Goal: Task Accomplishment & Management: Use online tool/utility

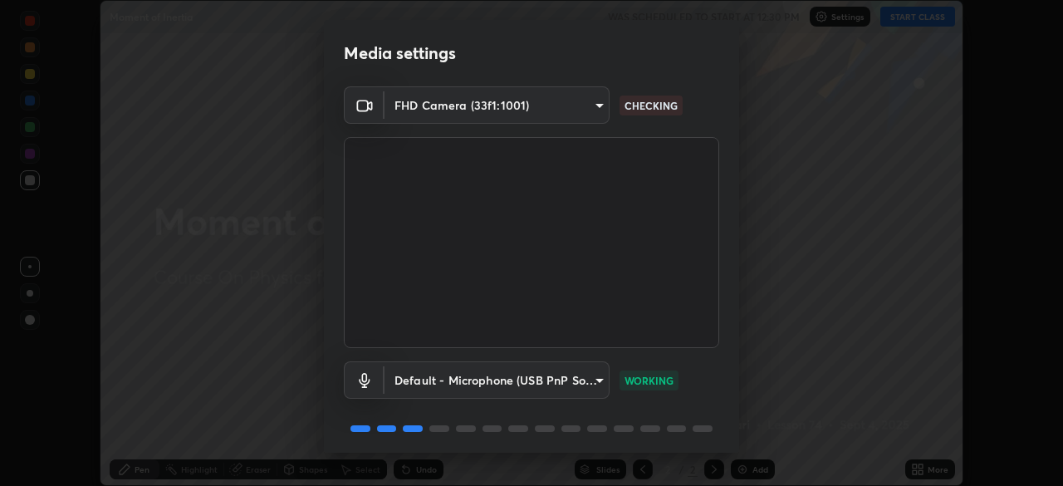
scroll to position [59, 0]
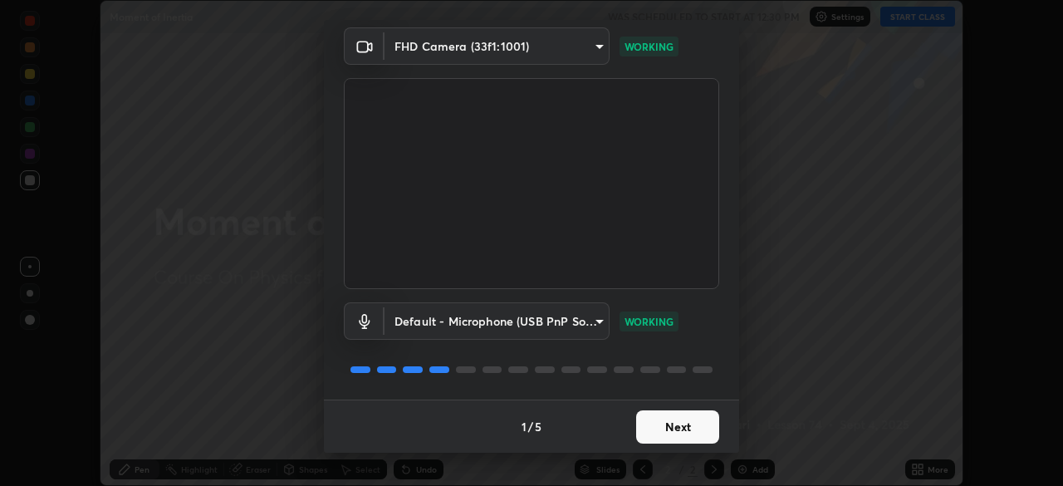
click at [664, 434] on button "Next" at bounding box center [677, 426] width 83 height 33
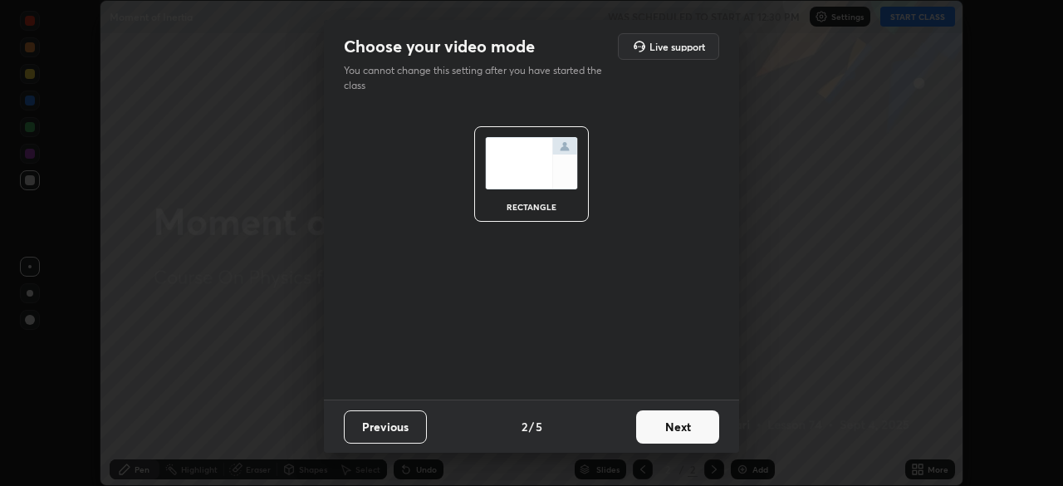
scroll to position [0, 0]
click at [696, 429] on button "Next" at bounding box center [677, 426] width 83 height 33
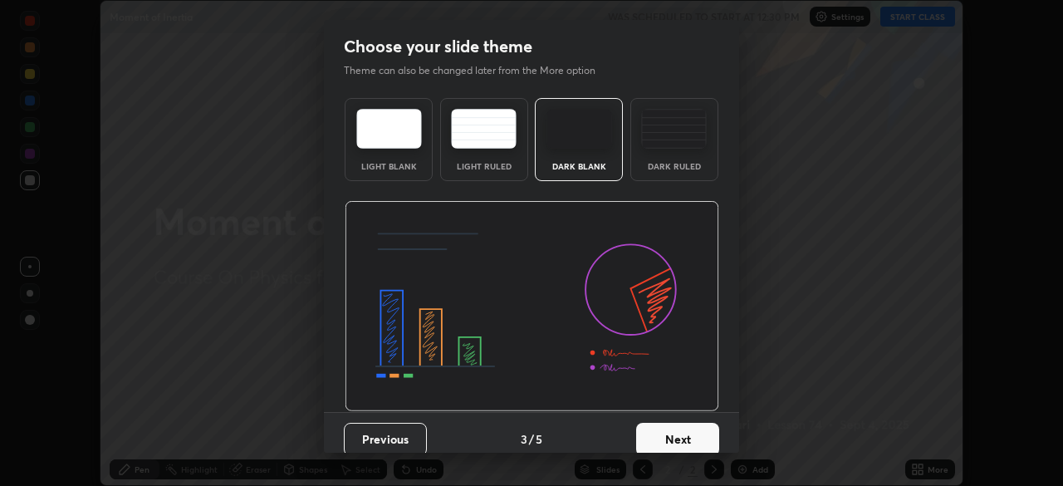
click at [660, 162] on div "Dark Ruled" at bounding box center [674, 166] width 66 height 8
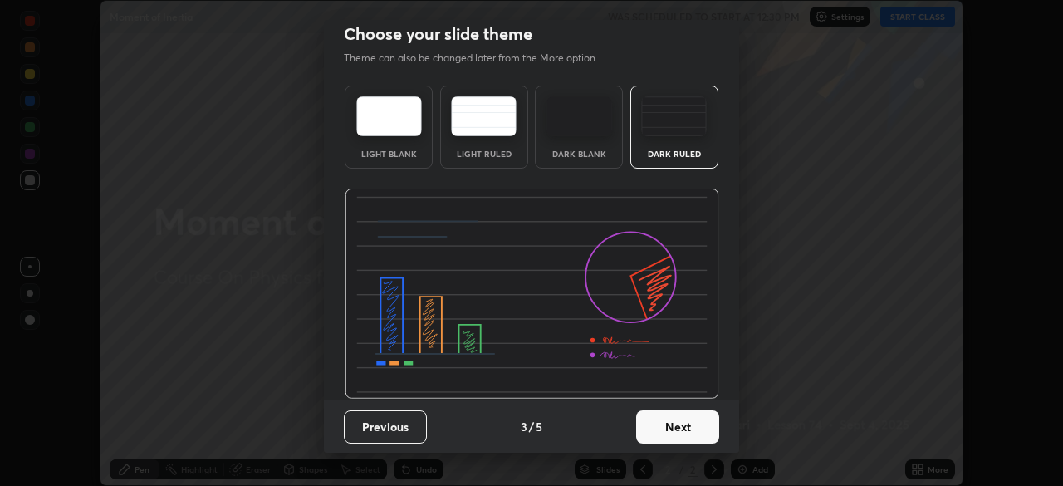
click at [671, 429] on button "Next" at bounding box center [677, 426] width 83 height 33
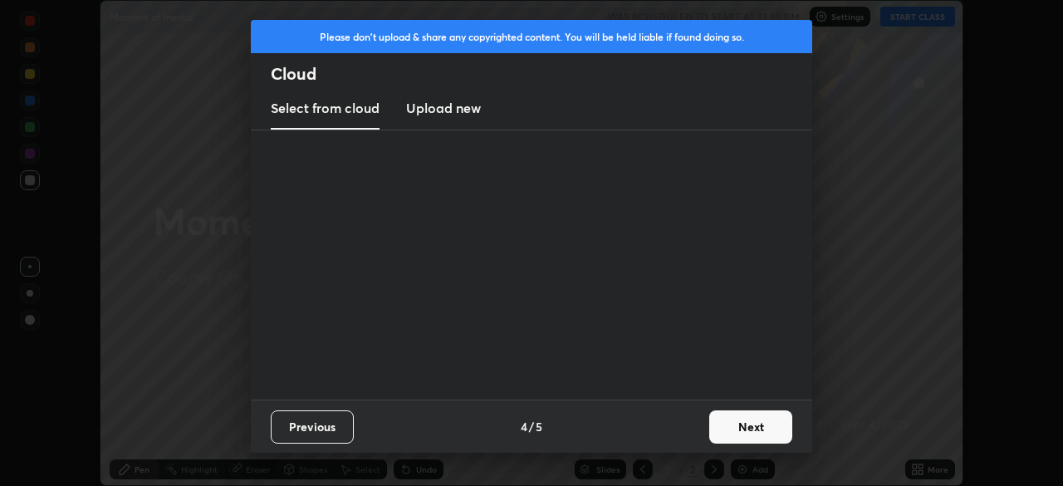
scroll to position [0, 0]
click at [738, 430] on button "Next" at bounding box center [750, 426] width 83 height 33
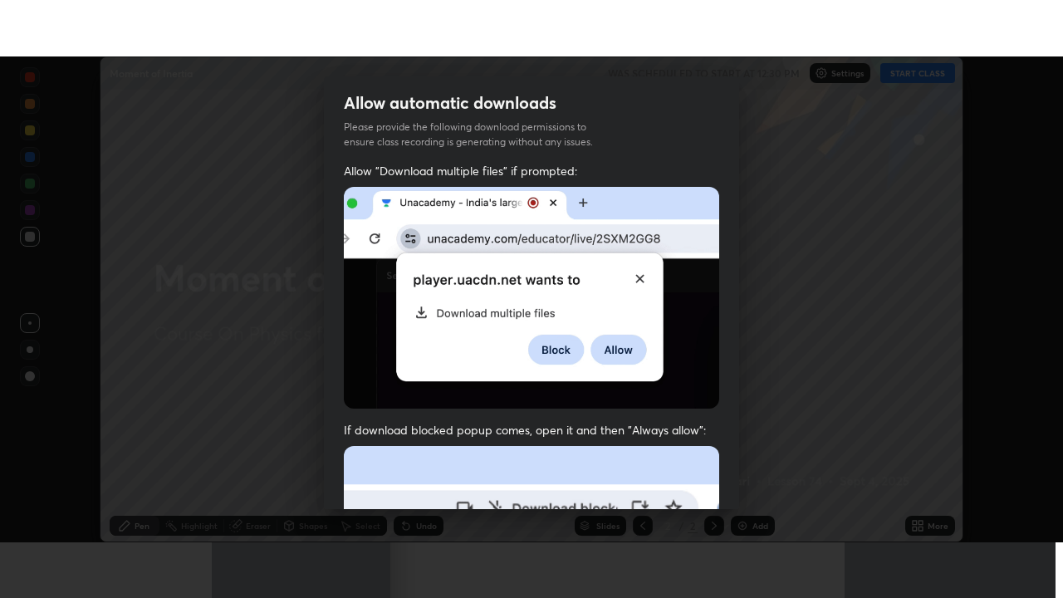
scroll to position [398, 0]
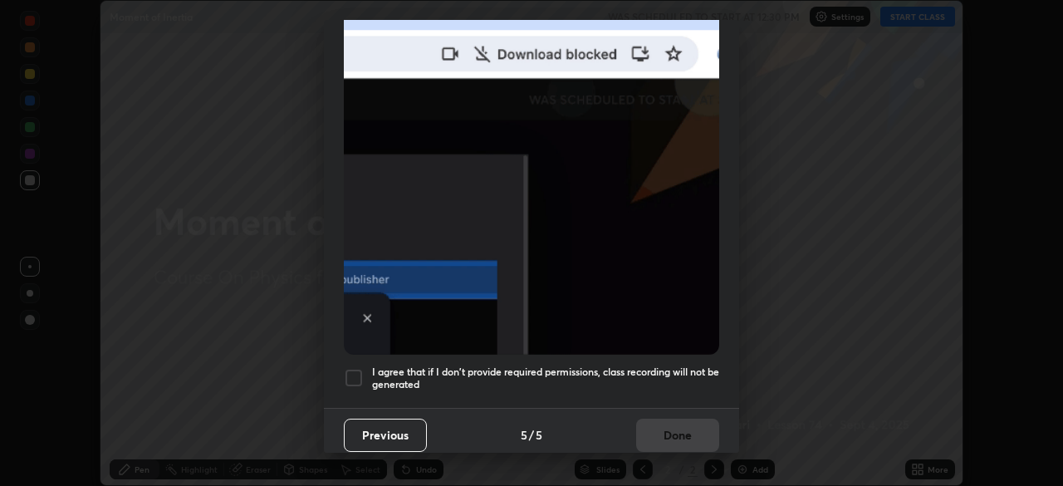
click at [354, 375] on div at bounding box center [354, 378] width 20 height 20
click at [659, 424] on button "Done" at bounding box center [677, 435] width 83 height 33
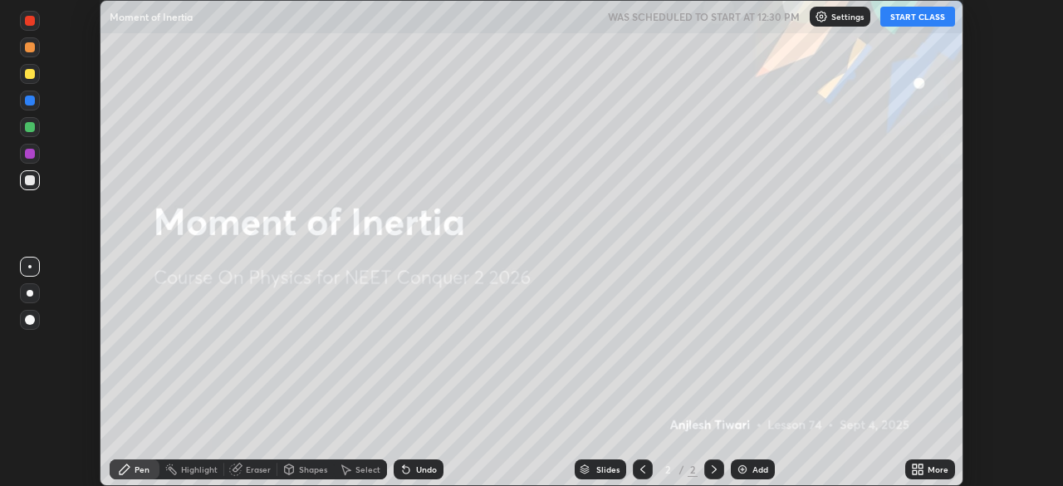
click at [744, 471] on img at bounding box center [742, 469] width 13 height 13
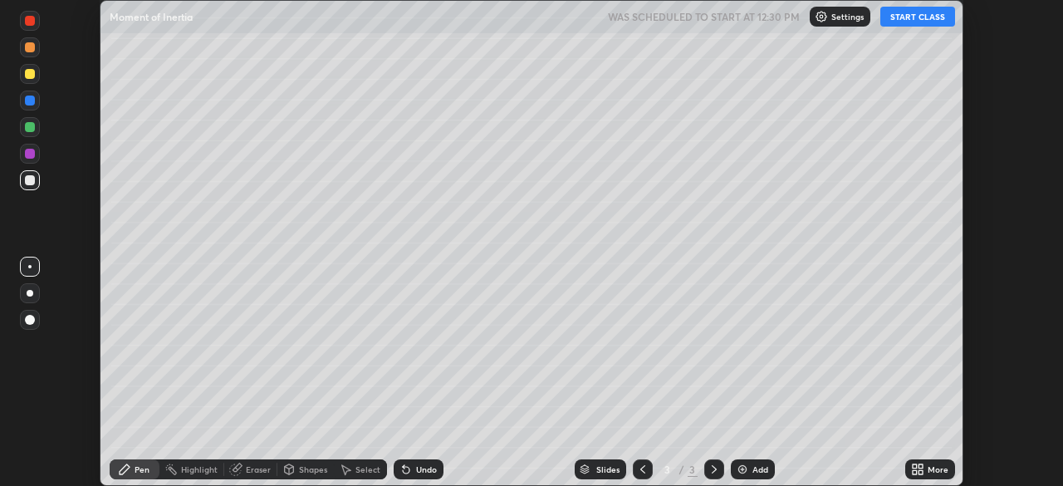
click at [920, 473] on icon at bounding box center [921, 472] width 4 height 4
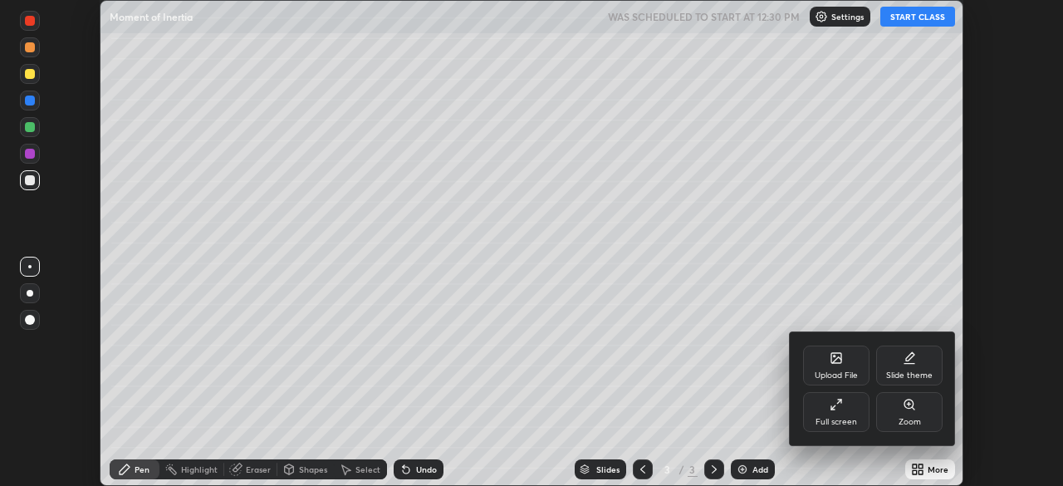
click at [841, 404] on icon at bounding box center [836, 404] width 13 height 13
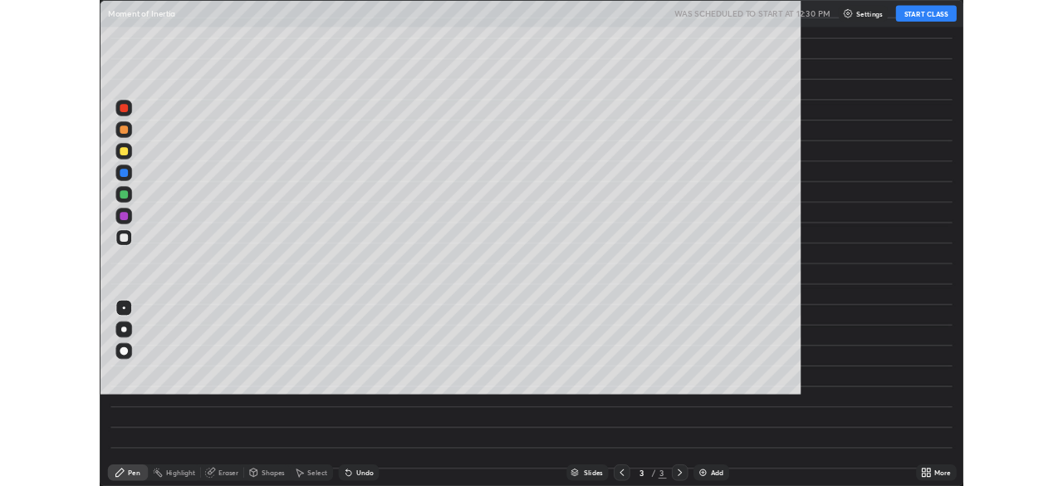
scroll to position [598, 1063]
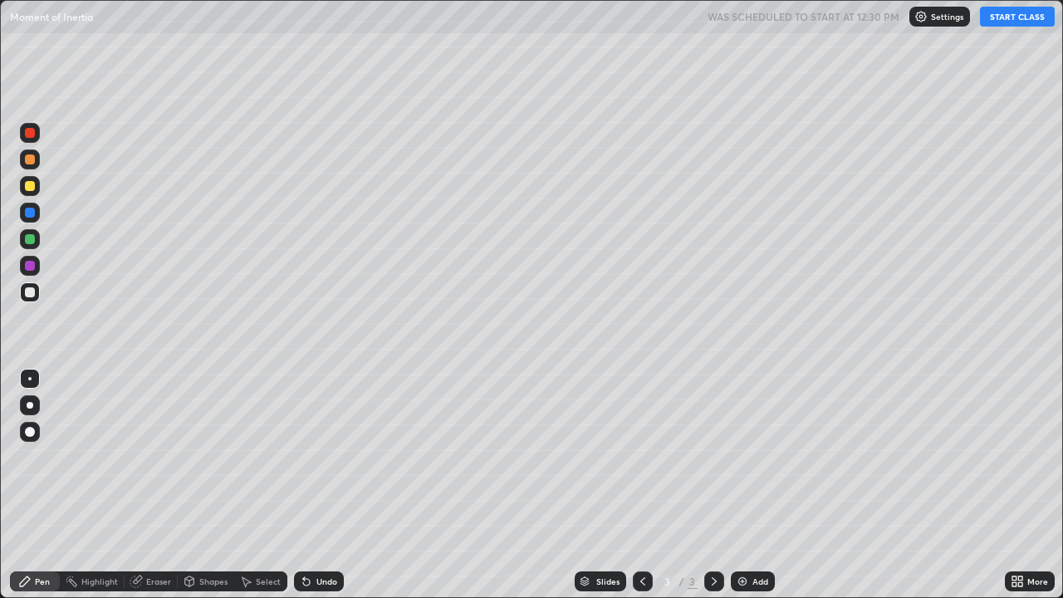
click at [1015, 22] on button "START CLASS" at bounding box center [1017, 17] width 75 height 20
click at [30, 405] on div at bounding box center [30, 405] width 7 height 7
click at [269, 485] on div "Select" at bounding box center [268, 581] width 25 height 8
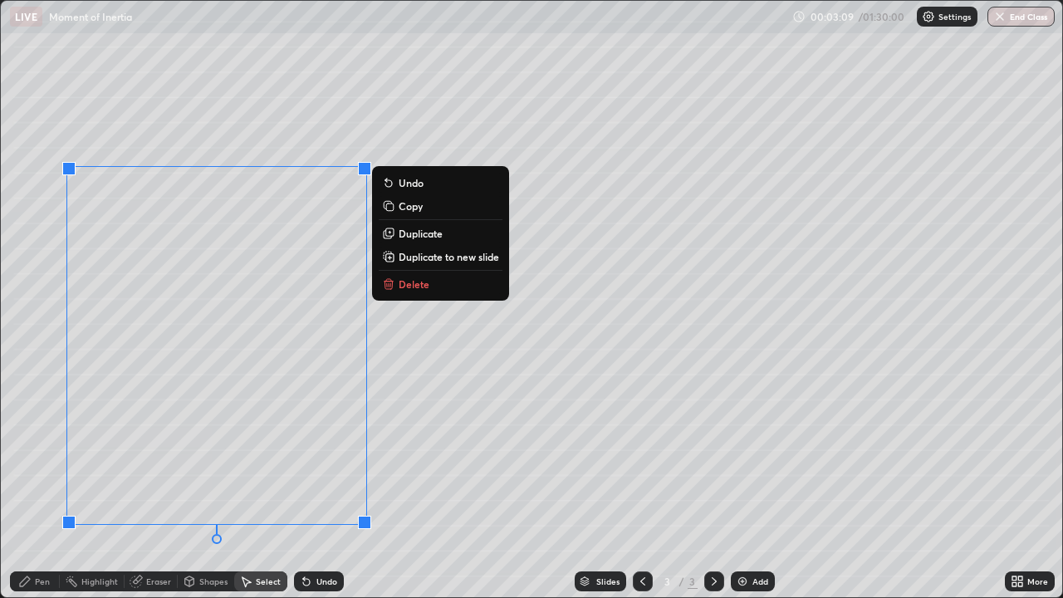
click at [410, 289] on p "Delete" at bounding box center [414, 283] width 31 height 13
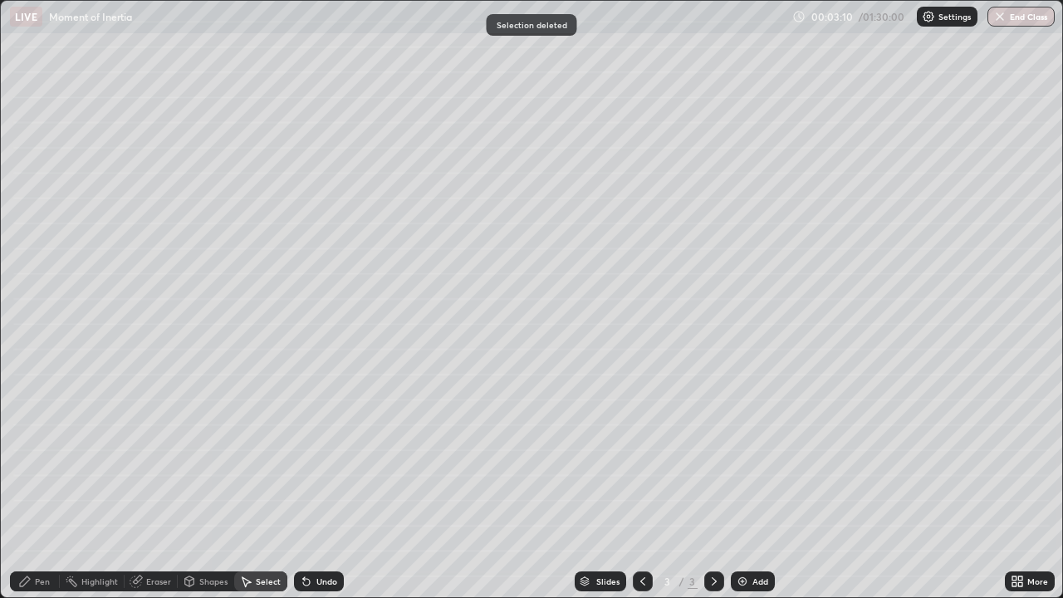
click at [47, 485] on div "Pen" at bounding box center [42, 581] width 15 height 8
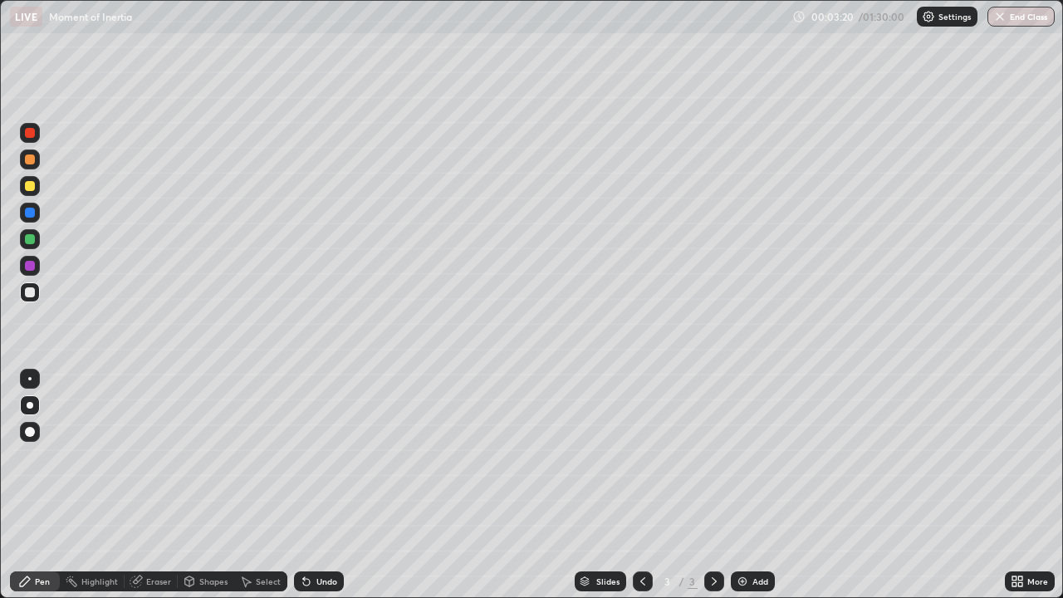
click at [269, 485] on div "Select" at bounding box center [268, 581] width 25 height 8
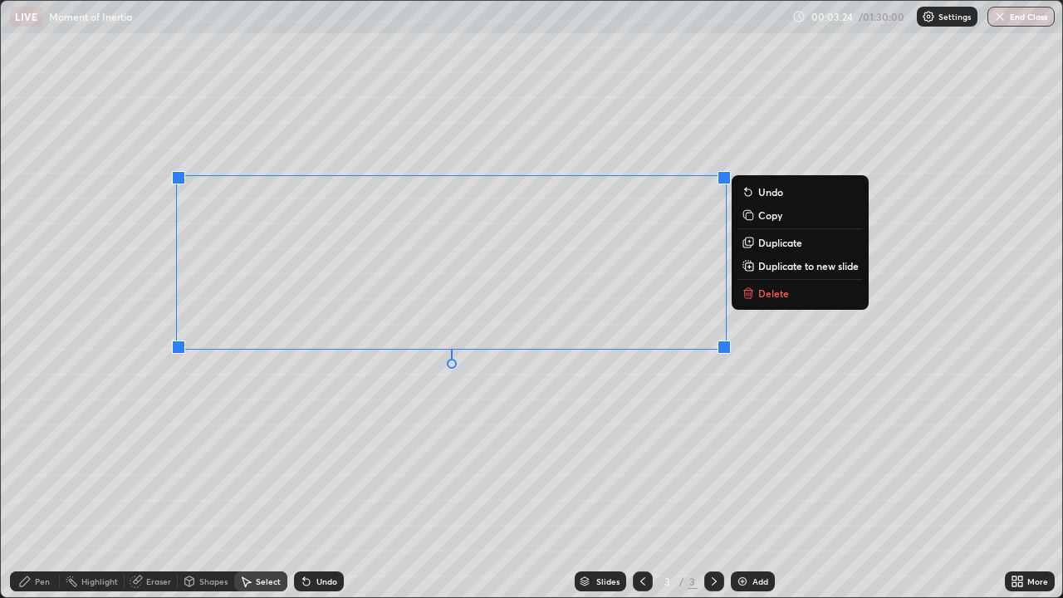
click at [762, 294] on p "Delete" at bounding box center [773, 293] width 31 height 13
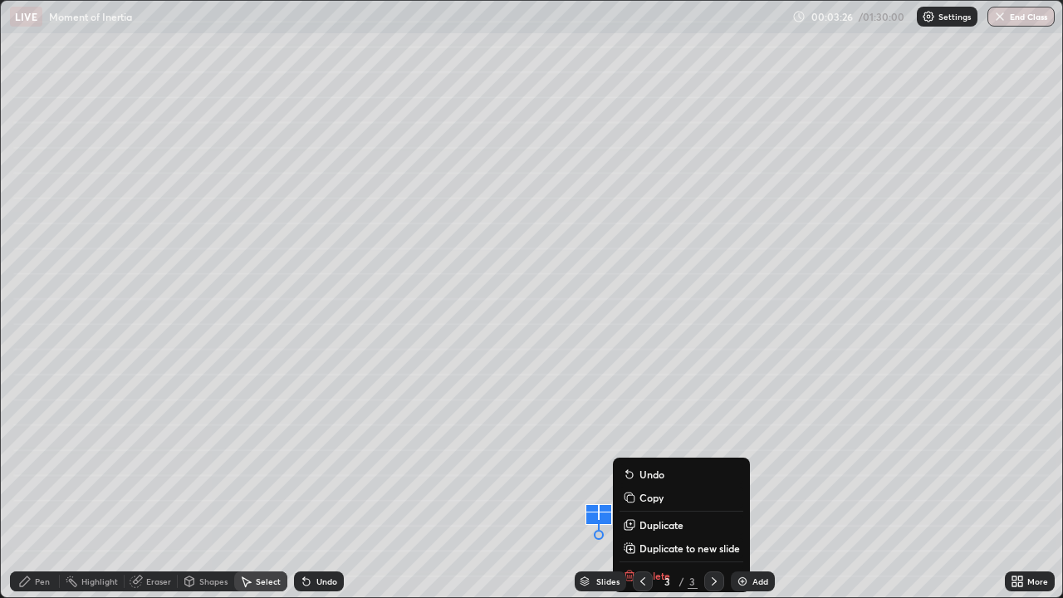
click at [162, 485] on div "Eraser" at bounding box center [151, 581] width 53 height 20
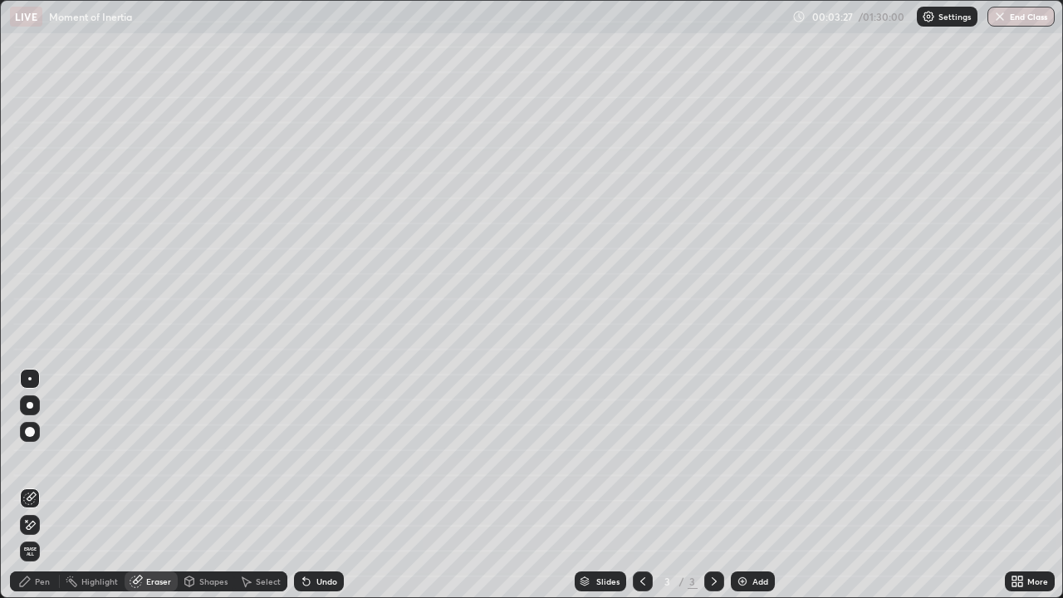
click at [32, 485] on span "Erase all" at bounding box center [30, 552] width 18 height 10
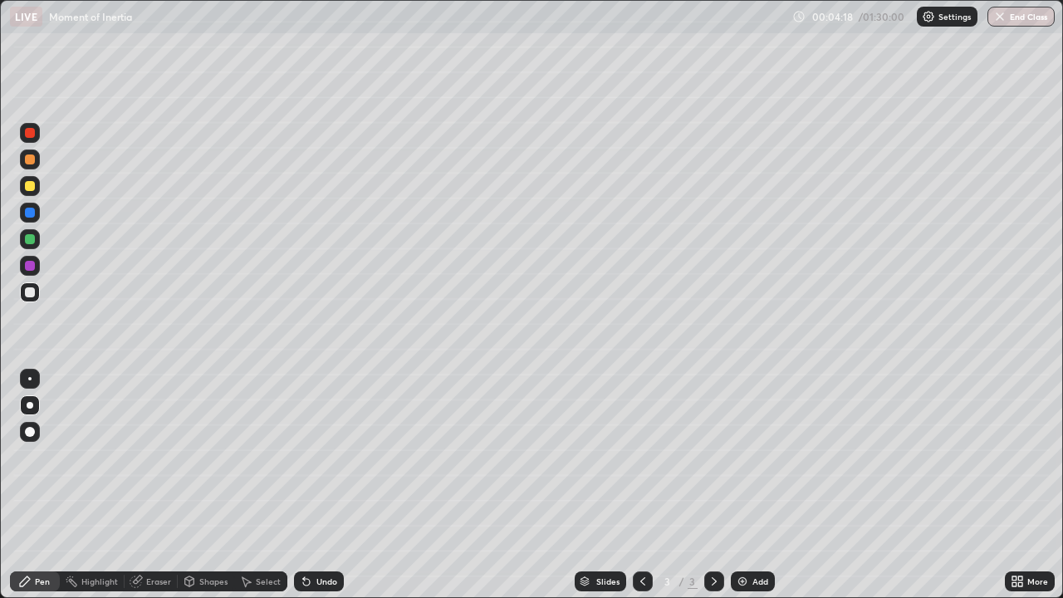
click at [216, 485] on div "Shapes" at bounding box center [213, 581] width 28 height 8
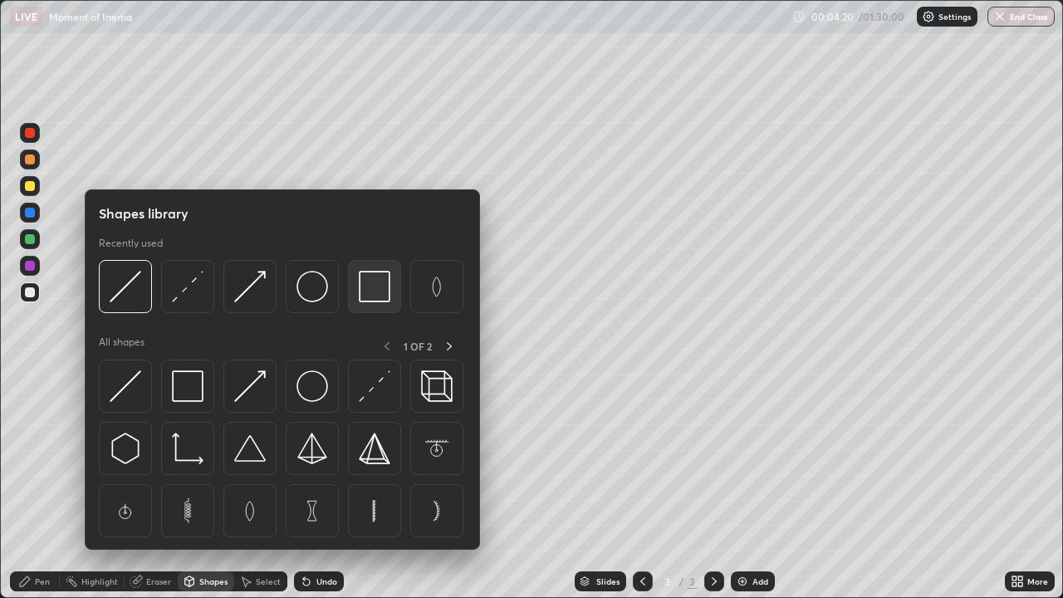
click at [368, 298] on img at bounding box center [375, 287] width 32 height 32
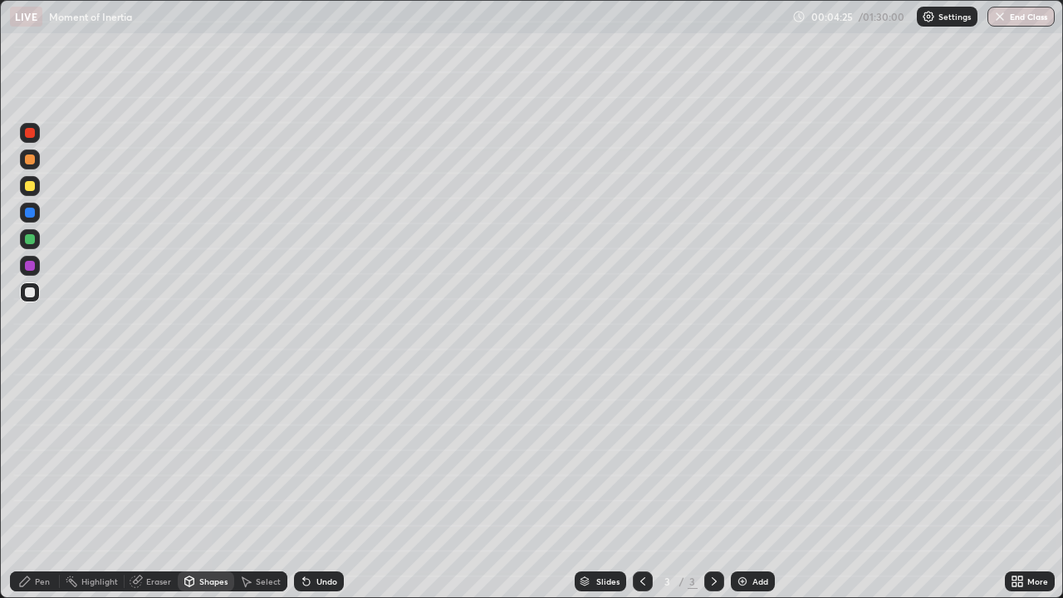
click at [208, 485] on div "Shapes" at bounding box center [213, 581] width 28 height 8
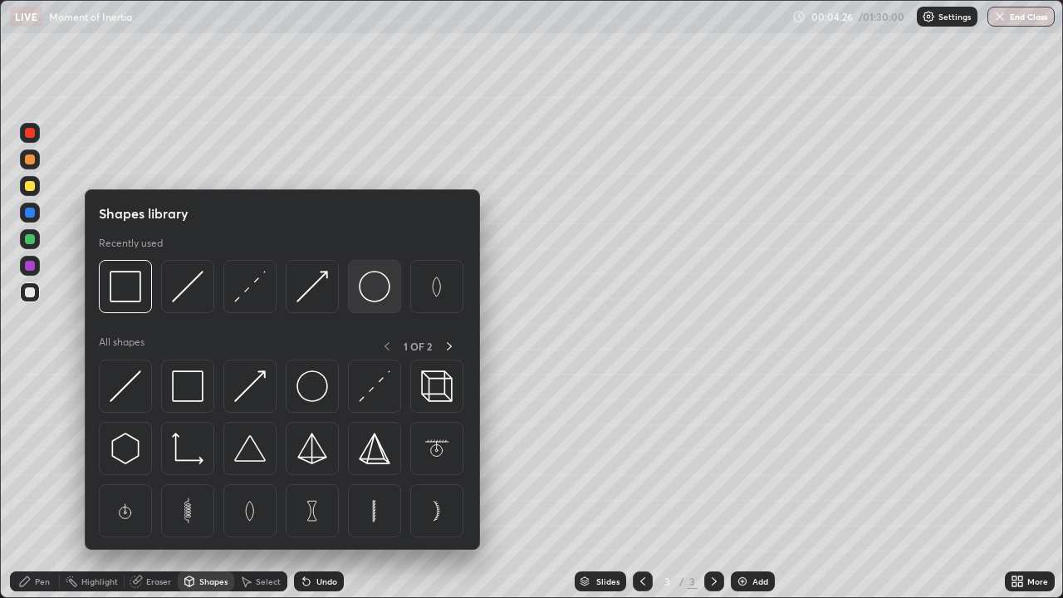
click at [379, 300] on img at bounding box center [375, 287] width 32 height 32
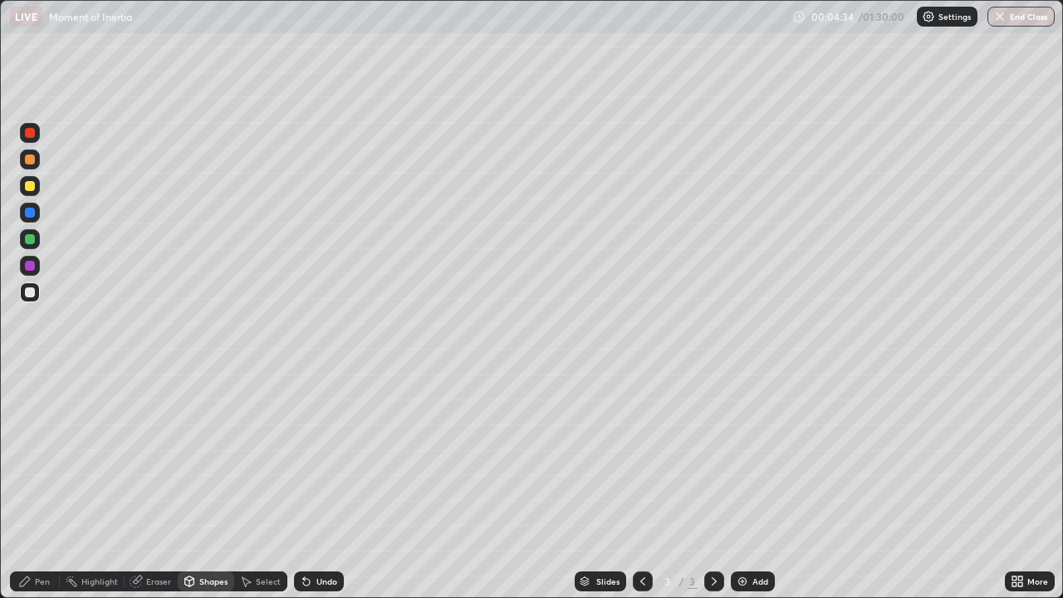
click at [44, 485] on div "Pen" at bounding box center [42, 581] width 15 height 8
click at [317, 485] on div "Undo" at bounding box center [326, 581] width 21 height 8
click at [311, 485] on div "Undo" at bounding box center [319, 581] width 50 height 20
click at [312, 485] on div "Undo" at bounding box center [319, 581] width 50 height 20
click at [204, 485] on div "Shapes" at bounding box center [213, 581] width 28 height 8
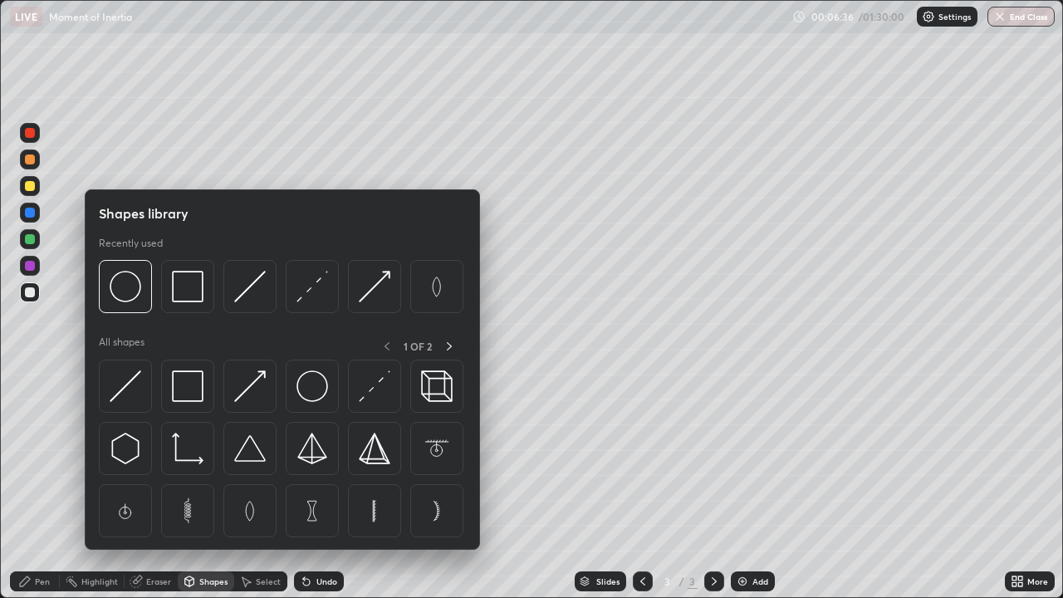
click at [51, 485] on div "Pen" at bounding box center [35, 581] width 50 height 20
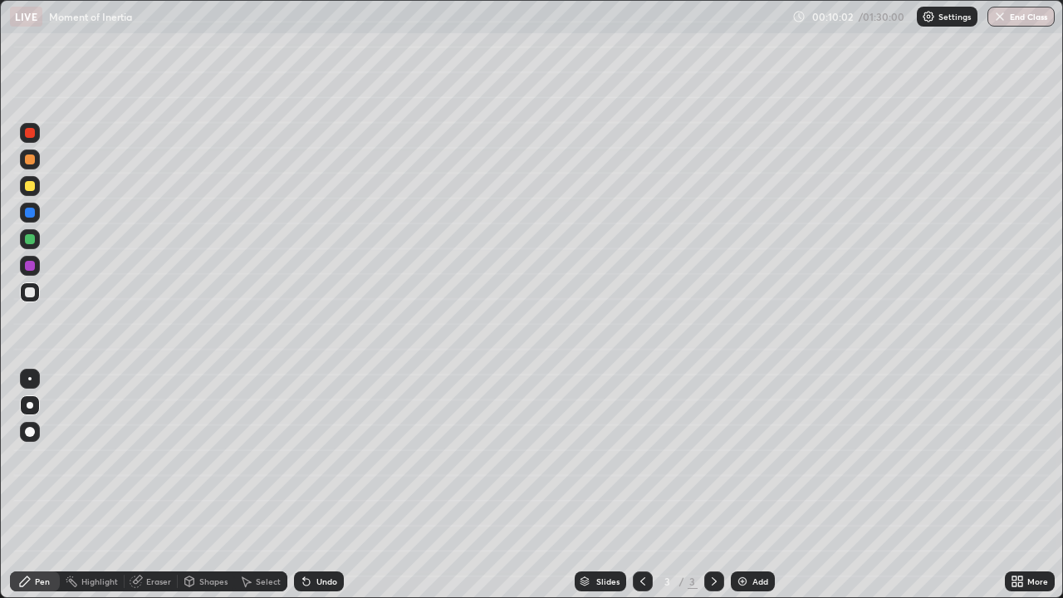
click at [32, 190] on div at bounding box center [30, 186] width 10 height 10
click at [31, 292] on div at bounding box center [30, 292] width 10 height 10
click at [265, 485] on div "Select" at bounding box center [260, 581] width 53 height 20
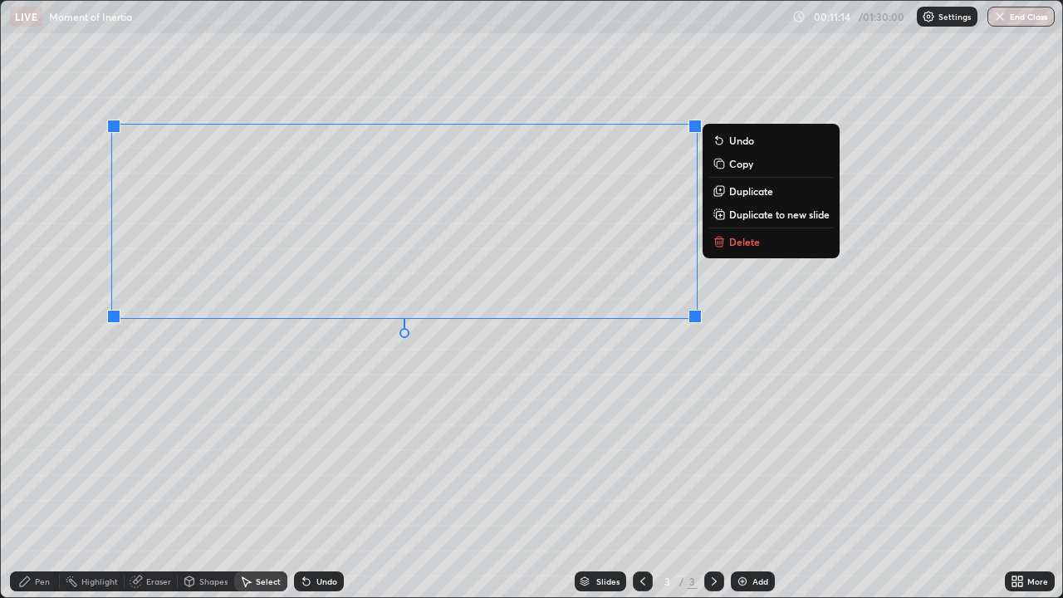
click at [749, 215] on p "Duplicate to new slide" at bounding box center [779, 214] width 101 height 13
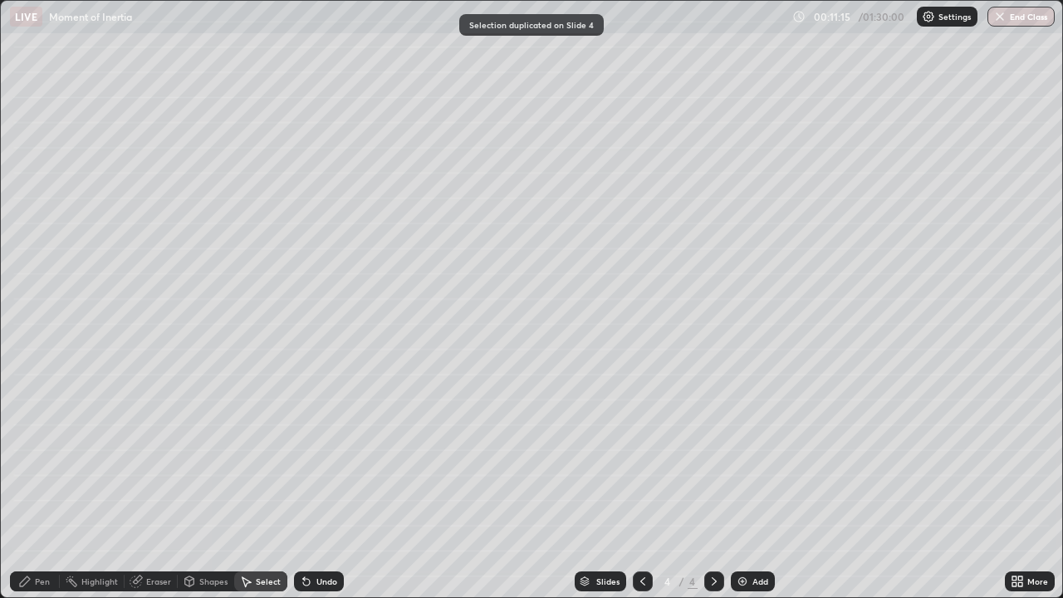
click at [38, 485] on div "Pen" at bounding box center [42, 581] width 15 height 8
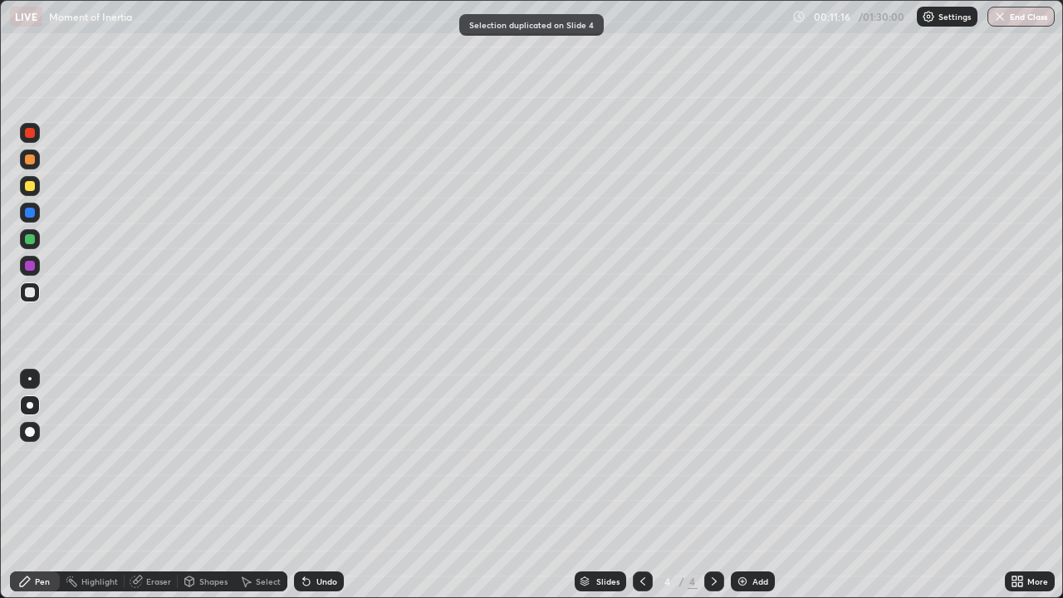
click at [158, 485] on div "Eraser" at bounding box center [158, 581] width 25 height 8
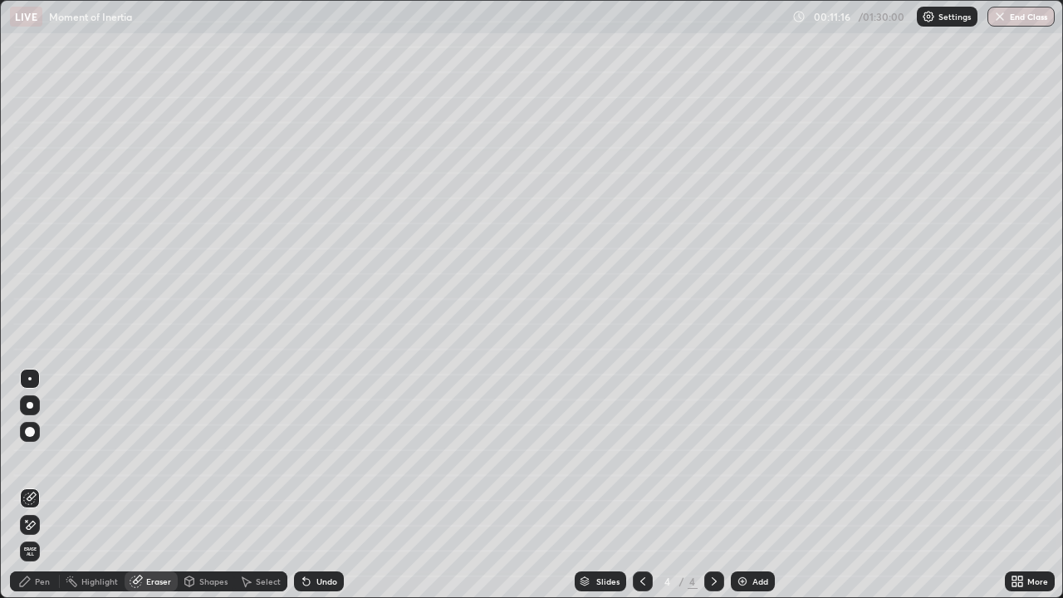
click at [32, 485] on icon at bounding box center [29, 525] width 13 height 14
click at [43, 485] on div "Pen" at bounding box center [35, 581] width 50 height 20
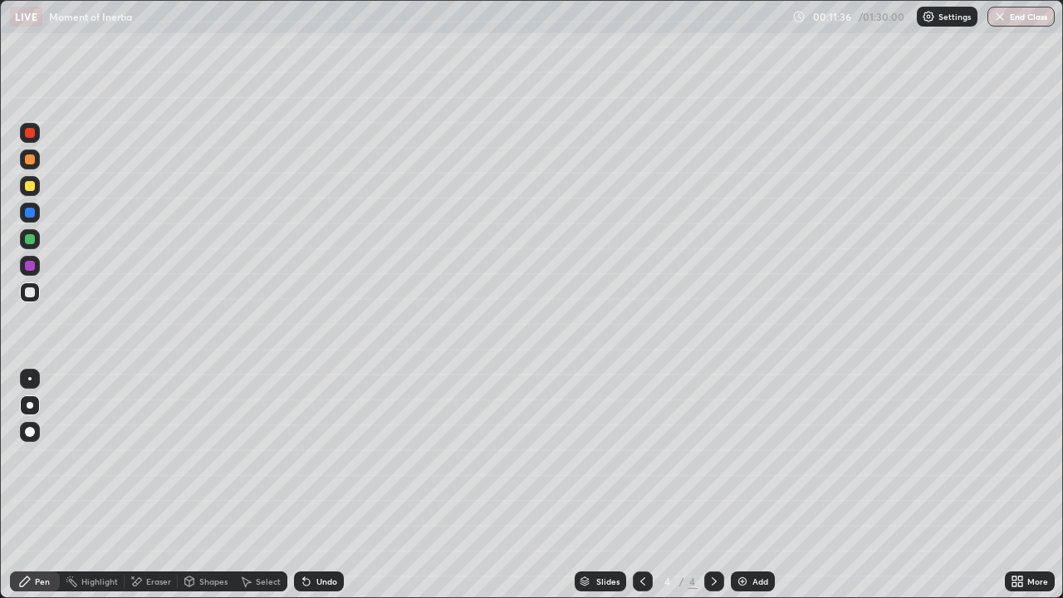
click at [33, 162] on div at bounding box center [30, 159] width 10 height 10
click at [154, 485] on div "Eraser" at bounding box center [158, 581] width 25 height 8
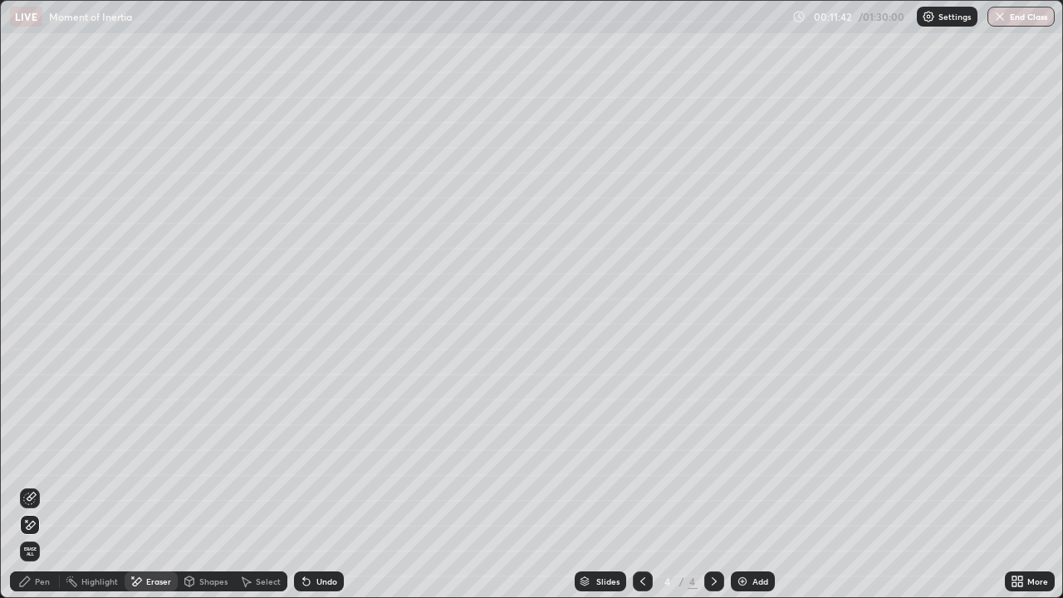
click at [26, 485] on icon at bounding box center [24, 581] width 13 height 13
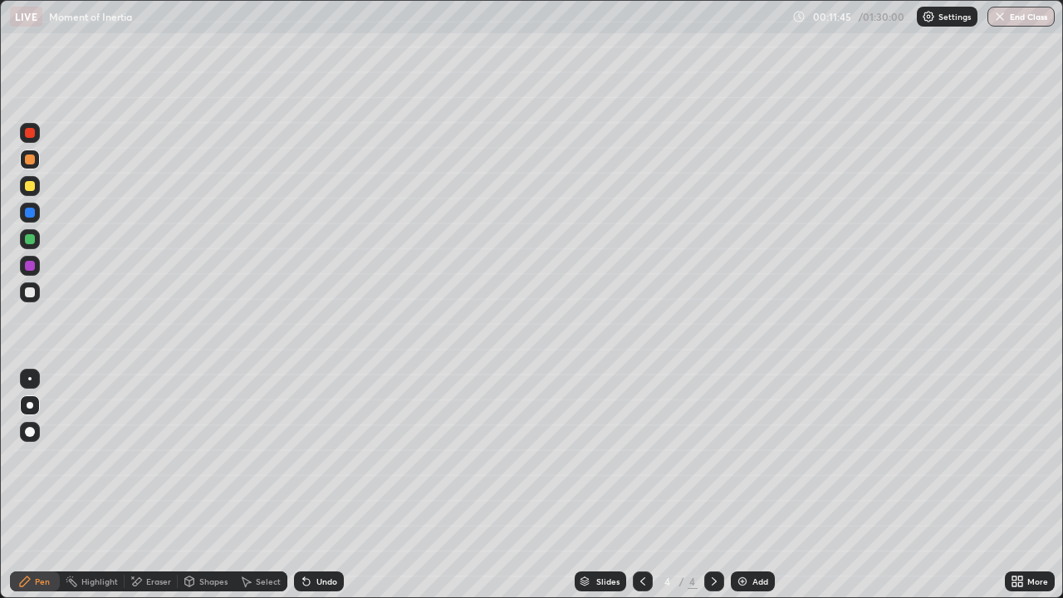
click at [325, 485] on div "Undo" at bounding box center [326, 581] width 21 height 8
click at [34, 301] on div at bounding box center [30, 292] width 20 height 20
click at [145, 485] on div "Eraser" at bounding box center [151, 581] width 53 height 20
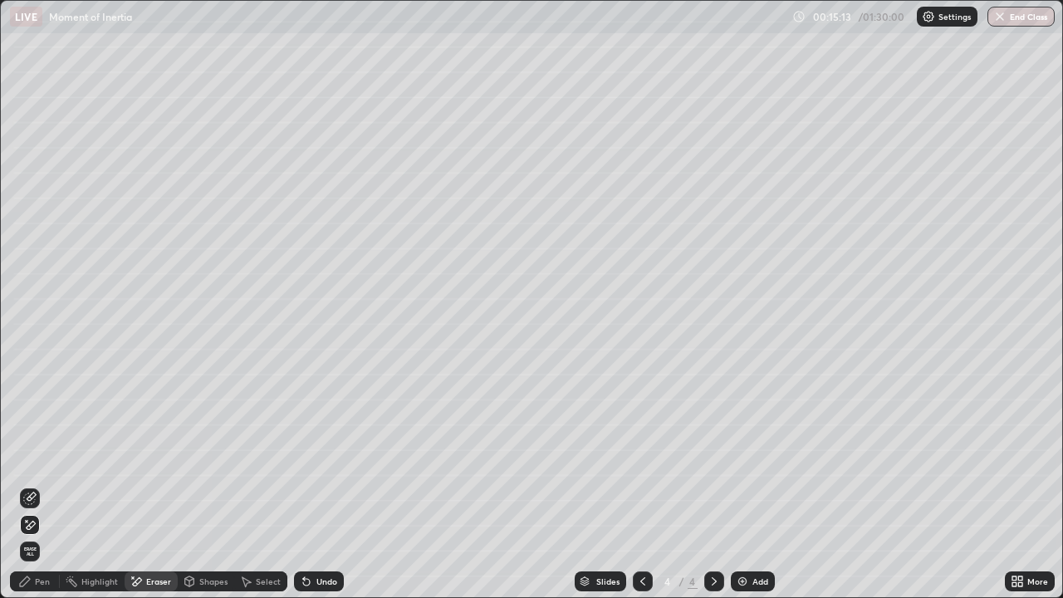
click at [42, 485] on div "Pen" at bounding box center [35, 581] width 50 height 20
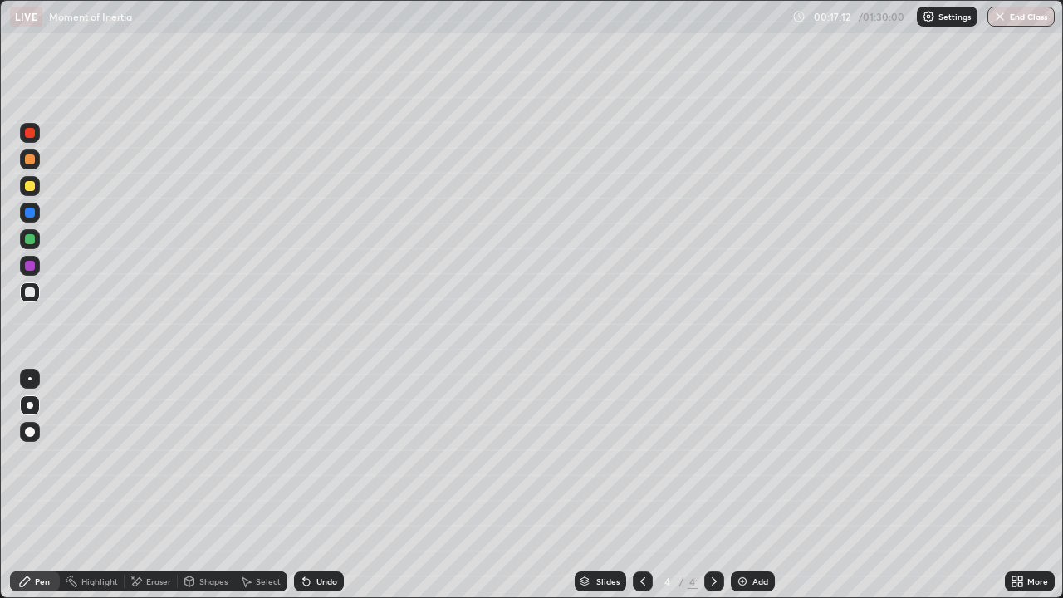
click at [38, 189] on div at bounding box center [30, 186] width 20 height 20
click at [321, 485] on div "Undo" at bounding box center [326, 581] width 21 height 8
click at [313, 485] on div "Undo" at bounding box center [319, 581] width 50 height 20
click at [634, 485] on div at bounding box center [643, 581] width 20 height 20
click at [713, 485] on icon at bounding box center [714, 581] width 13 height 13
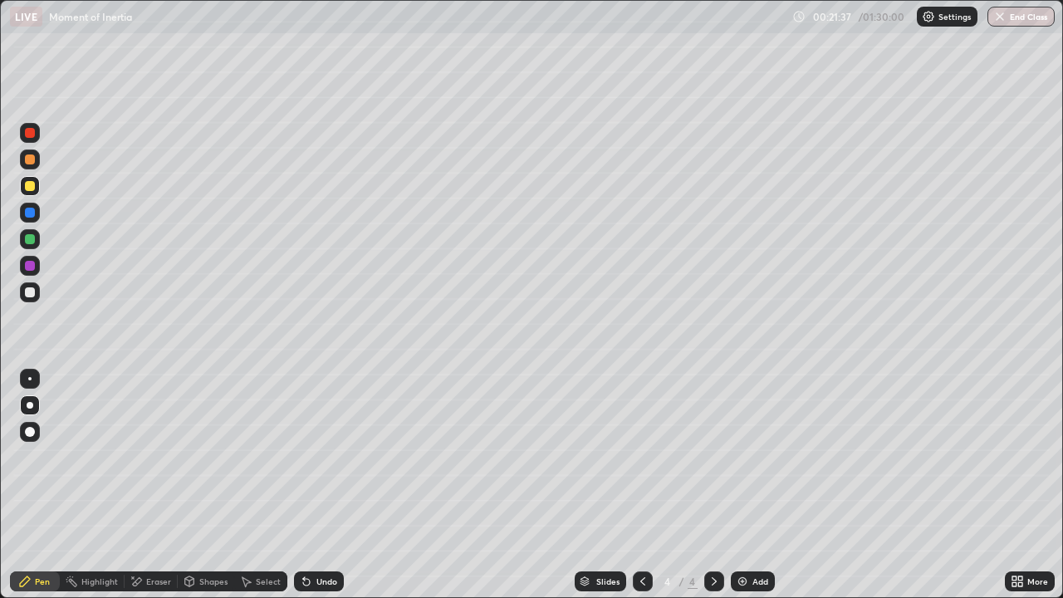
click at [150, 485] on div "Eraser" at bounding box center [158, 581] width 25 height 8
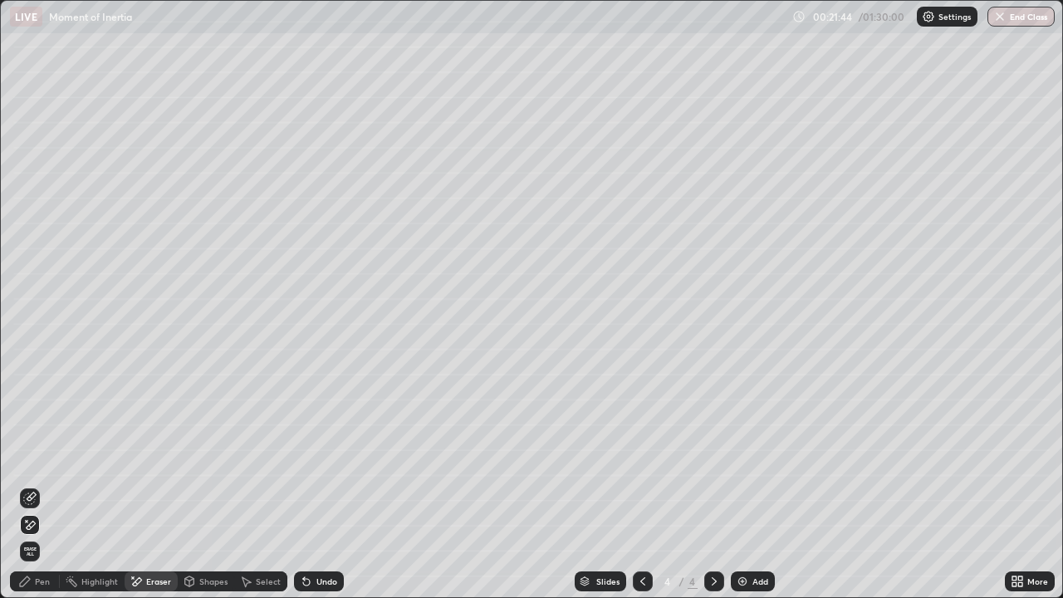
click at [34, 485] on div "Pen" at bounding box center [35, 581] width 50 height 20
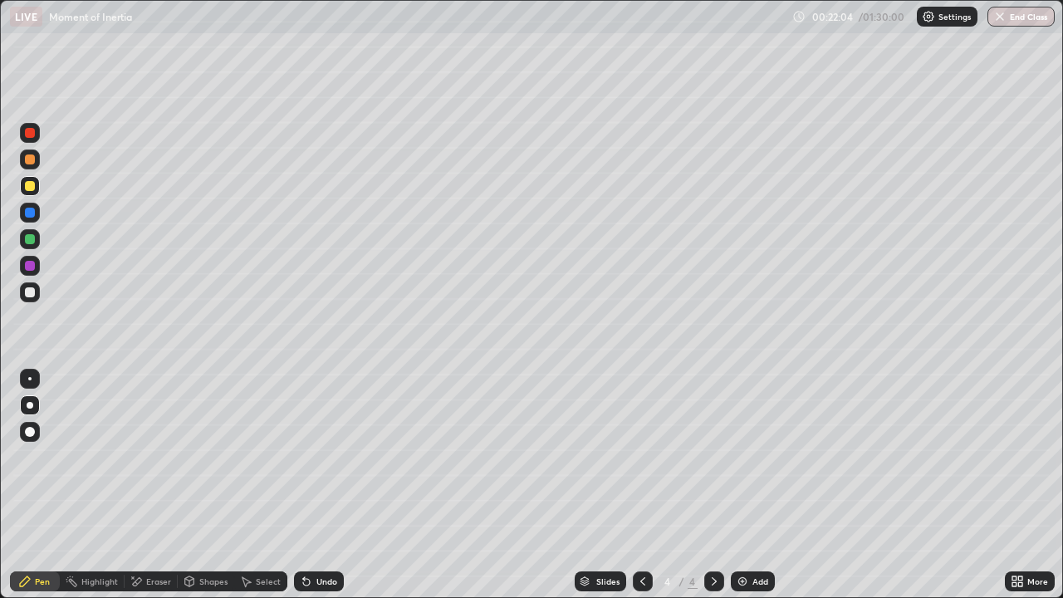
click at [740, 485] on img at bounding box center [742, 581] width 13 height 13
click at [32, 294] on div at bounding box center [30, 292] width 10 height 10
click at [207, 485] on div "Shapes" at bounding box center [213, 581] width 28 height 8
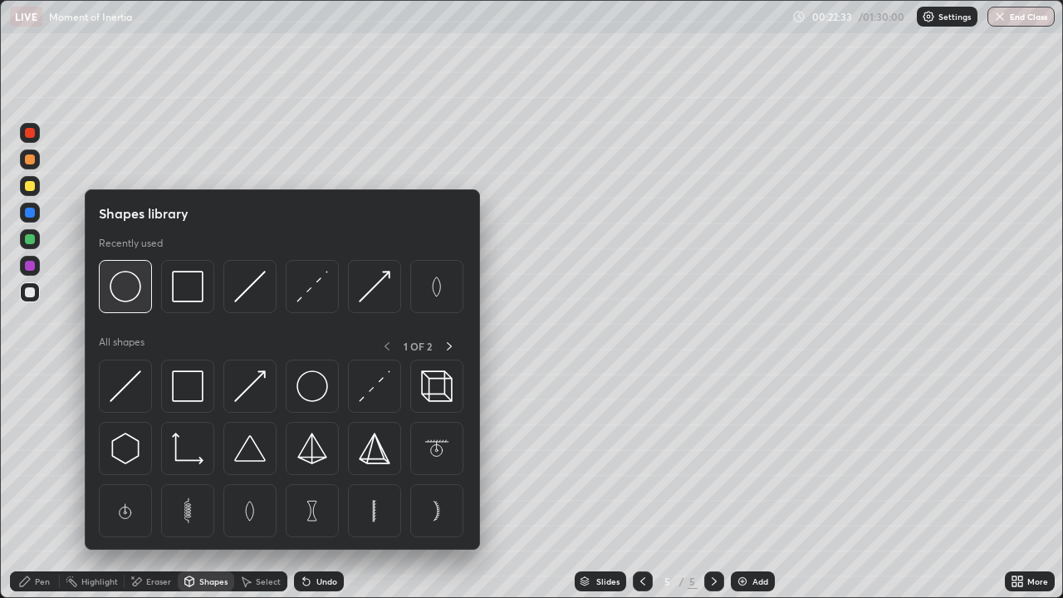
click at [133, 300] on img at bounding box center [126, 287] width 32 height 32
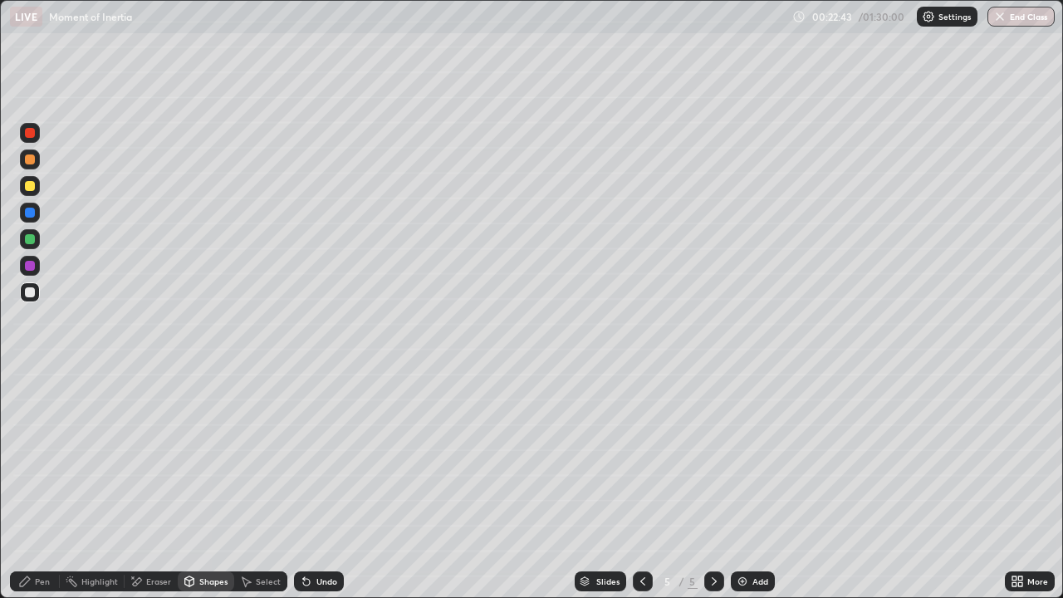
click at [200, 485] on div "Shapes" at bounding box center [213, 581] width 28 height 8
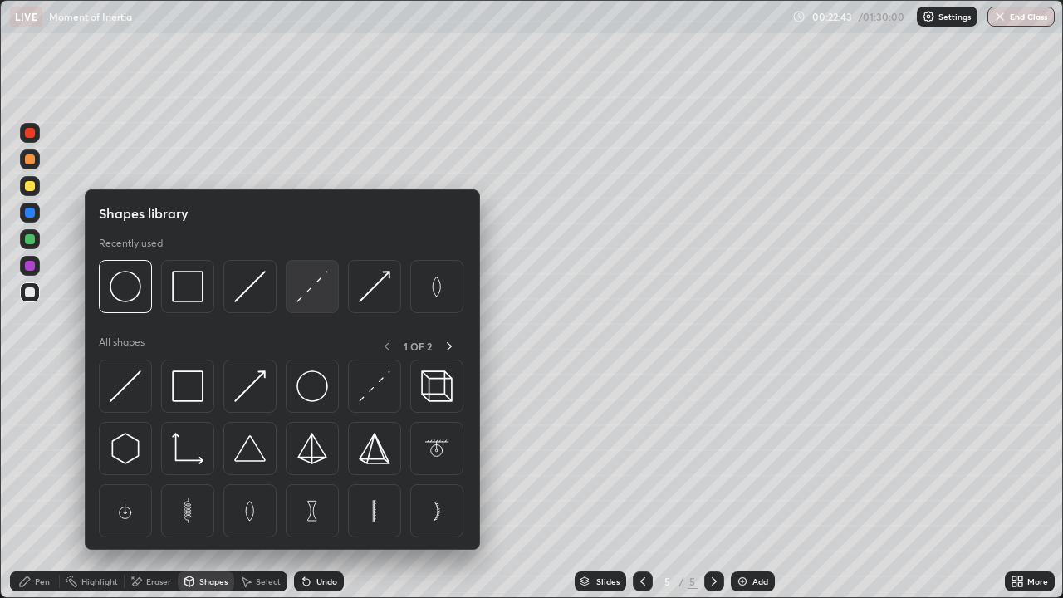
click at [303, 292] on img at bounding box center [313, 287] width 32 height 32
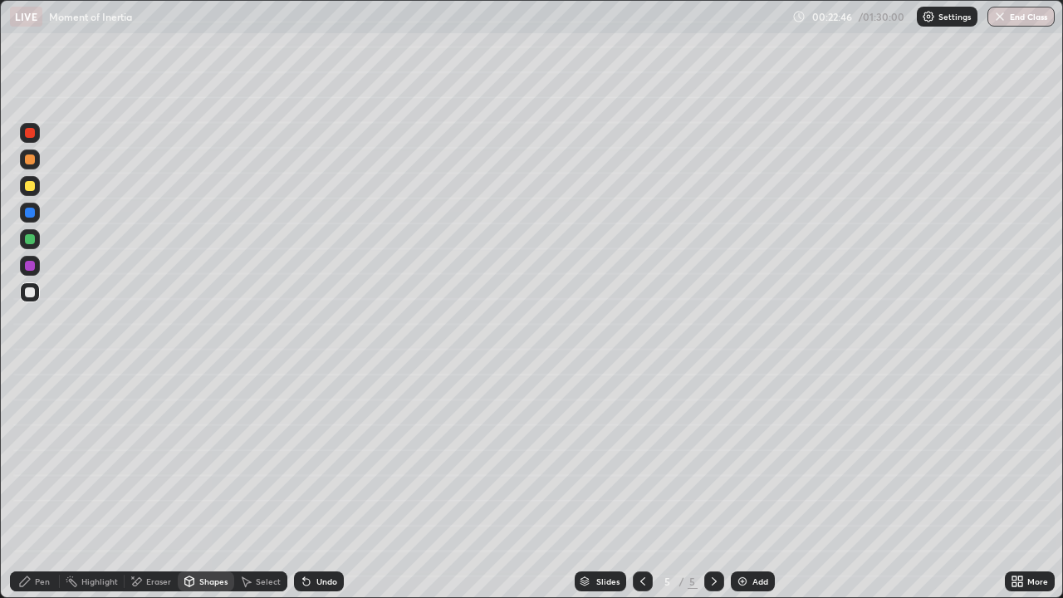
click at [37, 485] on div "Pen" at bounding box center [42, 581] width 15 height 8
click at [30, 379] on div at bounding box center [29, 378] width 3 height 3
click at [30, 160] on div at bounding box center [30, 159] width 10 height 10
click at [28, 184] on div at bounding box center [30, 186] width 10 height 10
click at [164, 485] on div "Eraser" at bounding box center [158, 581] width 25 height 8
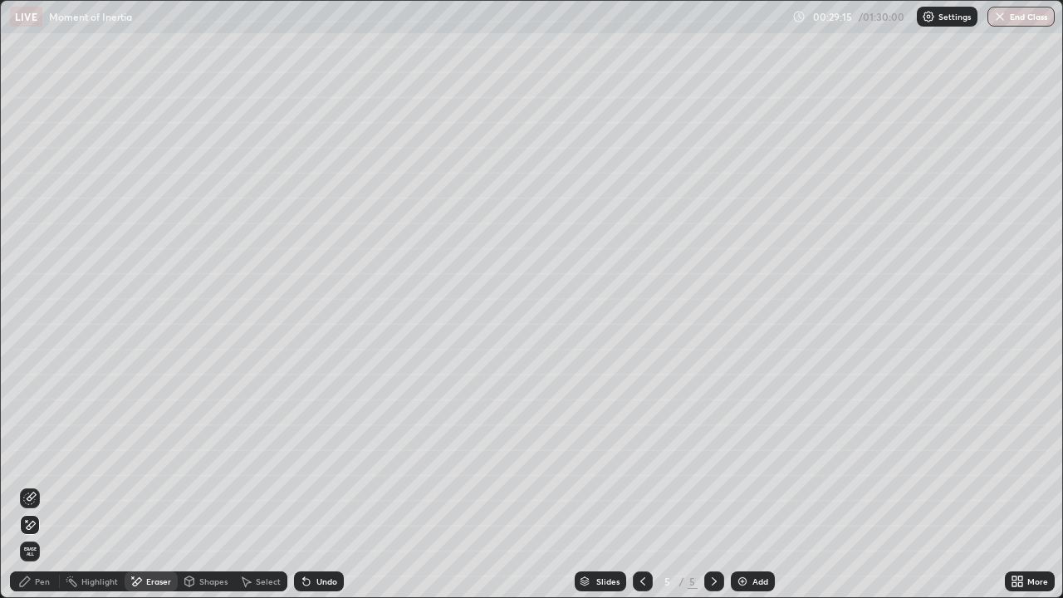
click at [33, 485] on div "Pen" at bounding box center [35, 581] width 50 height 20
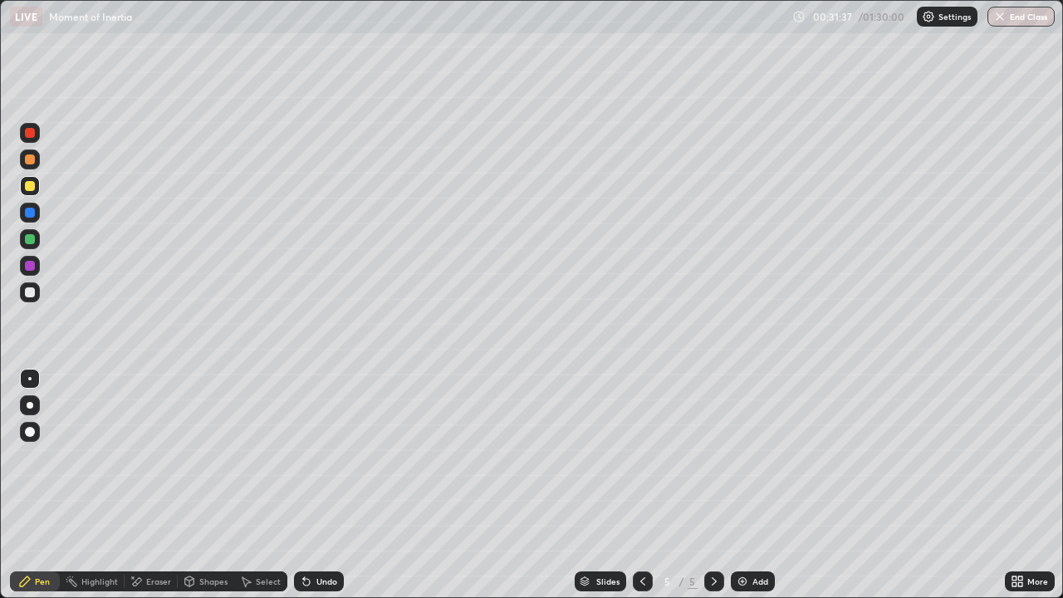
click at [30, 293] on div at bounding box center [30, 292] width 10 height 10
click at [741, 485] on img at bounding box center [742, 581] width 13 height 13
click at [208, 485] on div "Shapes" at bounding box center [213, 581] width 28 height 8
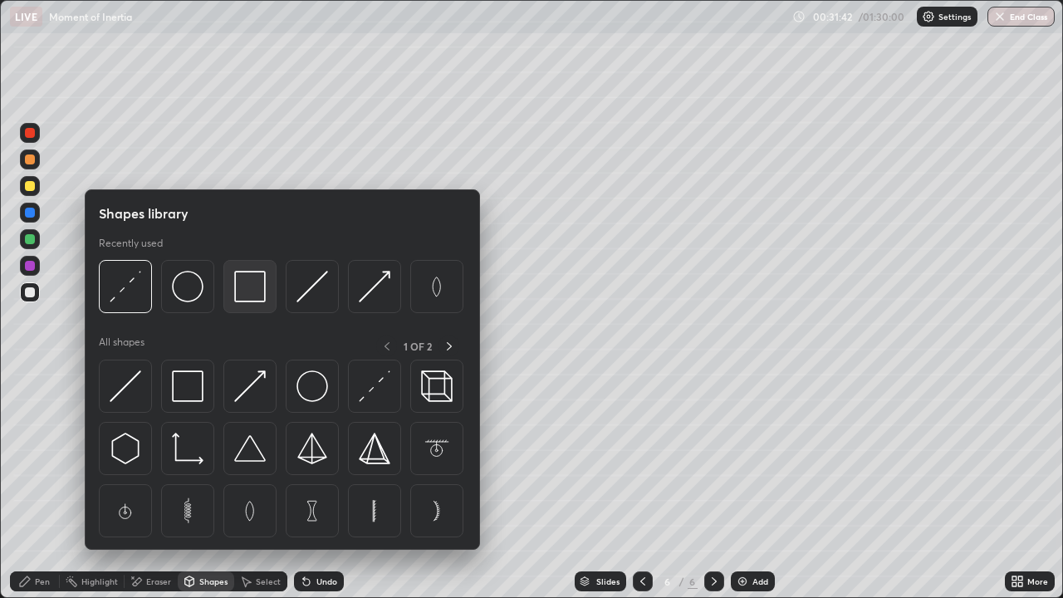
click at [254, 303] on div at bounding box center [249, 286] width 53 height 53
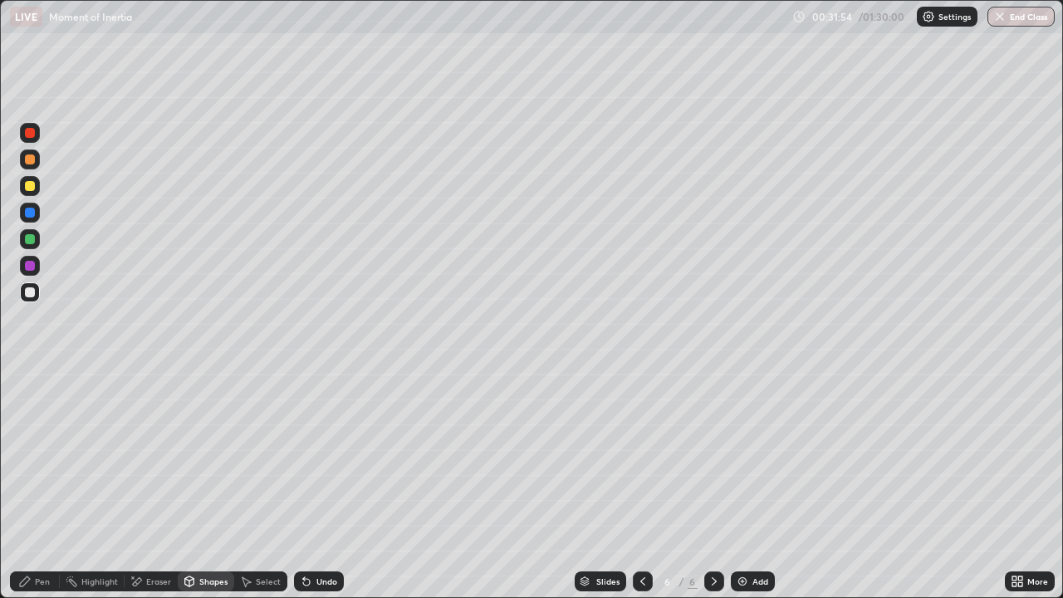
click at [208, 485] on div "Shapes" at bounding box center [213, 581] width 28 height 8
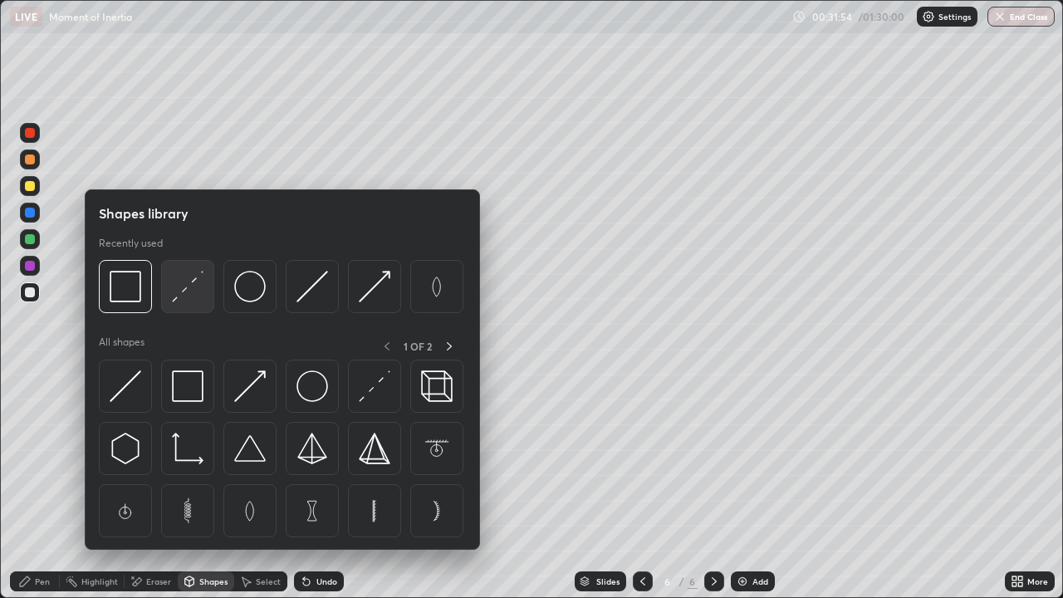
click at [189, 292] on img at bounding box center [188, 287] width 32 height 32
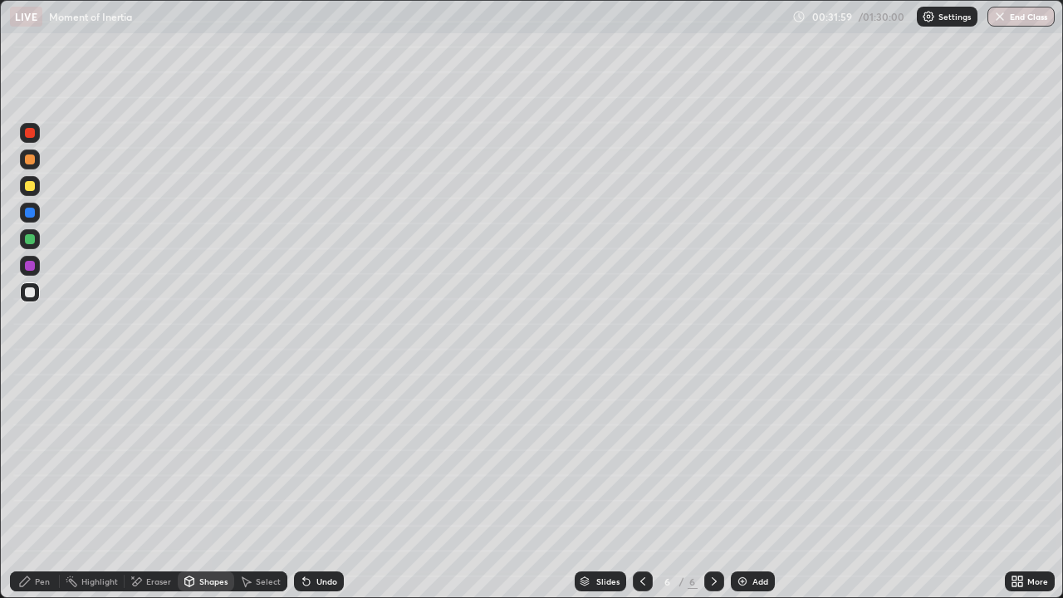
click at [303, 485] on icon at bounding box center [304, 578] width 2 height 2
click at [37, 485] on div "Pen" at bounding box center [42, 581] width 15 height 8
click at [156, 485] on div "Eraser" at bounding box center [158, 581] width 25 height 8
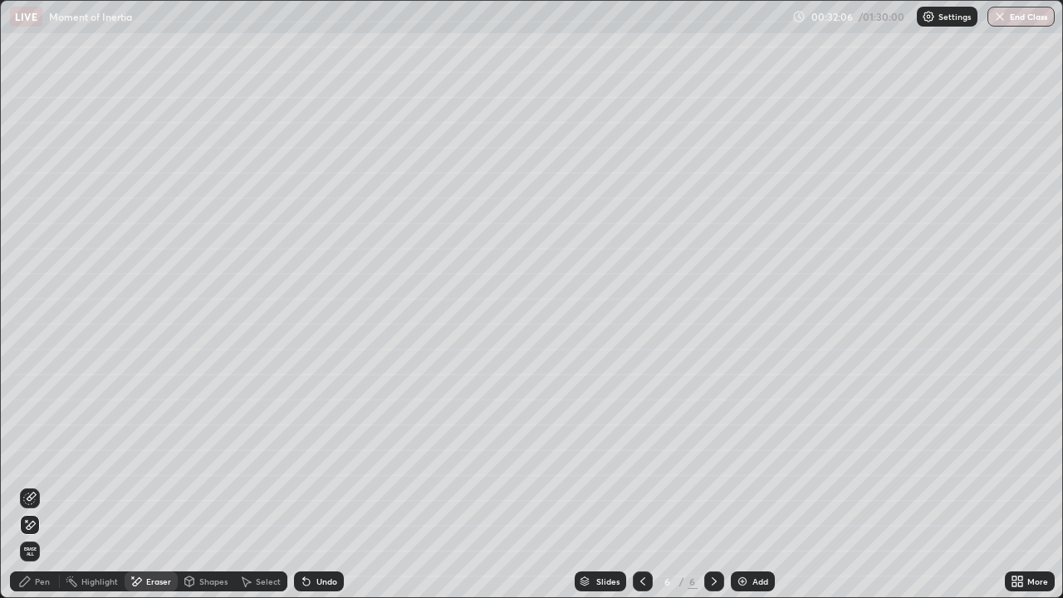
click at [33, 485] on icon at bounding box center [29, 498] width 13 height 13
click at [28, 485] on icon at bounding box center [25, 581] width 10 height 10
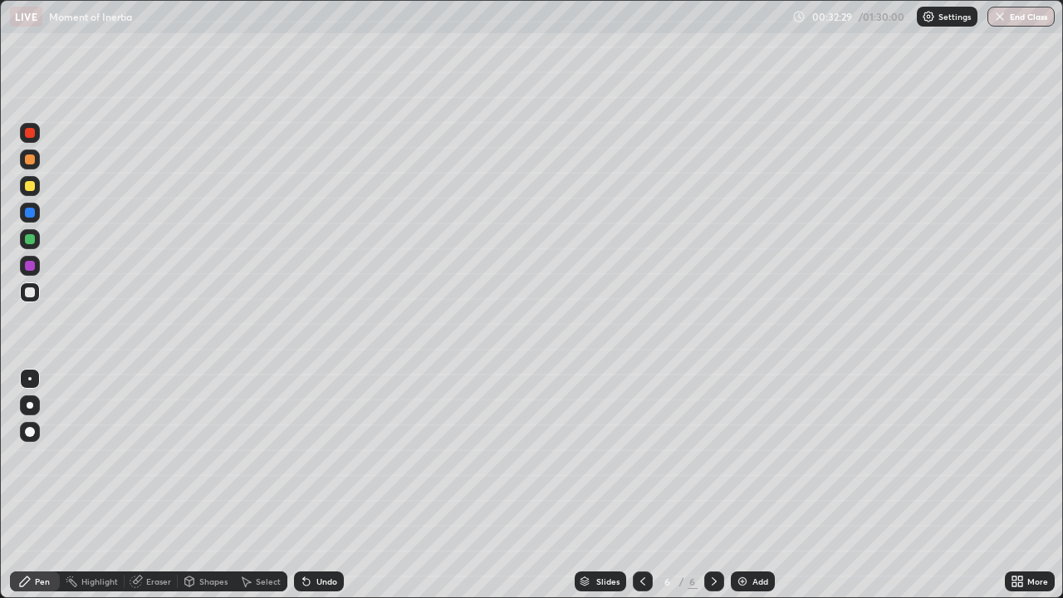
click at [303, 485] on icon at bounding box center [304, 578] width 2 height 2
click at [32, 162] on div at bounding box center [30, 159] width 10 height 10
click at [32, 296] on div at bounding box center [30, 292] width 10 height 10
click at [31, 190] on div at bounding box center [30, 186] width 10 height 10
click at [23, 164] on div at bounding box center [30, 160] width 20 height 20
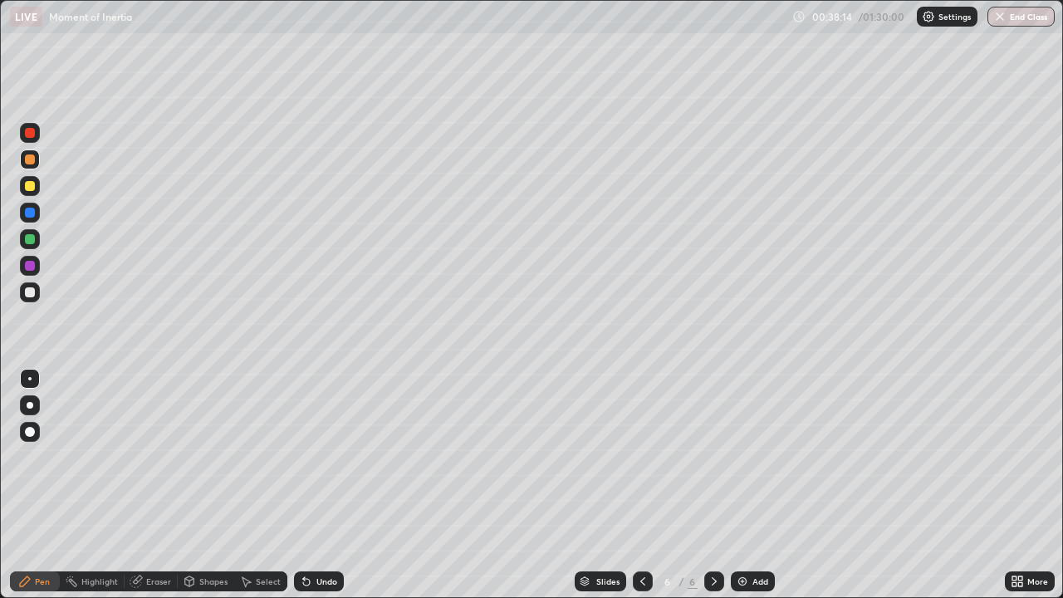
click at [32, 192] on div at bounding box center [30, 186] width 20 height 20
click at [148, 485] on div "Eraser" at bounding box center [158, 581] width 25 height 8
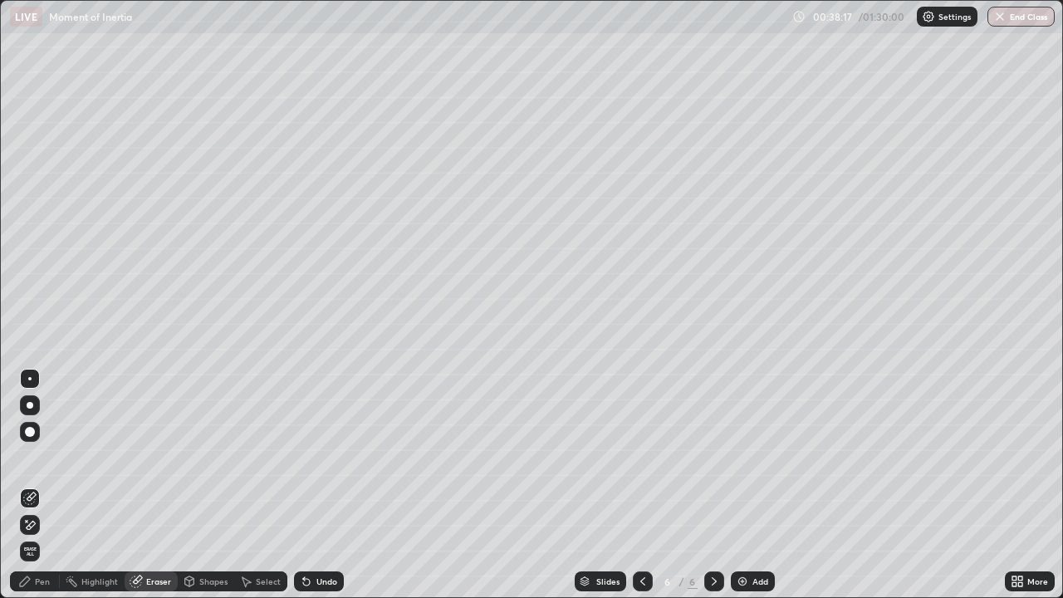
click at [26, 485] on icon at bounding box center [27, 521] width 2 height 2
click at [43, 485] on div "Pen" at bounding box center [42, 581] width 15 height 8
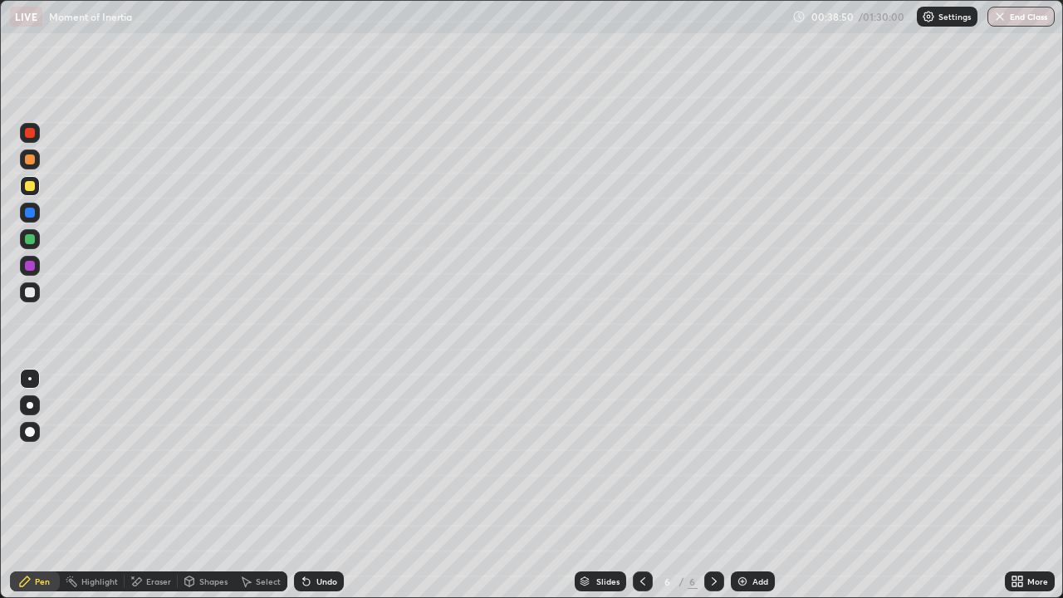
click at [321, 485] on div "Undo" at bounding box center [326, 581] width 21 height 8
click at [328, 485] on div "Undo" at bounding box center [326, 581] width 21 height 8
click at [326, 485] on div "Undo" at bounding box center [326, 581] width 21 height 8
click at [324, 485] on div "Undo" at bounding box center [326, 581] width 21 height 8
click at [322, 485] on div "Undo" at bounding box center [326, 581] width 21 height 8
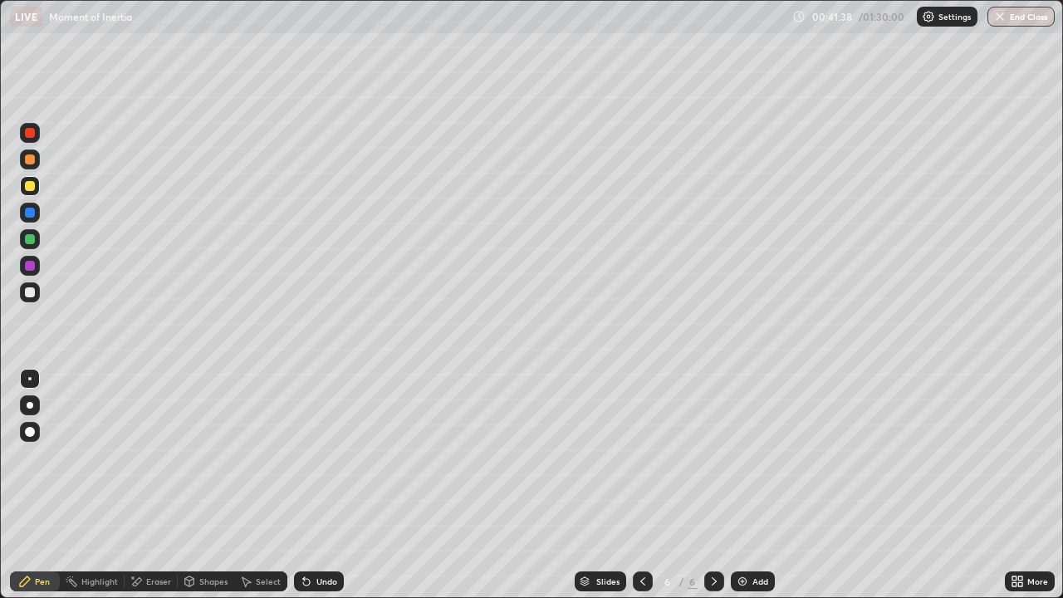
click at [161, 485] on div "Eraser" at bounding box center [158, 581] width 25 height 8
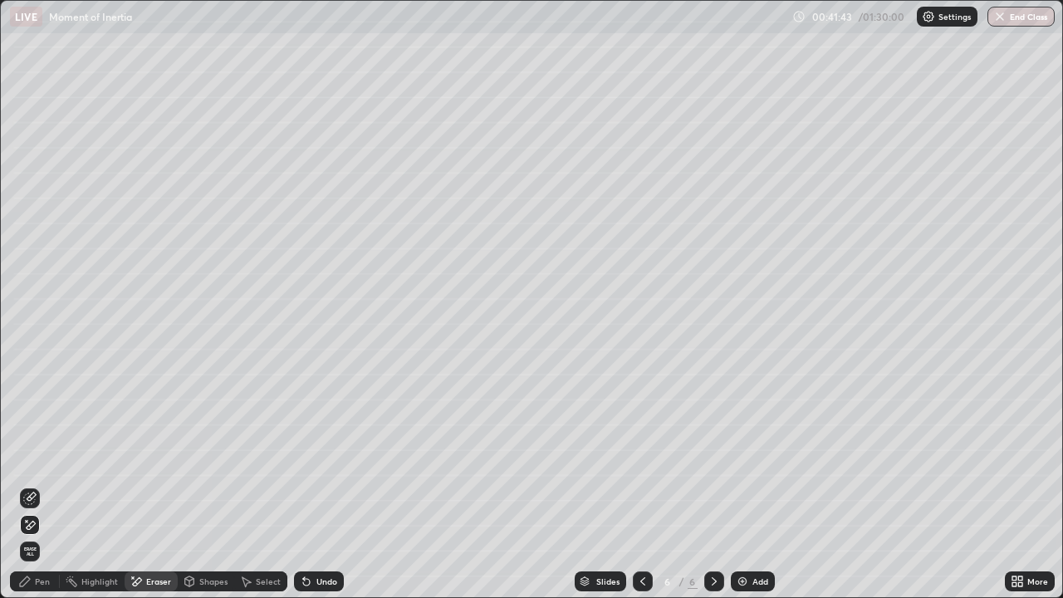
click at [39, 485] on div "Pen" at bounding box center [42, 581] width 15 height 8
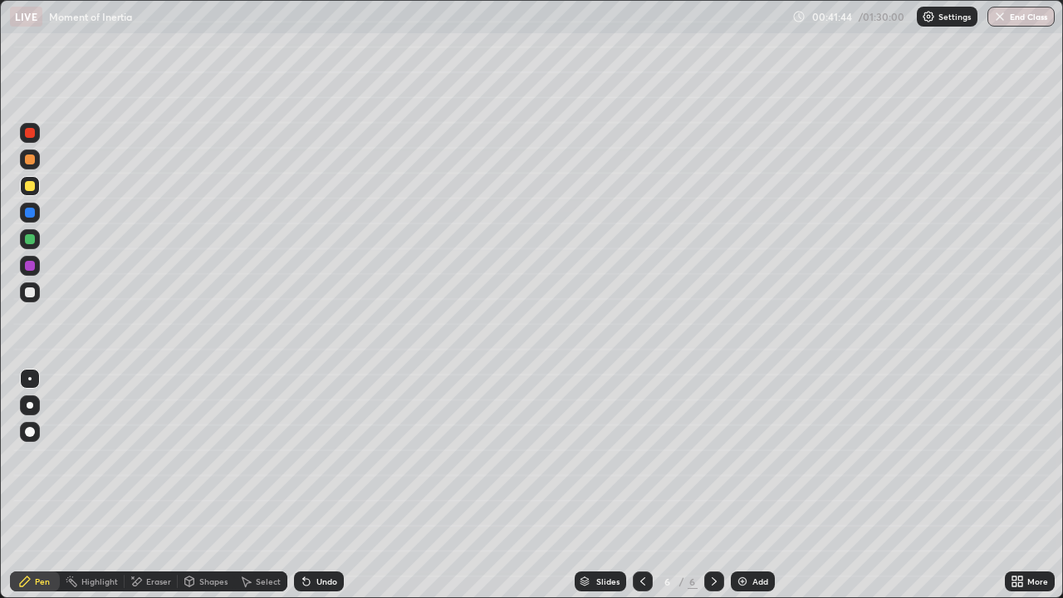
click at [30, 295] on div at bounding box center [30, 292] width 10 height 10
click at [147, 485] on div "Eraser" at bounding box center [158, 581] width 25 height 8
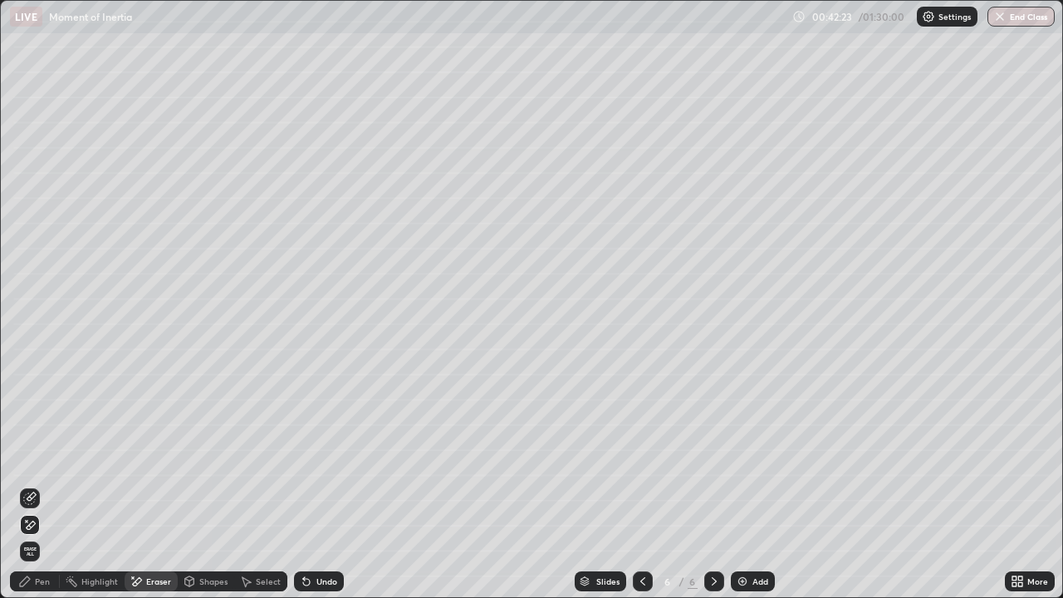
click at [32, 485] on div "Pen" at bounding box center [35, 581] width 50 height 20
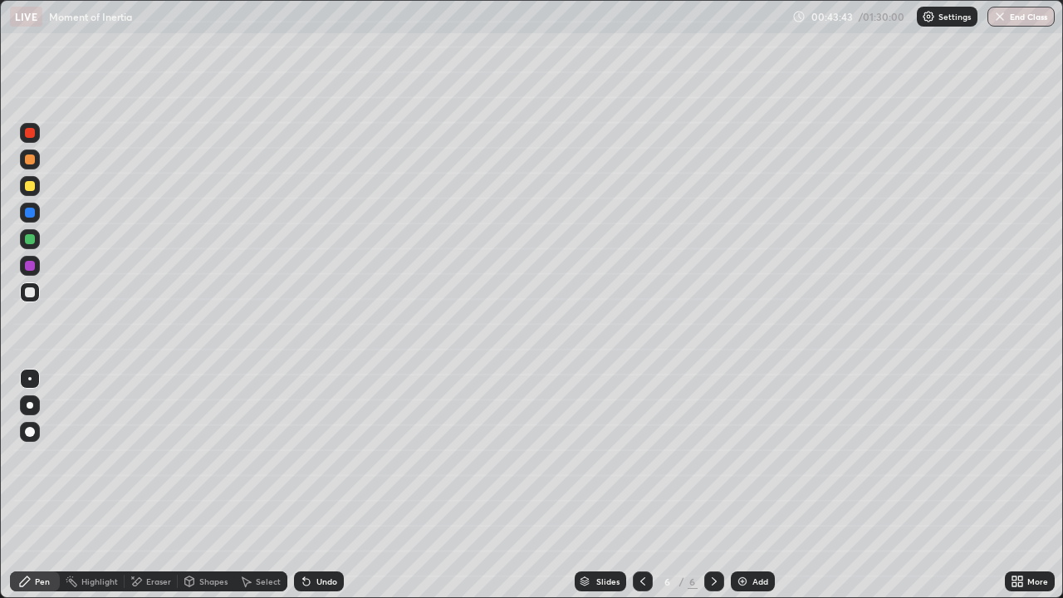
click at [746, 485] on img at bounding box center [742, 581] width 13 height 13
click at [32, 407] on div at bounding box center [30, 405] width 20 height 20
click at [210, 485] on div "Shapes" at bounding box center [213, 581] width 28 height 8
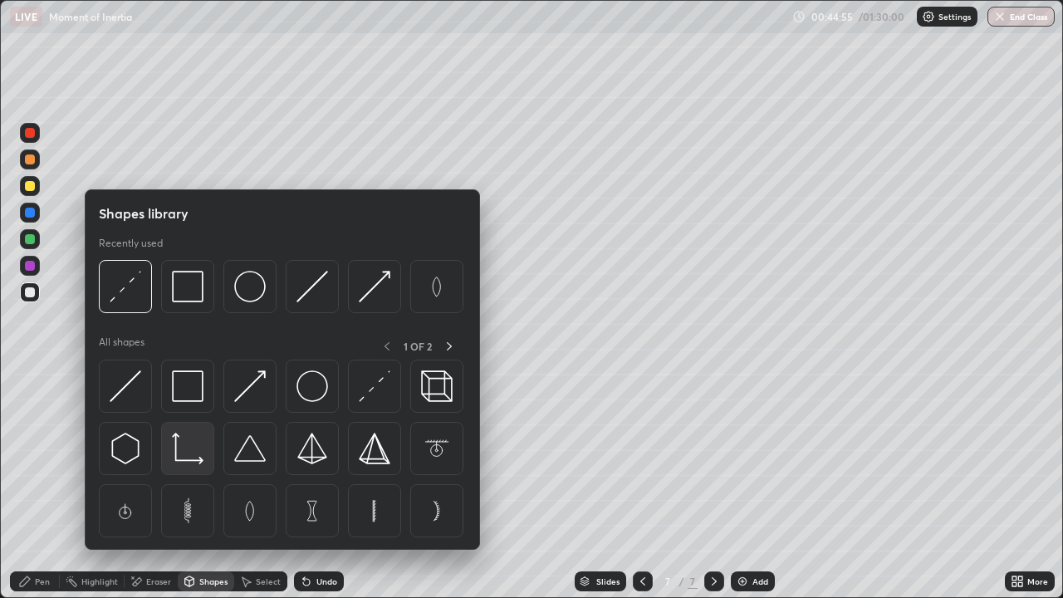
click at [196, 464] on img at bounding box center [188, 449] width 32 height 32
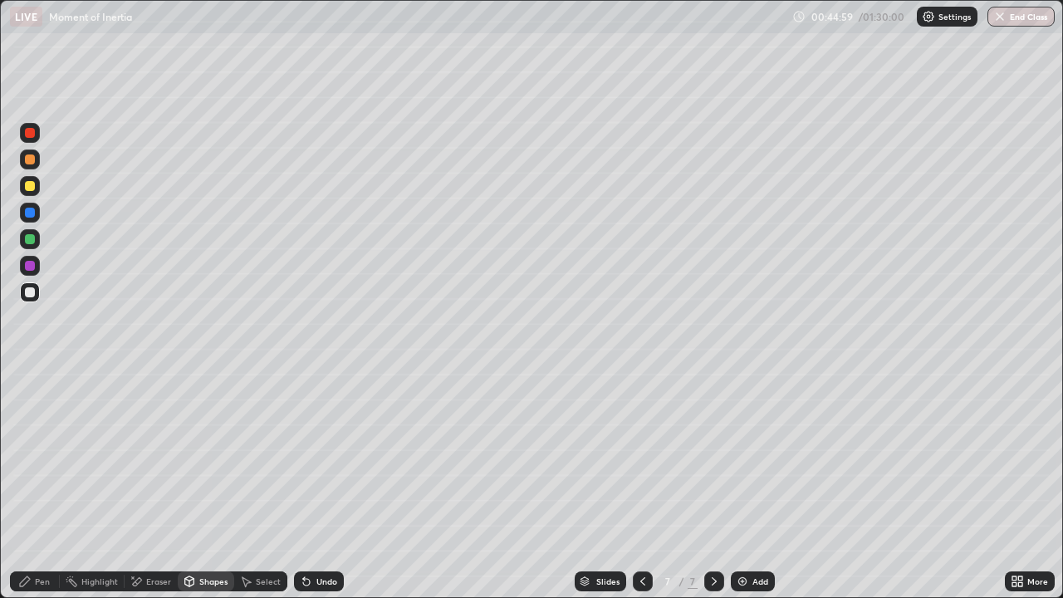
click at [27, 485] on icon at bounding box center [25, 581] width 10 height 10
click at [30, 379] on div at bounding box center [29, 378] width 3 height 3
click at [199, 485] on div "Shapes" at bounding box center [213, 581] width 28 height 8
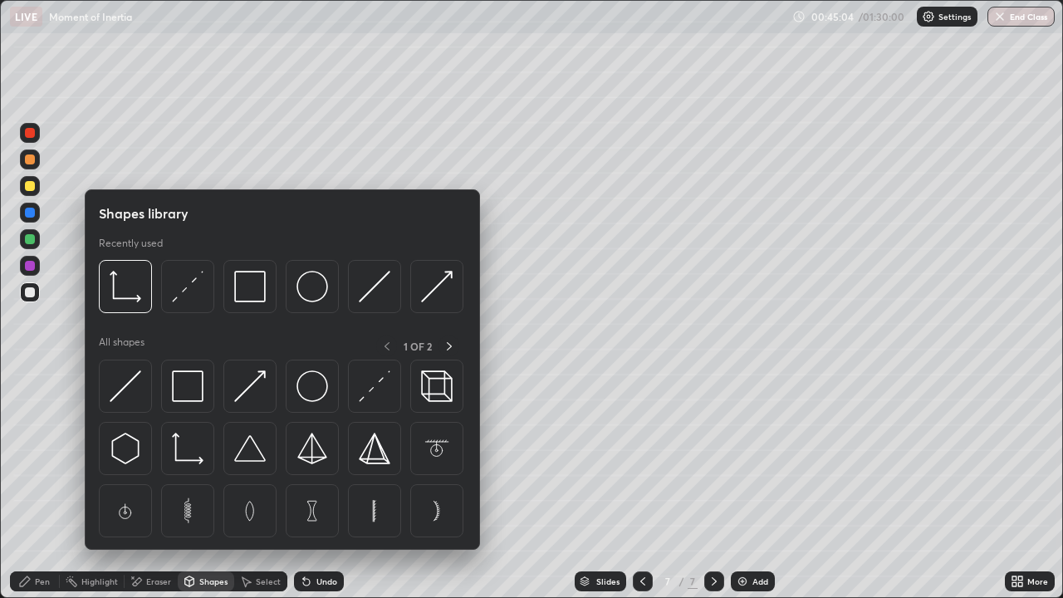
click at [429, 285] on img at bounding box center [437, 287] width 32 height 32
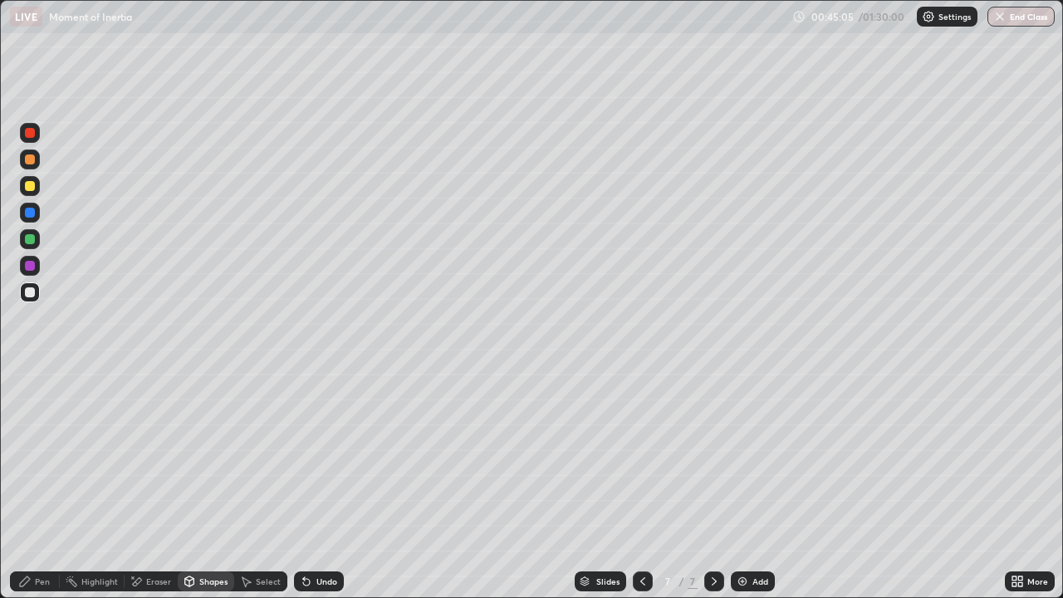
click at [34, 216] on div at bounding box center [30, 213] width 20 height 20
click at [36, 192] on div at bounding box center [30, 186] width 20 height 20
click at [33, 167] on div at bounding box center [30, 160] width 20 height 20
click at [24, 485] on icon at bounding box center [25, 581] width 10 height 10
click at [37, 214] on div at bounding box center [30, 213] width 20 height 20
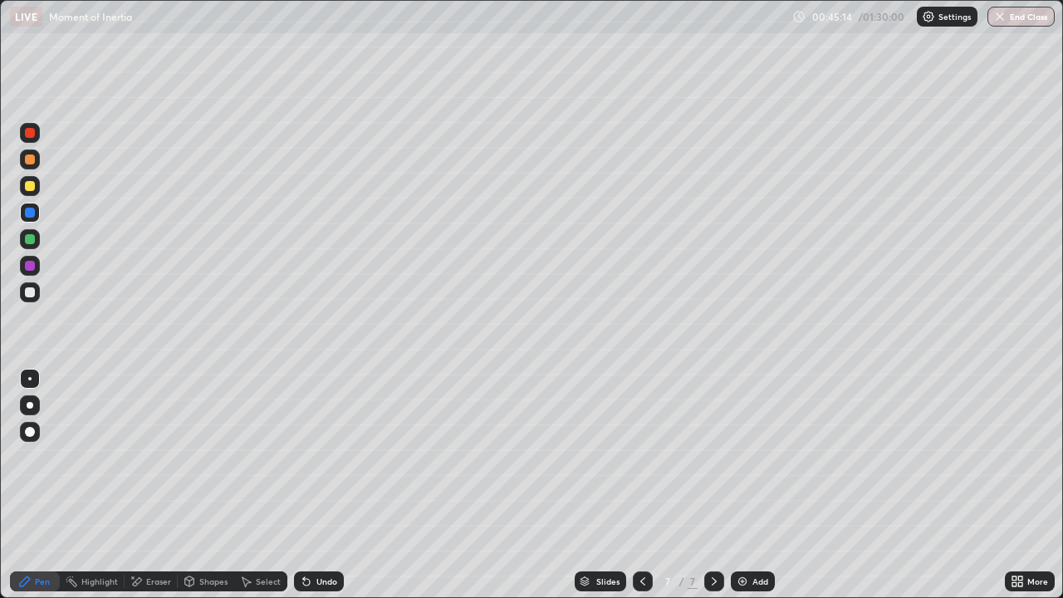
click at [31, 160] on div at bounding box center [30, 159] width 10 height 10
click at [37, 298] on div at bounding box center [30, 292] width 20 height 20
click at [32, 239] on div at bounding box center [30, 239] width 10 height 10
click at [33, 294] on div at bounding box center [30, 292] width 10 height 10
click at [258, 485] on div "Select" at bounding box center [268, 581] width 25 height 8
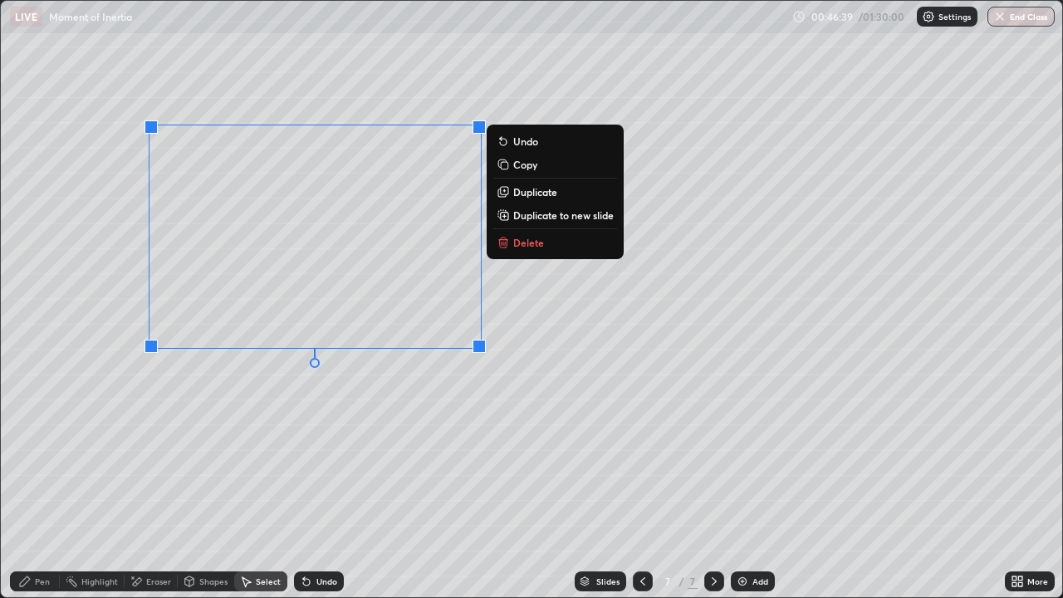
click at [528, 189] on p "Duplicate" at bounding box center [535, 191] width 44 height 13
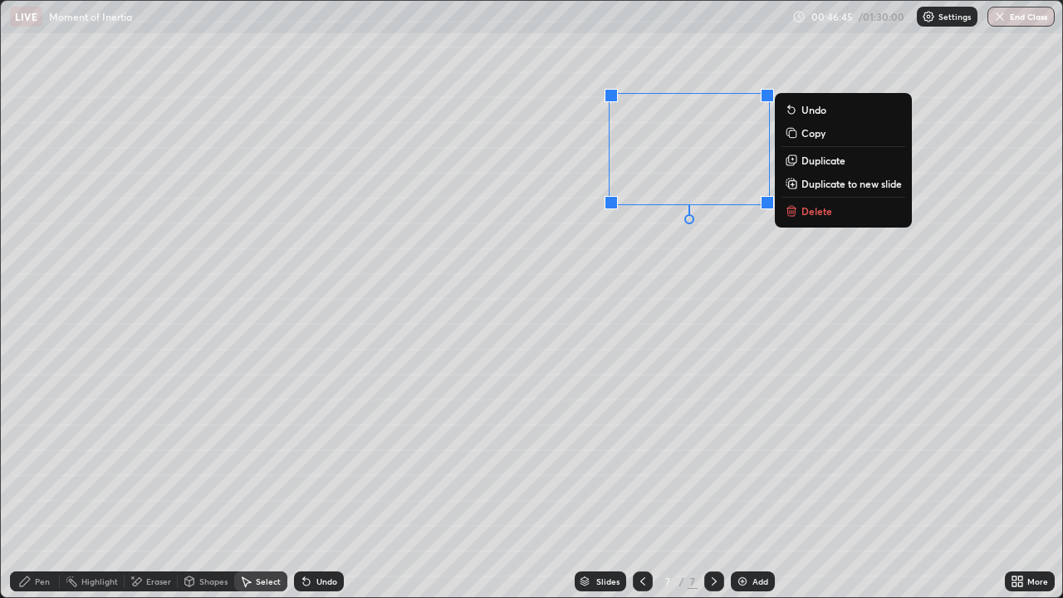
click at [822, 164] on p "Duplicate" at bounding box center [824, 160] width 44 height 13
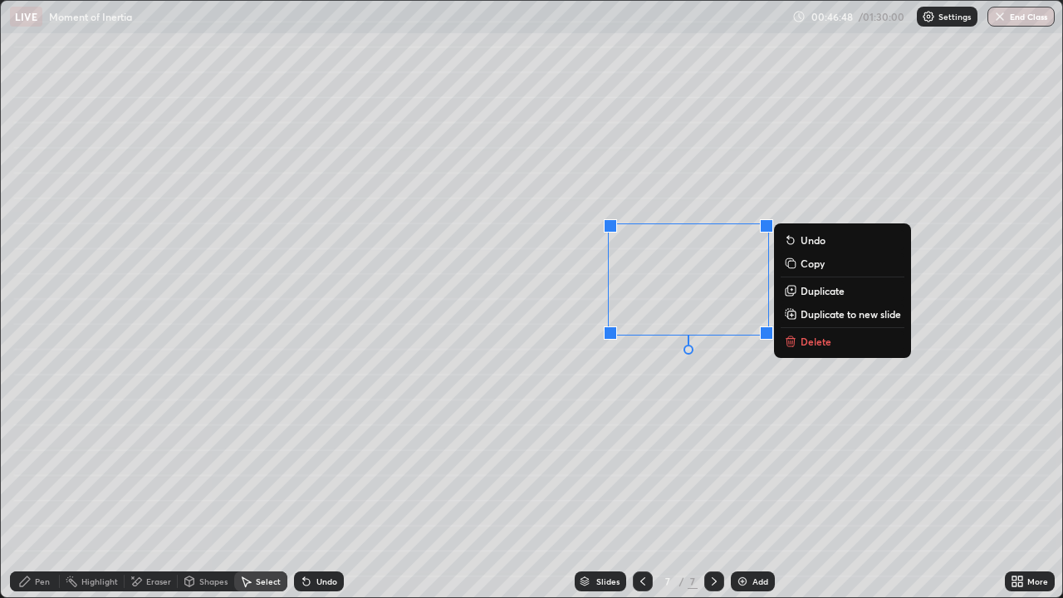
click at [34, 485] on div "Pen" at bounding box center [35, 581] width 50 height 20
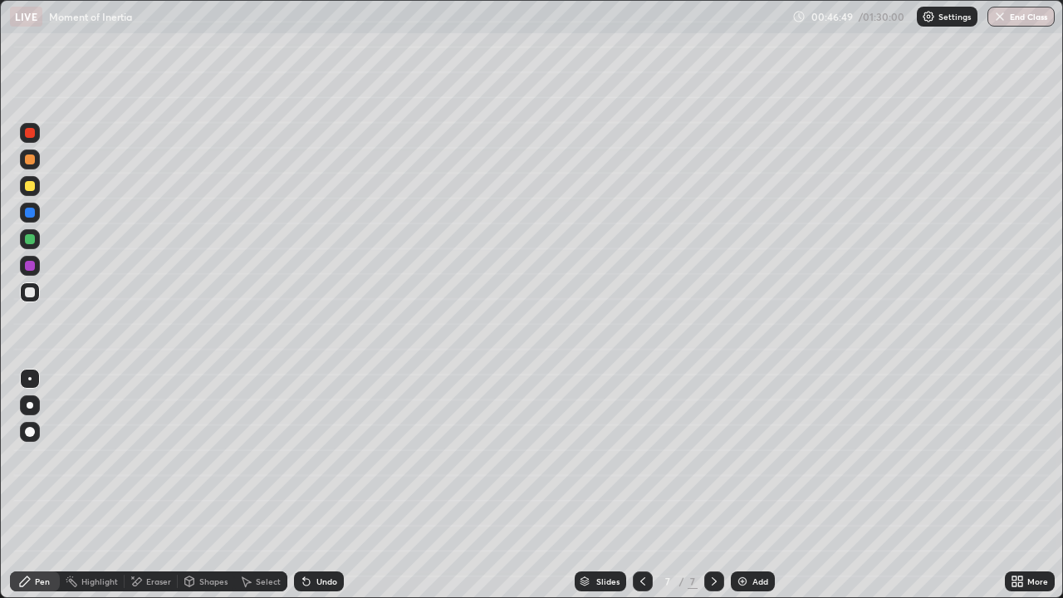
click at [1020, 485] on icon at bounding box center [1020, 578] width 4 height 4
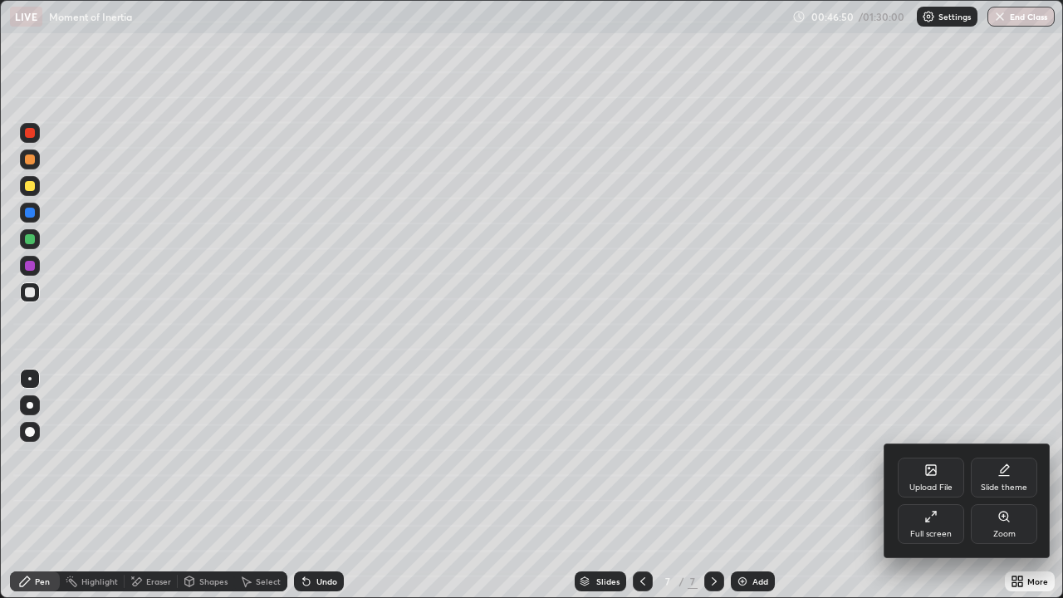
click at [941, 485] on div "Full screen" at bounding box center [931, 524] width 66 height 40
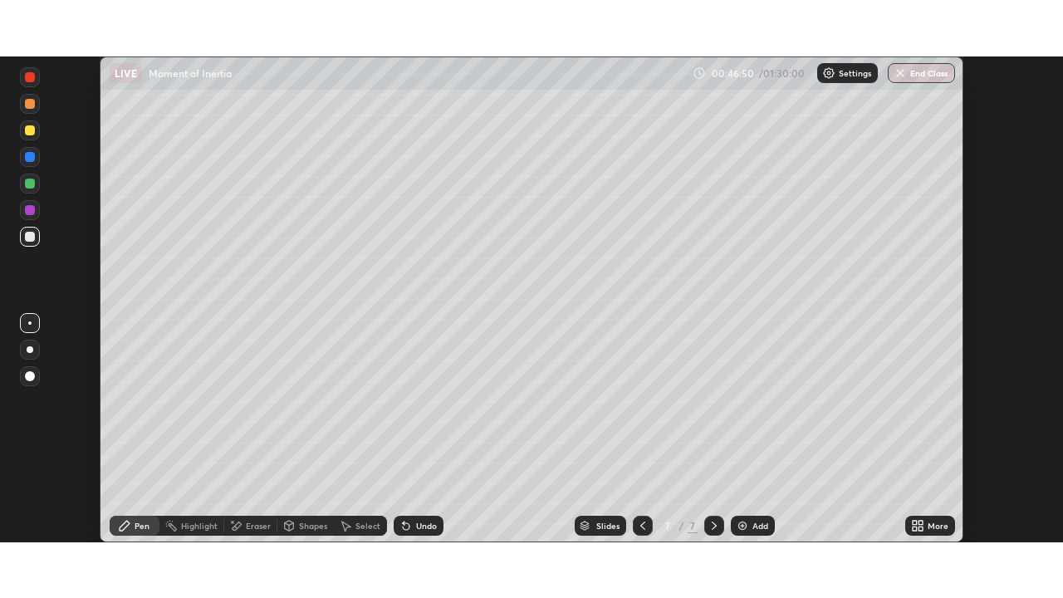
scroll to position [82578, 82001]
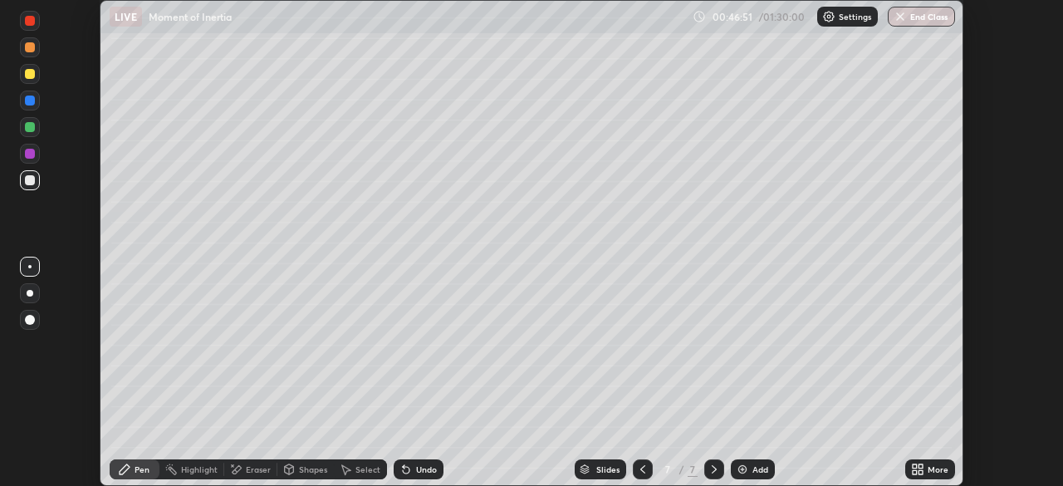
click at [931, 469] on div "More" at bounding box center [938, 469] width 21 height 8
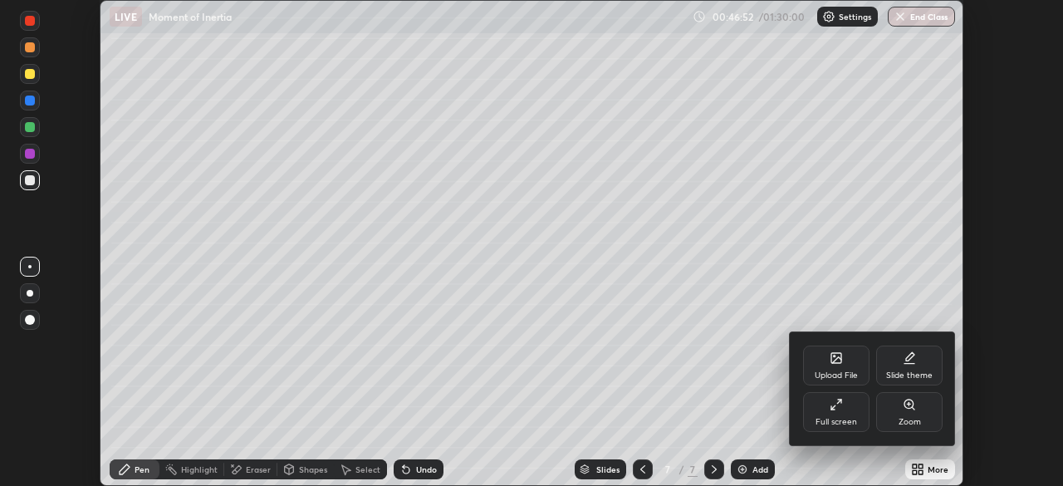
click at [841, 413] on div "Full screen" at bounding box center [836, 412] width 66 height 40
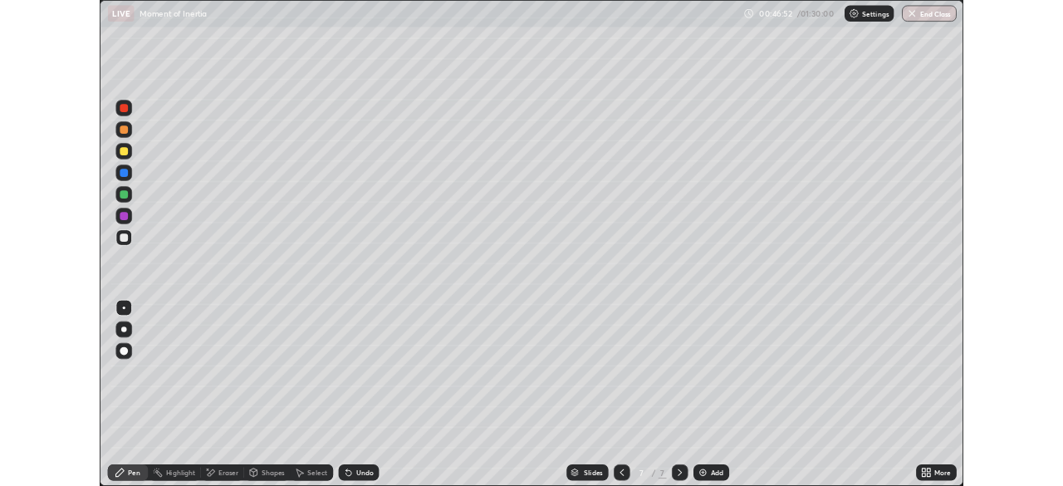
scroll to position [598, 1063]
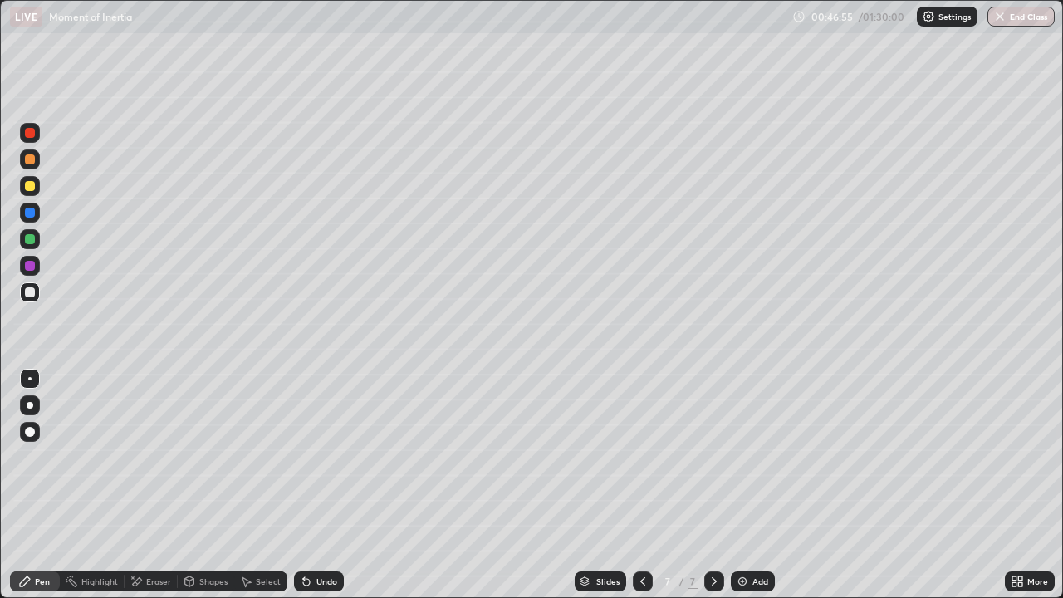
click at [34, 139] on div at bounding box center [30, 133] width 20 height 20
click at [319, 485] on div "Undo" at bounding box center [326, 581] width 21 height 8
click at [313, 485] on div "Undo" at bounding box center [319, 581] width 50 height 20
click at [316, 485] on div "Undo" at bounding box center [319, 581] width 50 height 20
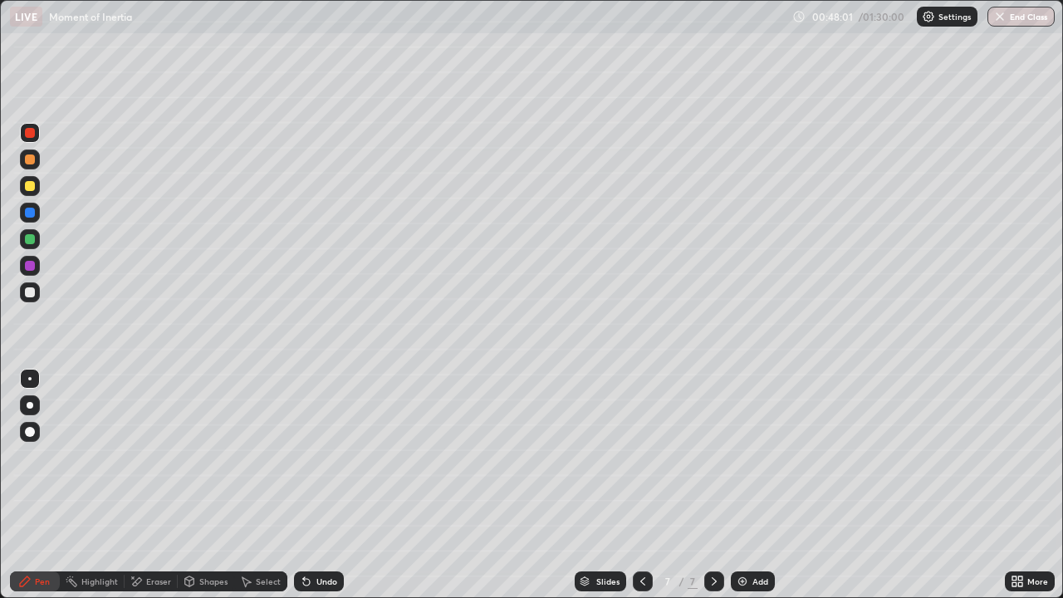
click at [308, 485] on icon at bounding box center [306, 581] width 13 height 13
click at [30, 298] on div at bounding box center [30, 292] width 20 height 20
click at [738, 485] on img at bounding box center [742, 581] width 13 height 13
click at [27, 407] on div at bounding box center [30, 405] width 7 height 7
click at [210, 485] on div "Shapes" at bounding box center [213, 581] width 28 height 8
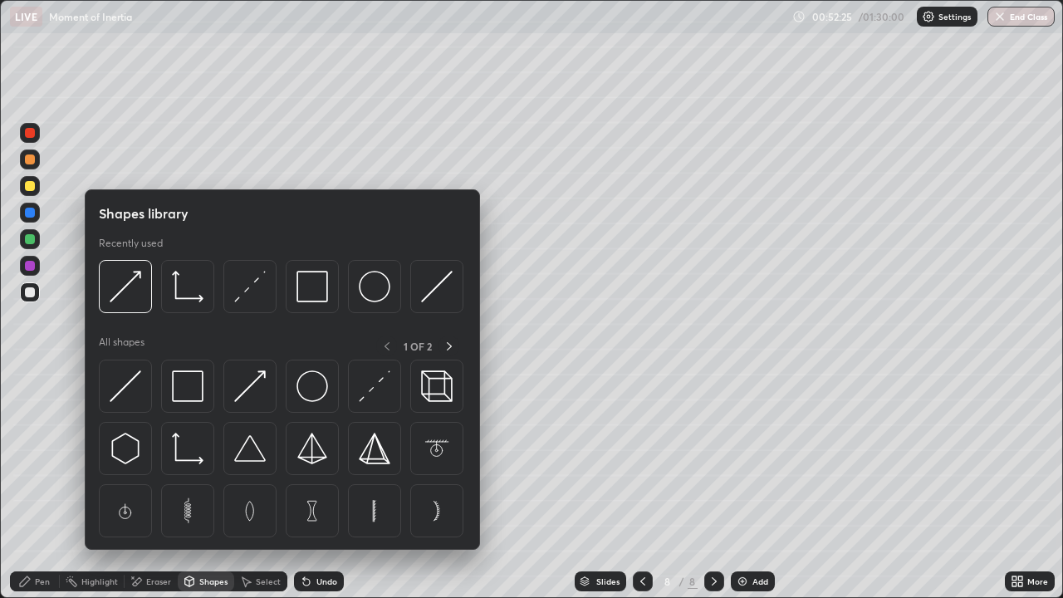
click at [42, 485] on div "Pen" at bounding box center [42, 581] width 15 height 8
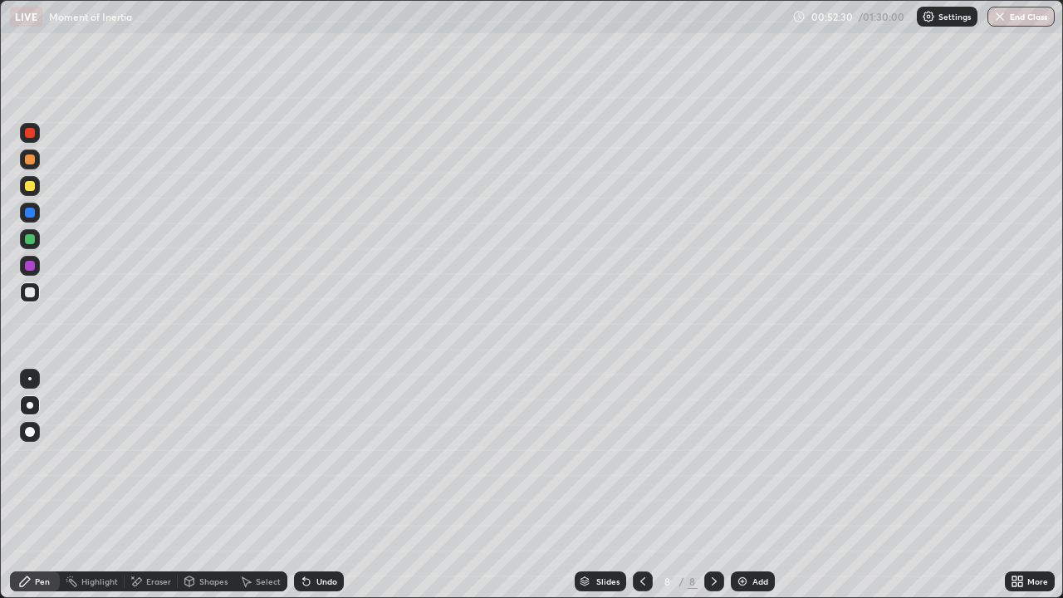
click at [322, 485] on div "Undo" at bounding box center [319, 581] width 50 height 20
click at [321, 485] on div "Undo" at bounding box center [326, 581] width 21 height 8
click at [208, 485] on div "Shapes" at bounding box center [213, 581] width 28 height 8
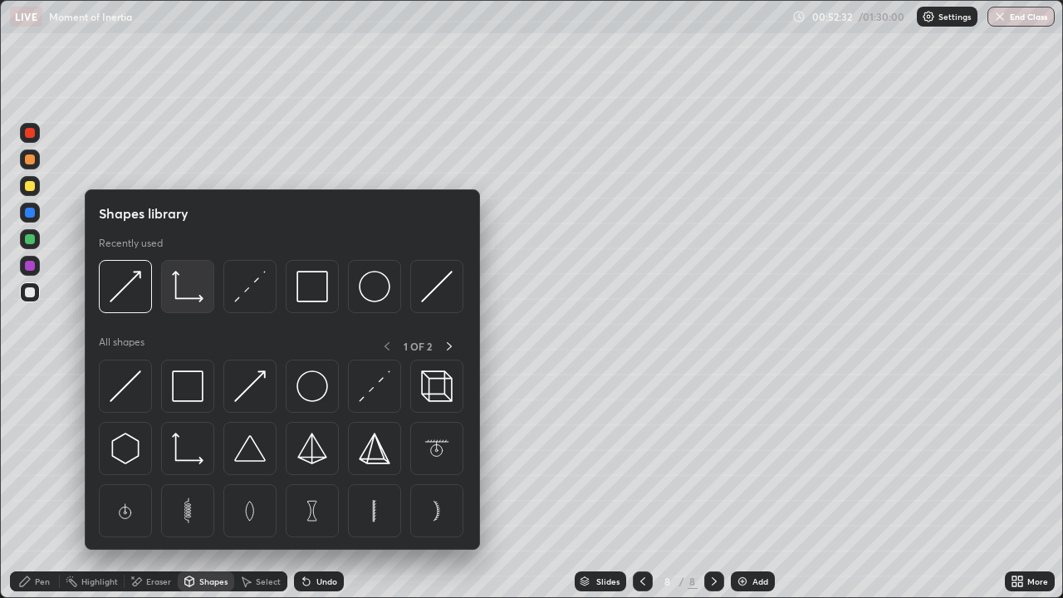
click at [189, 299] on img at bounding box center [188, 287] width 32 height 32
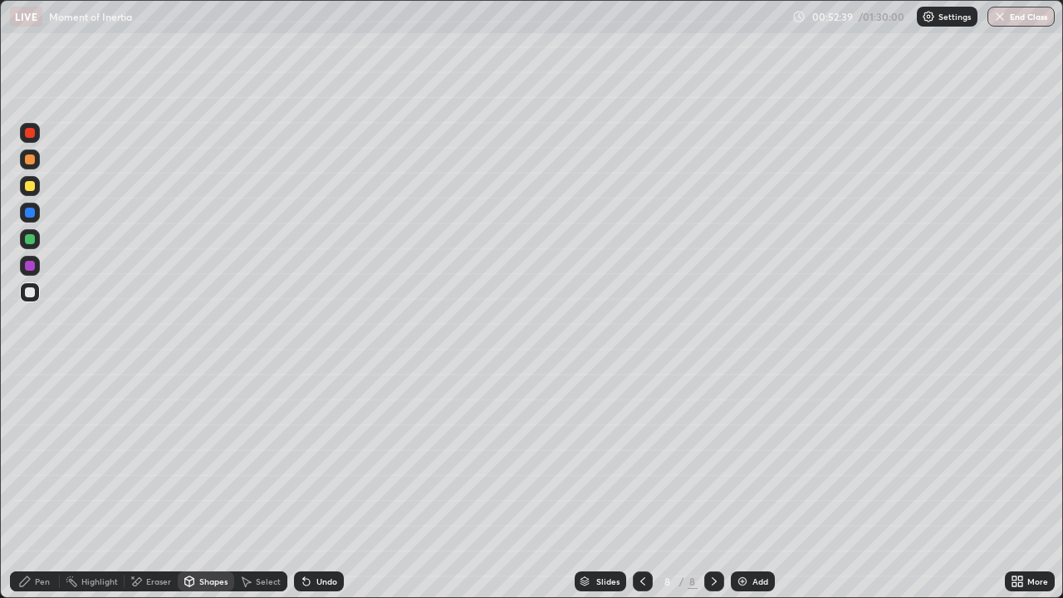
click at [189, 485] on icon at bounding box center [189, 584] width 0 height 6
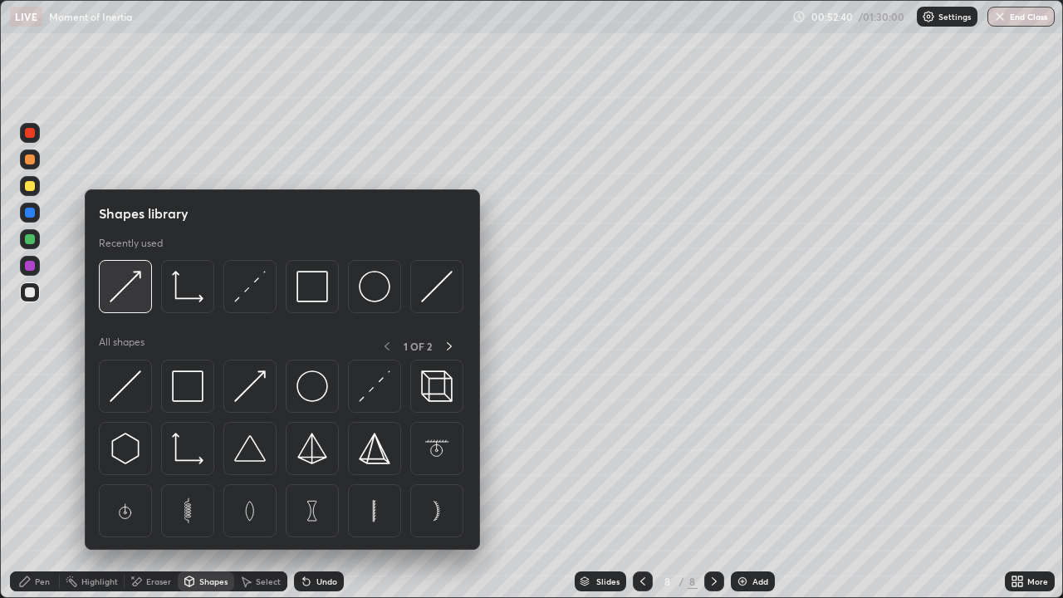
click at [137, 297] on img at bounding box center [126, 287] width 32 height 32
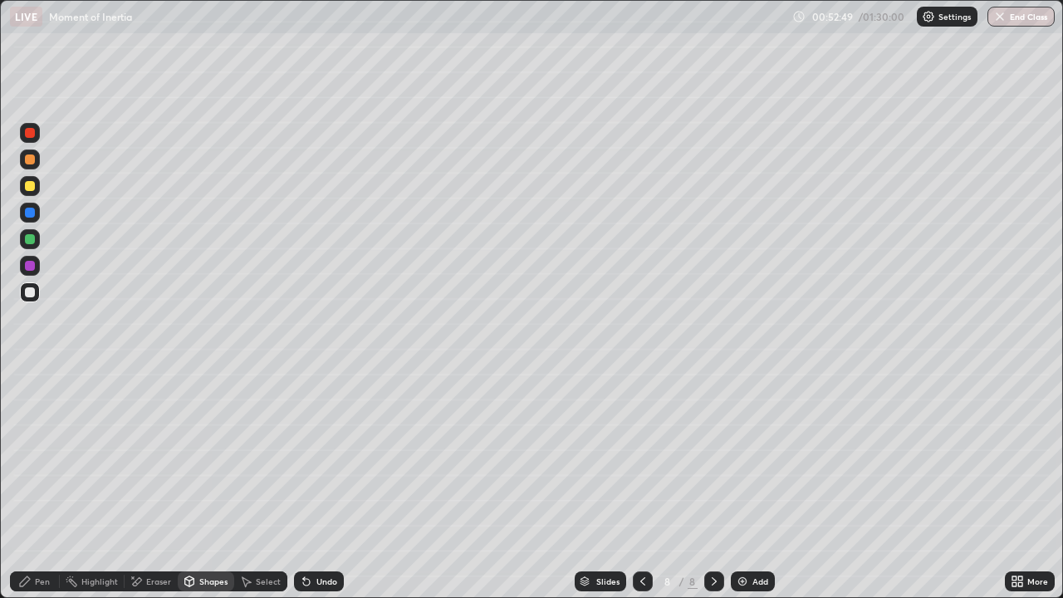
click at [42, 485] on div "Pen" at bounding box center [42, 581] width 15 height 8
click at [254, 485] on div "Select" at bounding box center [260, 581] width 53 height 20
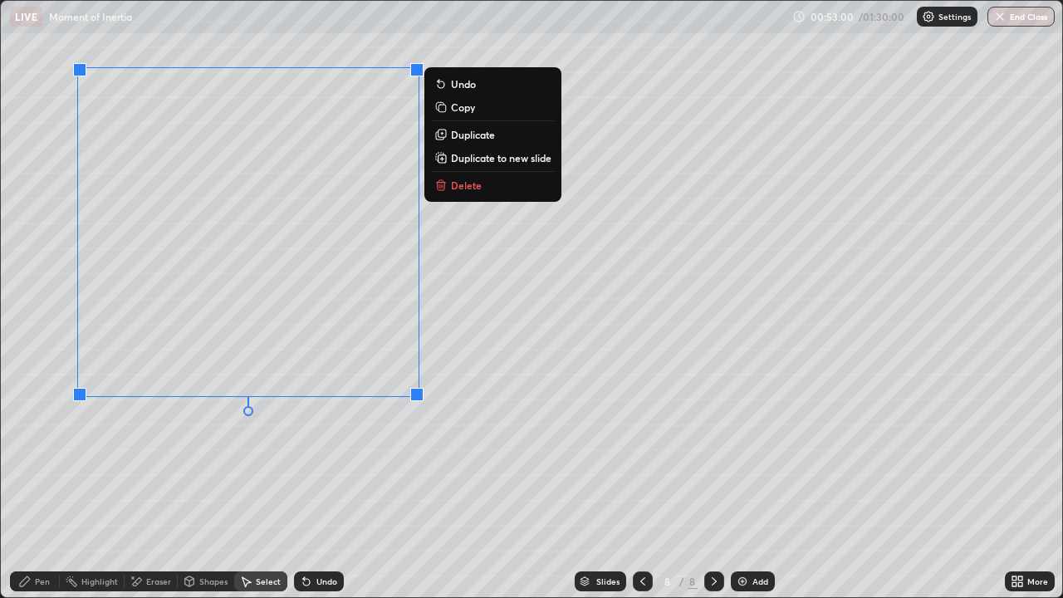
click at [478, 135] on p "Duplicate" at bounding box center [473, 134] width 44 height 13
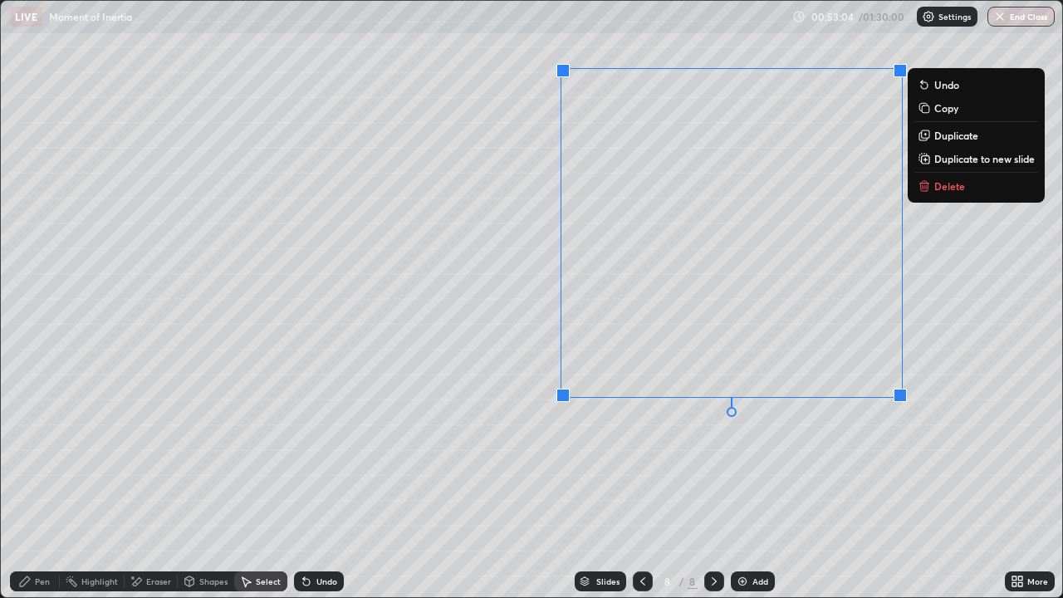
click at [623, 469] on div "0 ° Undo Copy Duplicate Duplicate to new slide Delete" at bounding box center [532, 299] width 1062 height 596
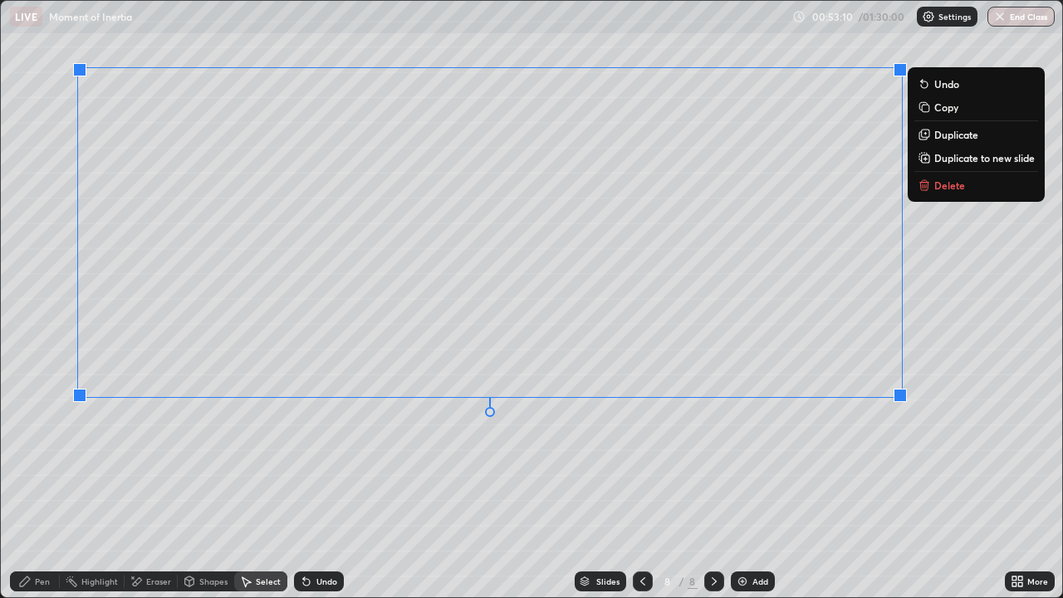
click at [945, 160] on p "Duplicate to new slide" at bounding box center [984, 157] width 101 height 13
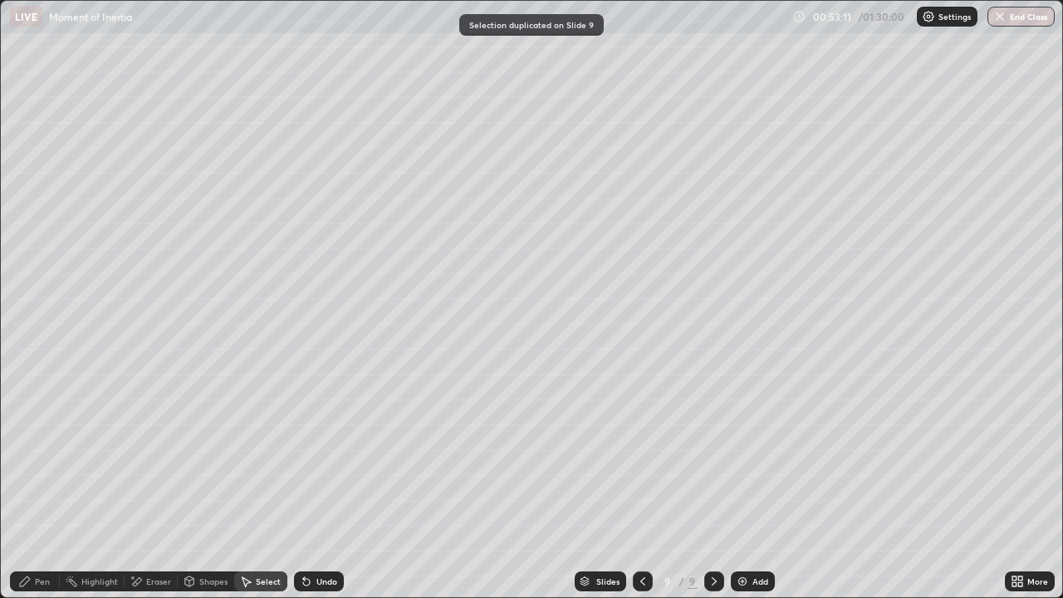
click at [33, 485] on div "Pen" at bounding box center [35, 581] width 50 height 20
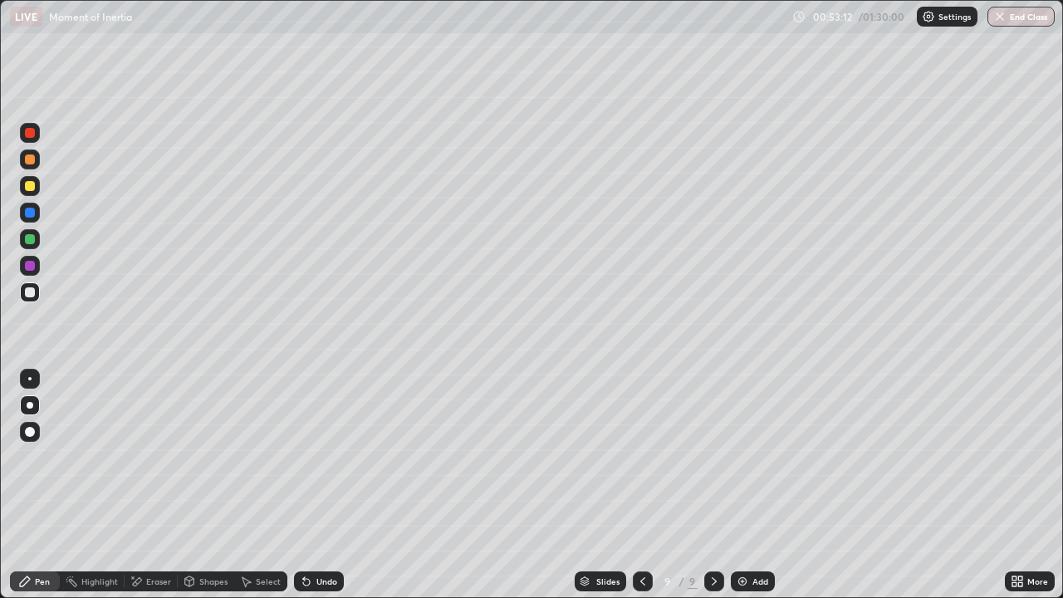
click at [648, 485] on div at bounding box center [643, 581] width 20 height 20
click at [204, 485] on div "Shapes" at bounding box center [213, 581] width 28 height 8
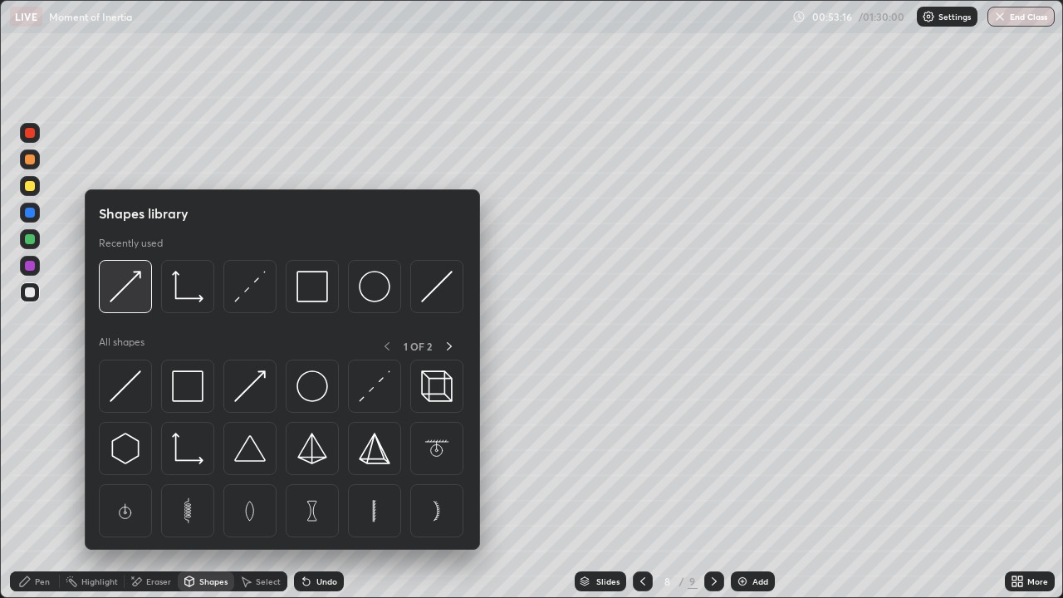
click at [136, 300] on img at bounding box center [126, 287] width 32 height 32
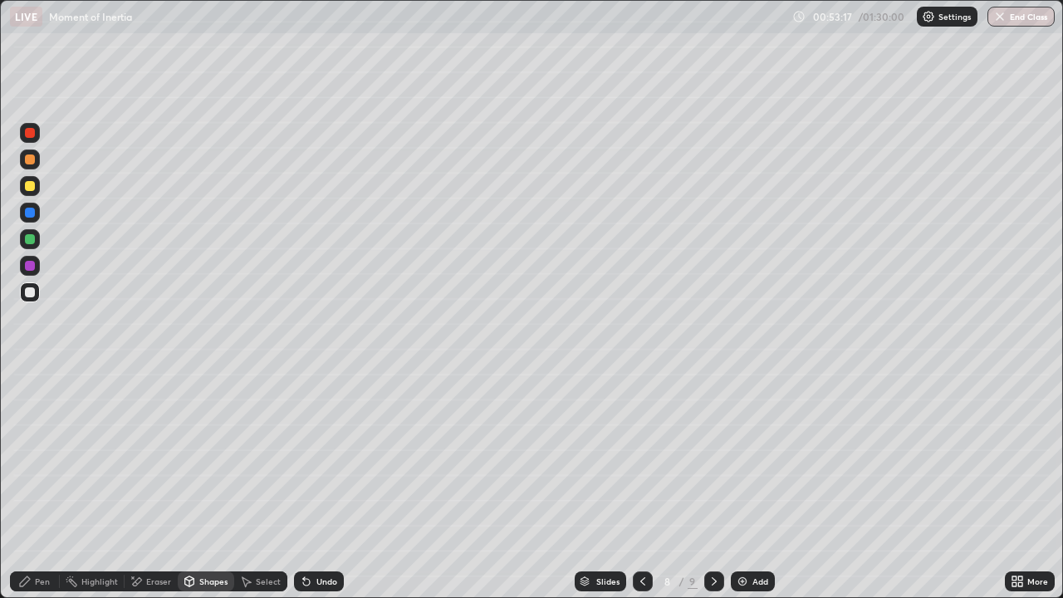
click at [30, 213] on div at bounding box center [30, 213] width 10 height 10
click at [35, 165] on div at bounding box center [30, 160] width 20 height 20
click at [31, 211] on div at bounding box center [30, 213] width 10 height 10
click at [37, 164] on div at bounding box center [30, 160] width 20 height 20
click at [49, 485] on div "Pen" at bounding box center [42, 581] width 15 height 8
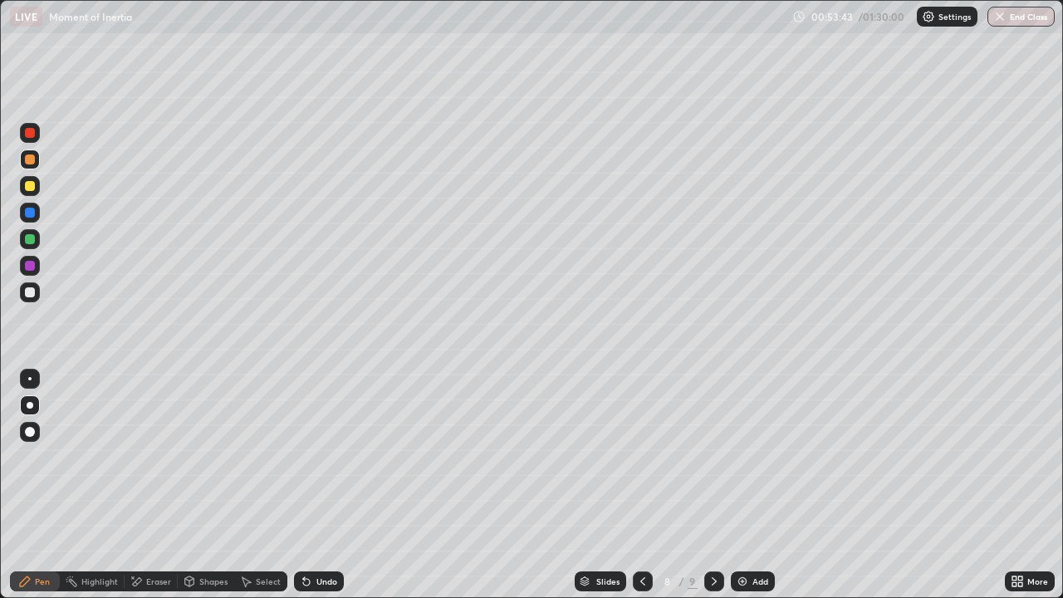
click at [1018, 485] on icon at bounding box center [1020, 578] width 4 height 4
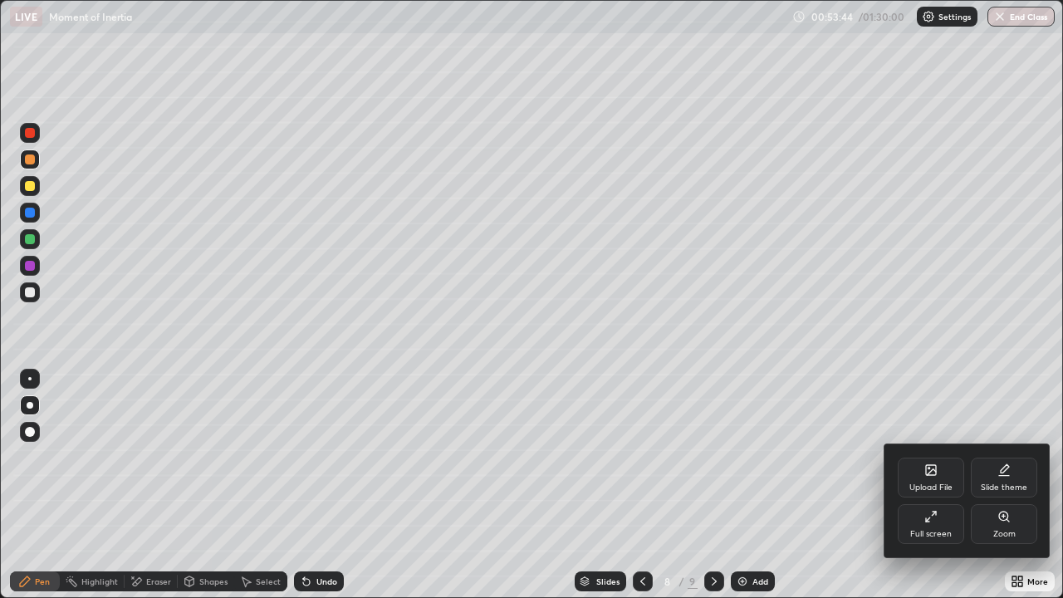
click at [921, 485] on div "Full screen" at bounding box center [931, 534] width 42 height 8
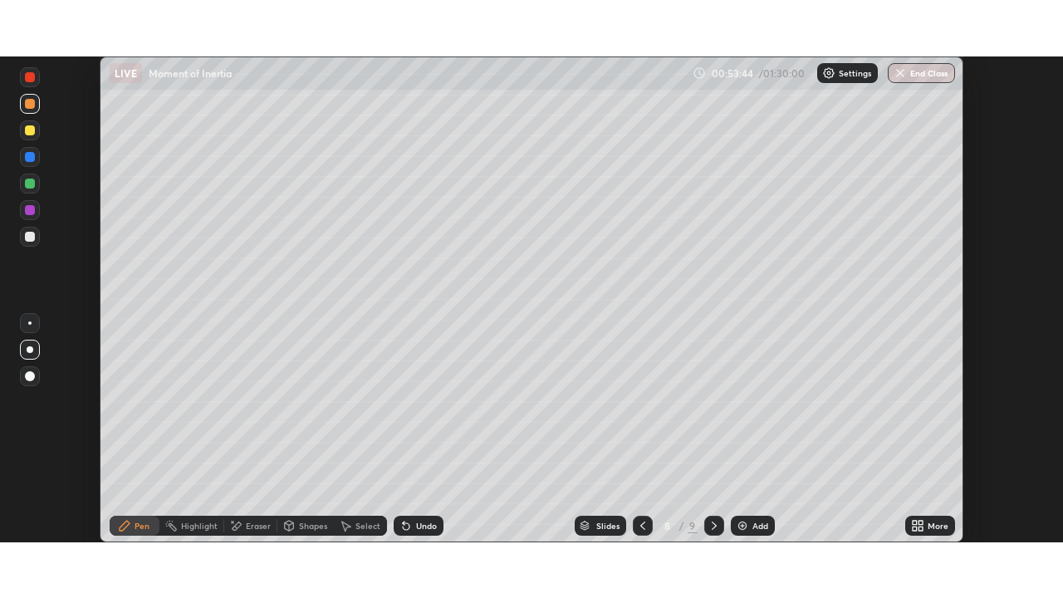
scroll to position [82578, 82001]
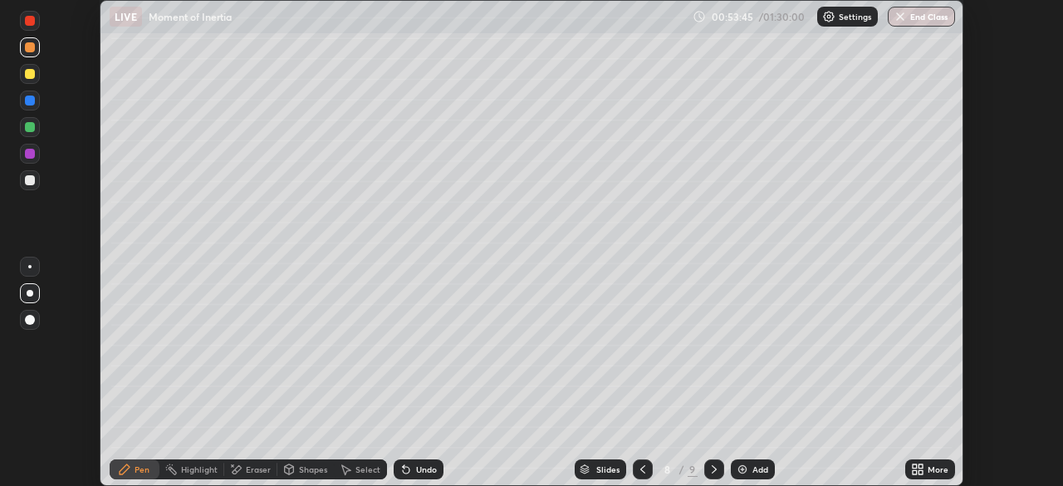
click at [928, 468] on div "More" at bounding box center [938, 469] width 21 height 8
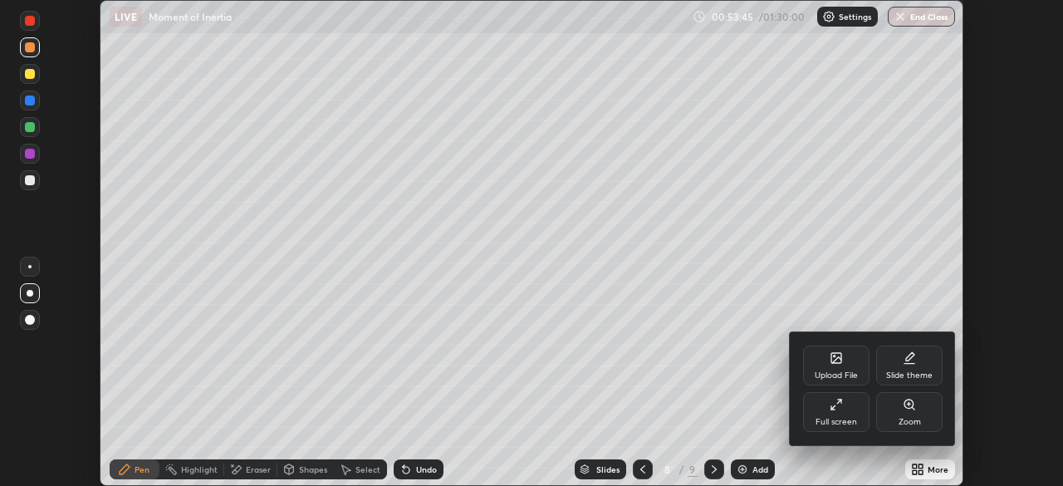
click at [851, 415] on div "Full screen" at bounding box center [836, 412] width 66 height 40
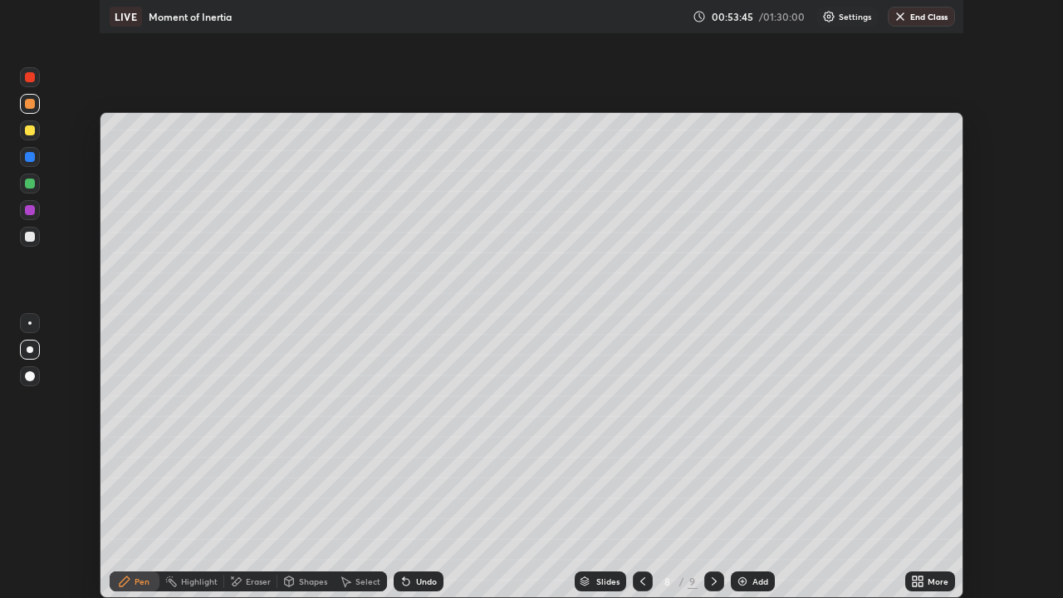
scroll to position [598, 1063]
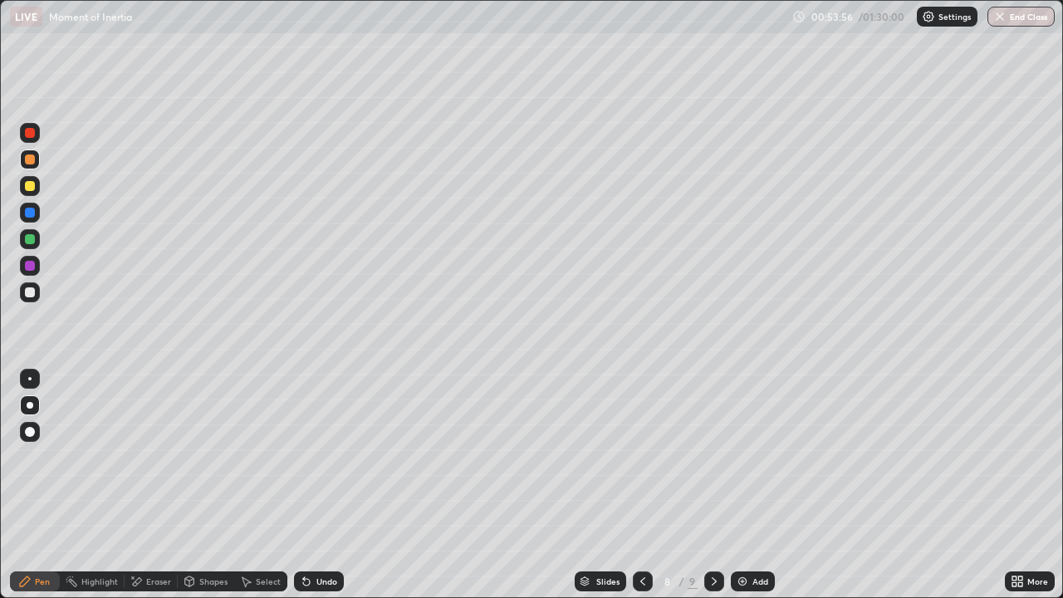
click at [31, 213] on div at bounding box center [30, 213] width 10 height 10
click at [31, 247] on div at bounding box center [30, 239] width 20 height 20
click at [29, 294] on div at bounding box center [30, 292] width 10 height 10
click at [33, 241] on div at bounding box center [30, 239] width 10 height 10
click at [32, 189] on div at bounding box center [30, 186] width 10 height 10
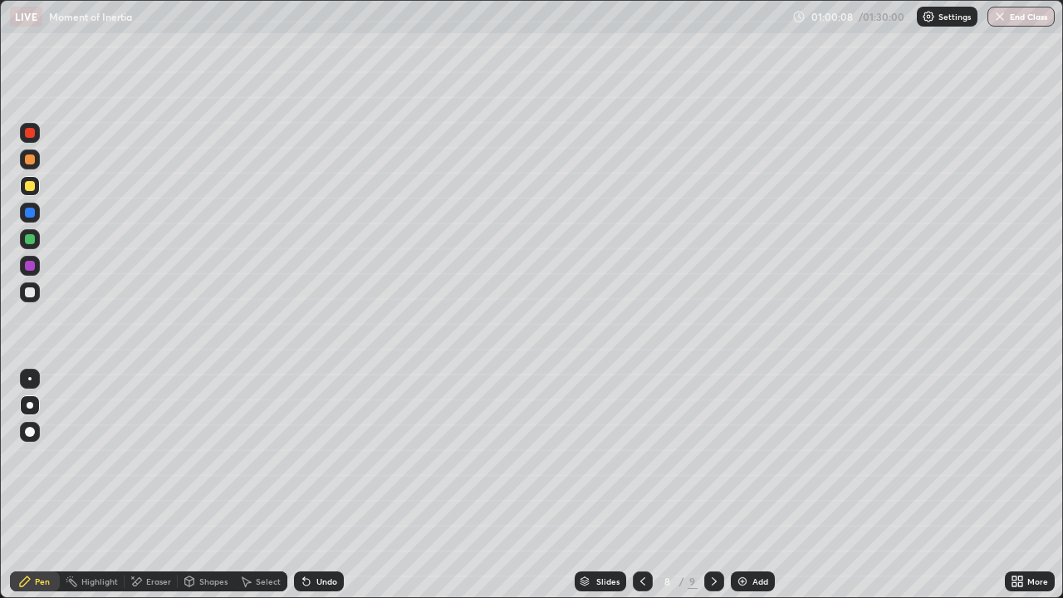
click at [312, 485] on div "Undo" at bounding box center [319, 581] width 50 height 20
click at [307, 485] on icon at bounding box center [306, 582] width 7 height 7
click at [303, 485] on icon at bounding box center [306, 582] width 7 height 7
click at [714, 485] on icon at bounding box center [714, 581] width 13 height 13
click at [33, 217] on div at bounding box center [30, 213] width 20 height 20
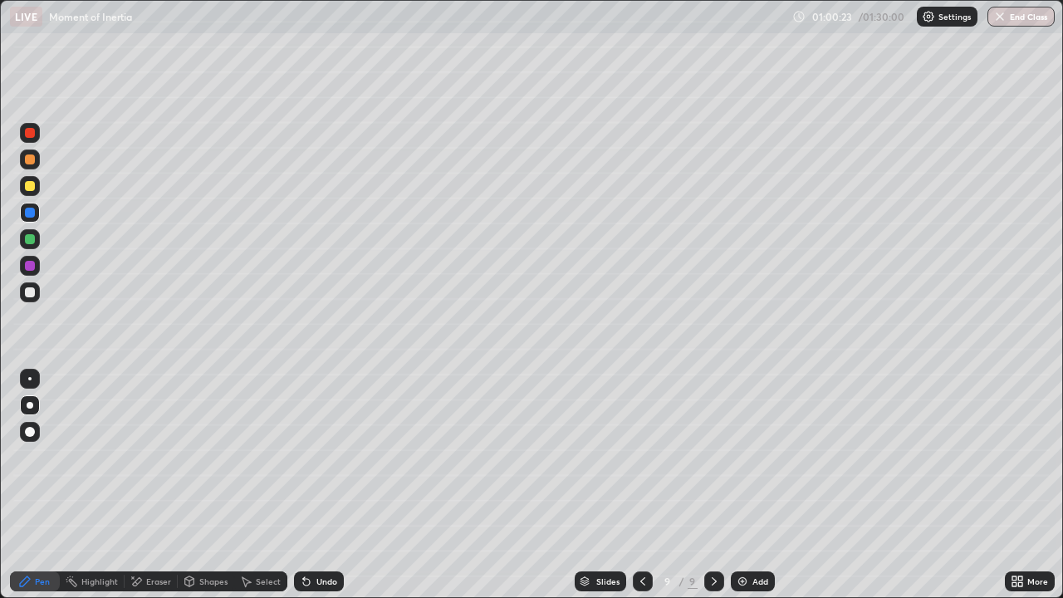
click at [214, 485] on div "Shapes" at bounding box center [213, 581] width 28 height 8
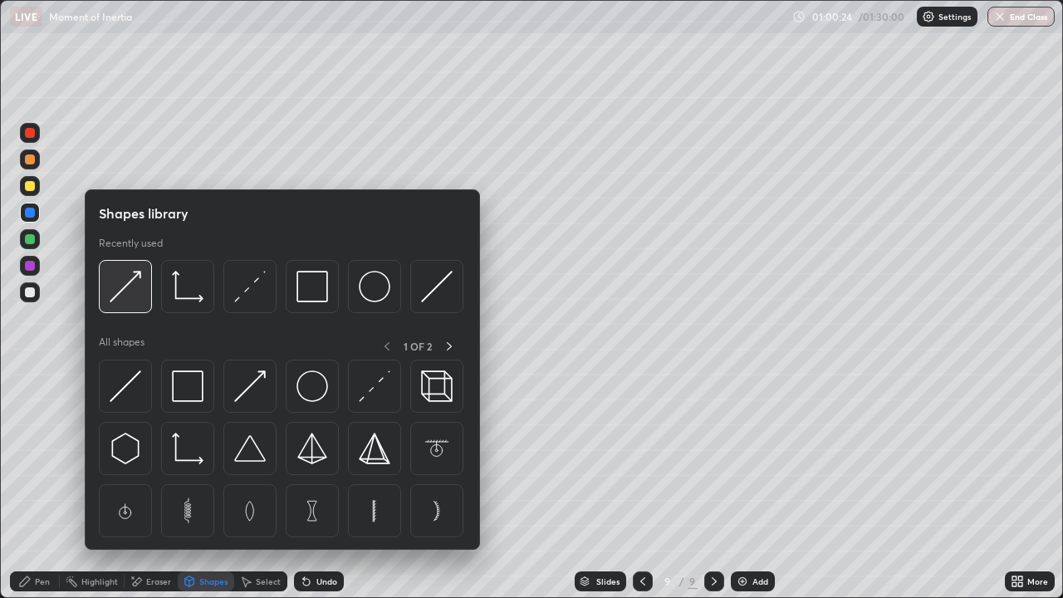
click at [135, 289] on img at bounding box center [126, 287] width 32 height 32
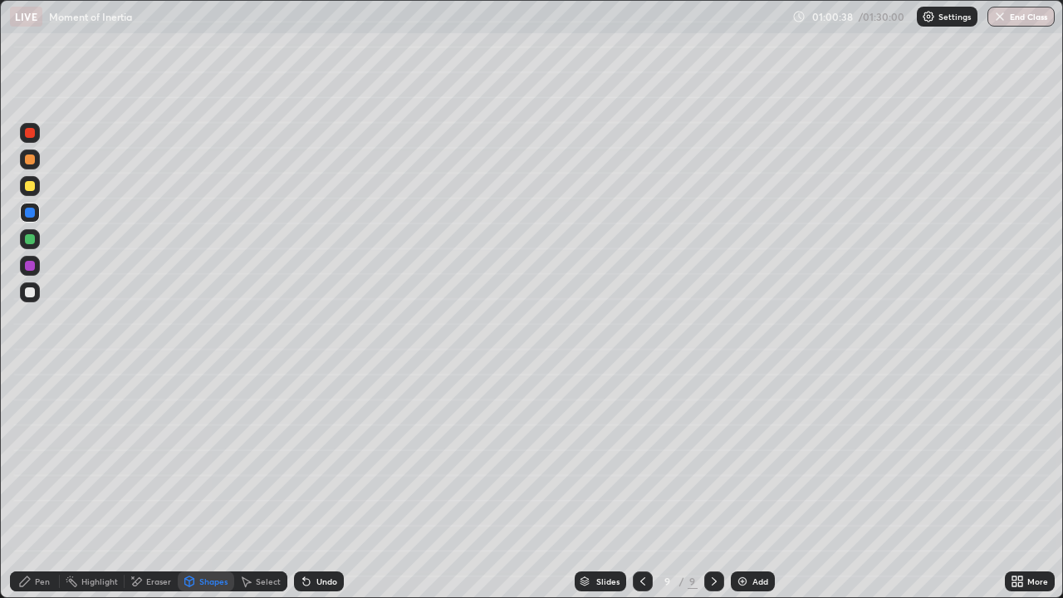
click at [30, 160] on div at bounding box center [30, 159] width 10 height 10
click at [32, 246] on div at bounding box center [30, 239] width 20 height 20
click at [34, 485] on div "Pen" at bounding box center [35, 581] width 50 height 20
click at [30, 213] on div at bounding box center [30, 213] width 10 height 10
click at [37, 168] on div at bounding box center [30, 159] width 20 height 27
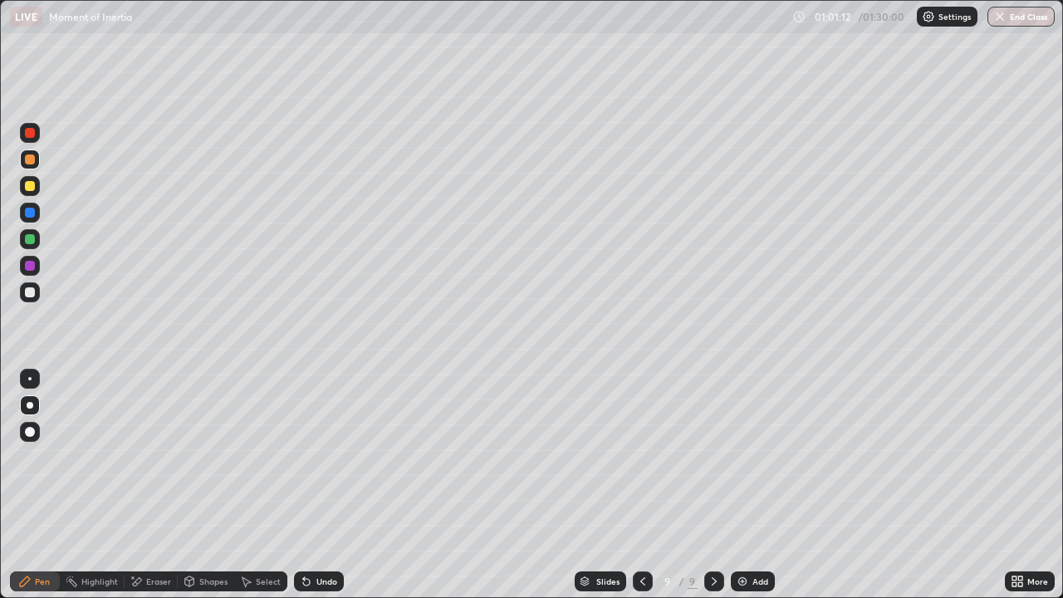
click at [34, 217] on div at bounding box center [30, 213] width 20 height 20
click at [29, 184] on div at bounding box center [30, 186] width 10 height 10
click at [34, 135] on div at bounding box center [30, 133] width 10 height 10
click at [641, 485] on icon at bounding box center [642, 581] width 13 height 13
click at [712, 485] on icon at bounding box center [714, 581] width 5 height 8
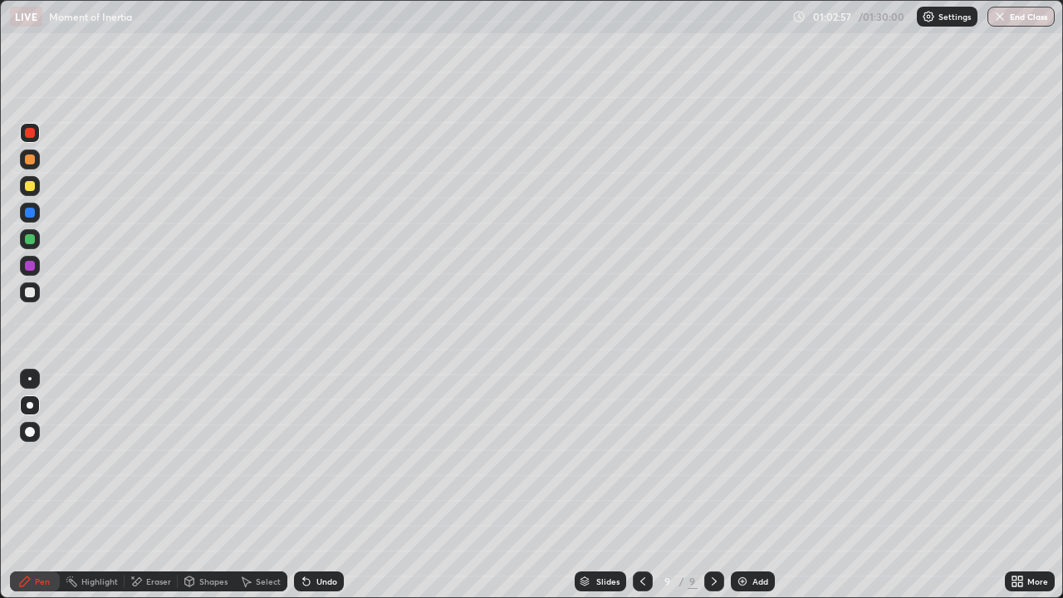
click at [30, 299] on div at bounding box center [30, 292] width 20 height 20
click at [753, 485] on div "Add" at bounding box center [761, 581] width 16 height 8
click at [209, 485] on div "Shapes" at bounding box center [213, 581] width 28 height 8
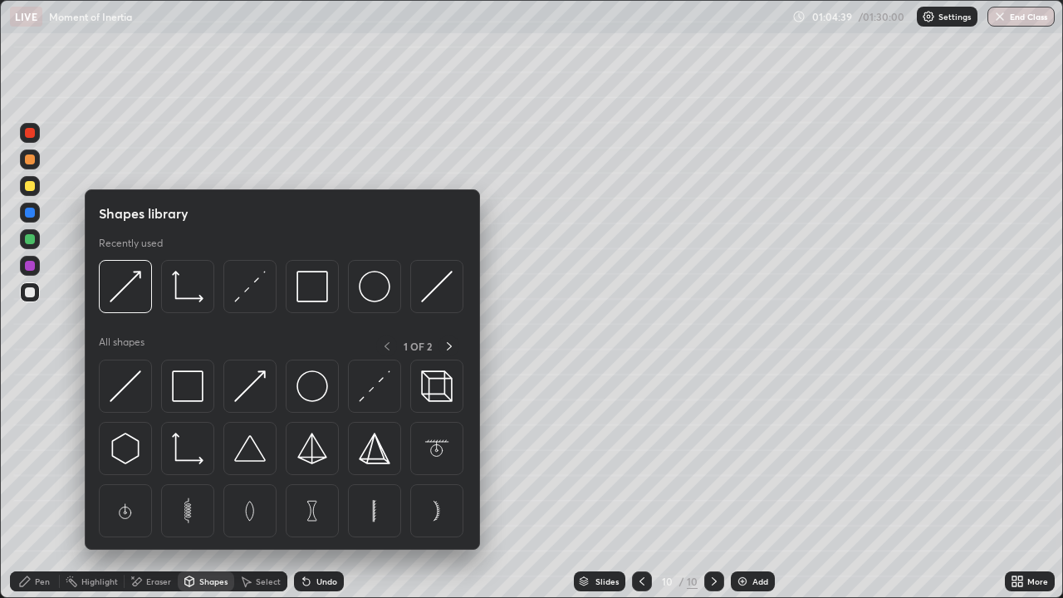
click at [40, 485] on div "Pen" at bounding box center [42, 581] width 15 height 8
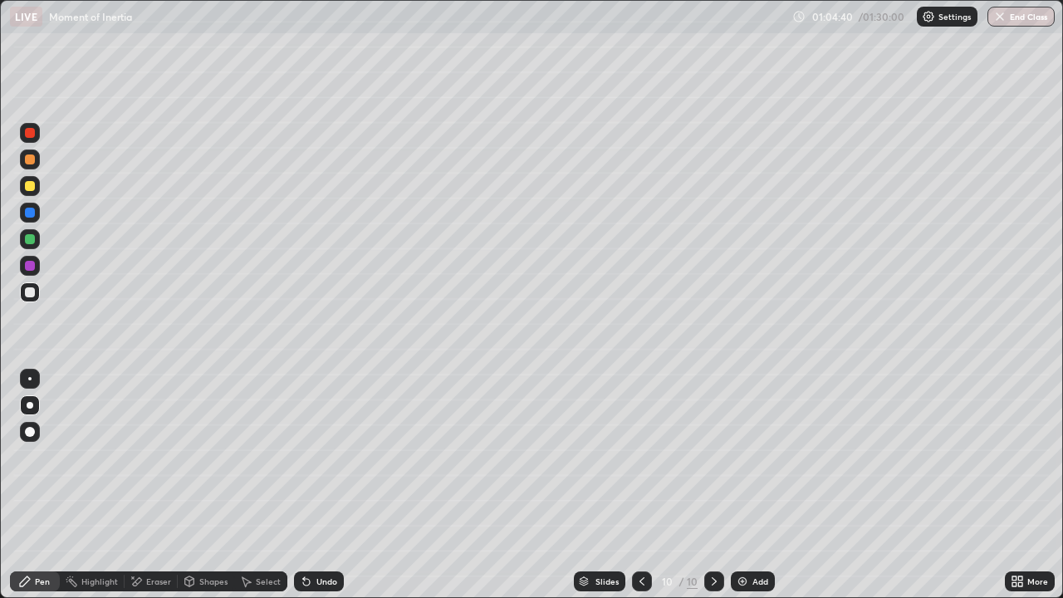
click at [36, 380] on div at bounding box center [30, 379] width 20 height 20
click at [210, 485] on div "Shapes" at bounding box center [213, 581] width 28 height 8
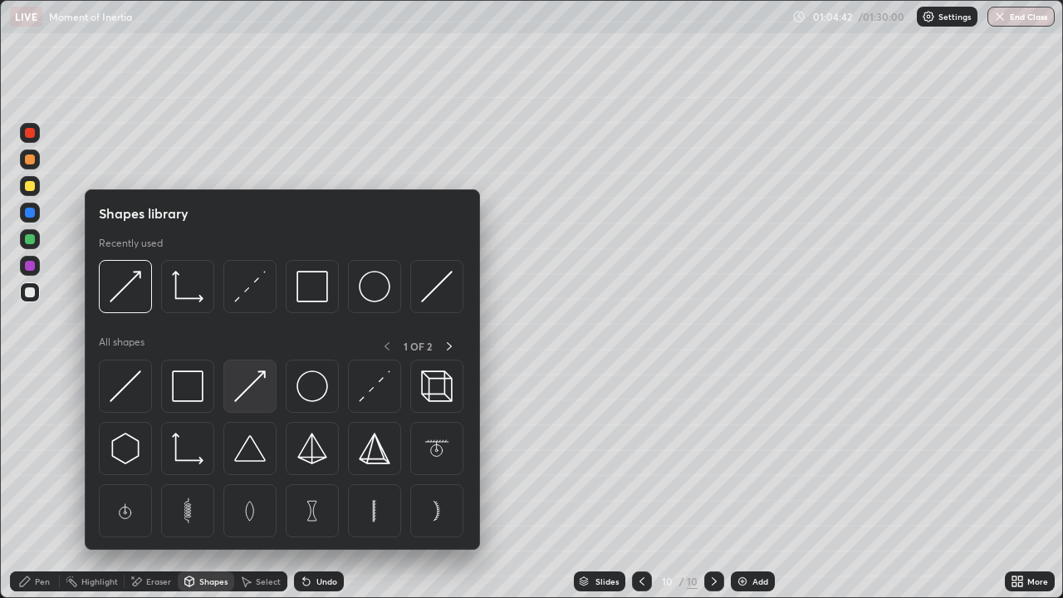
click at [261, 383] on img at bounding box center [250, 386] width 32 height 32
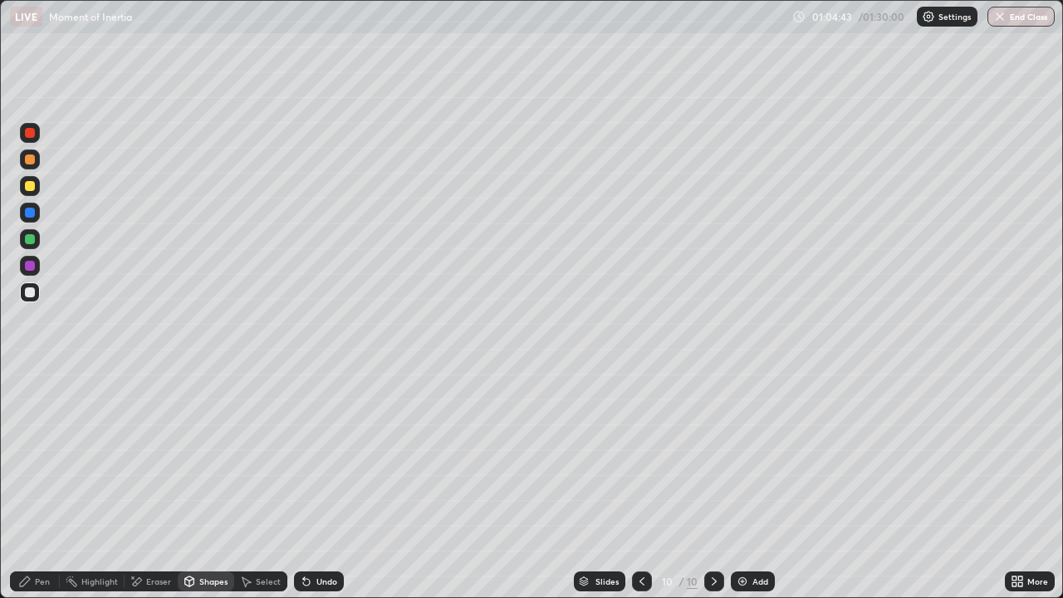
click at [212, 485] on div "Shapes" at bounding box center [213, 581] width 28 height 8
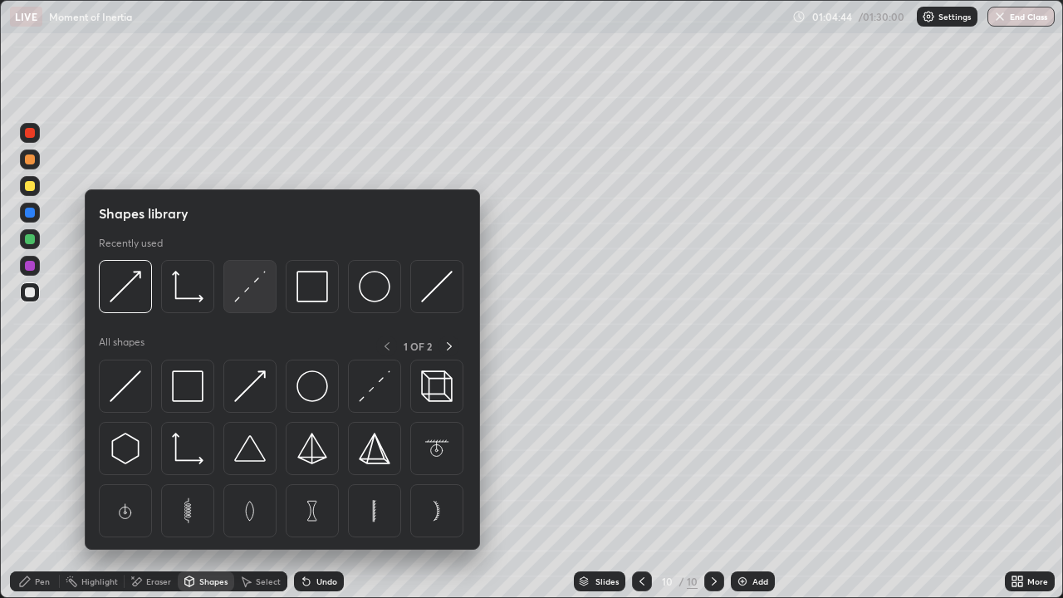
click at [246, 293] on img at bounding box center [250, 287] width 32 height 32
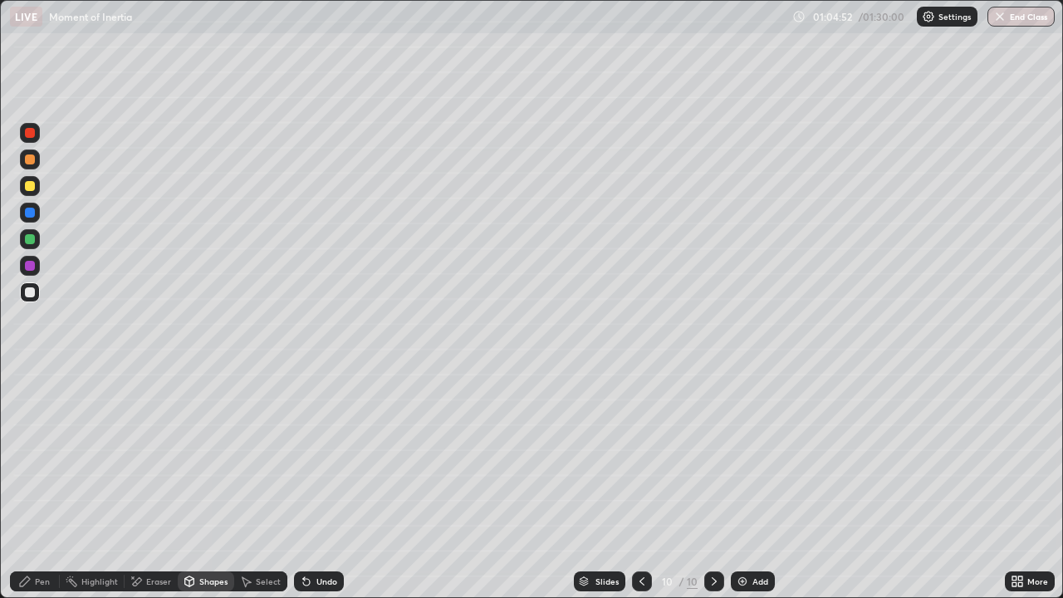
click at [189, 485] on icon at bounding box center [189, 584] width 0 height 6
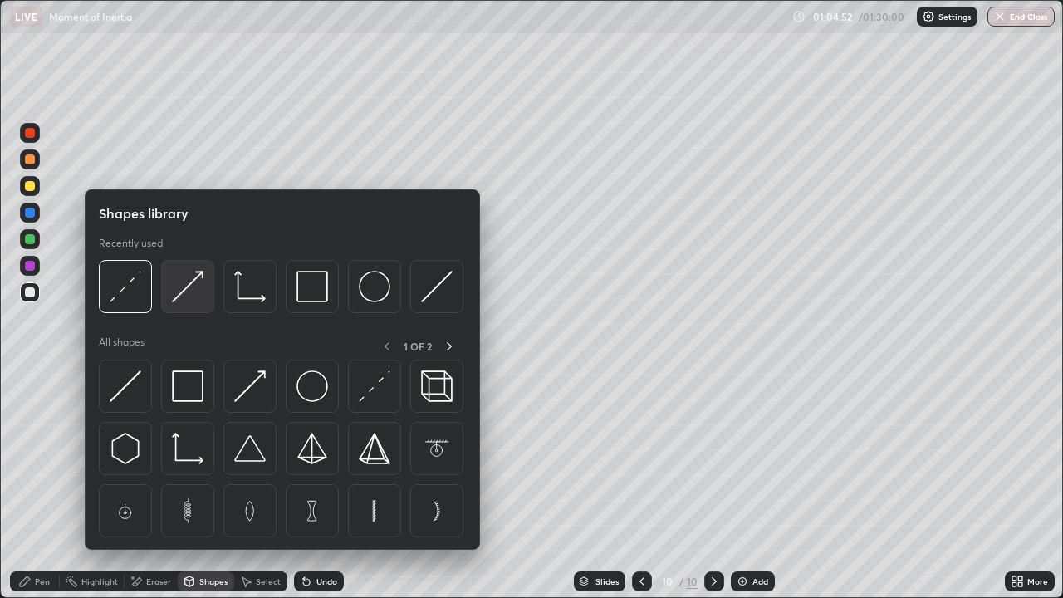
click at [178, 302] on img at bounding box center [188, 287] width 32 height 32
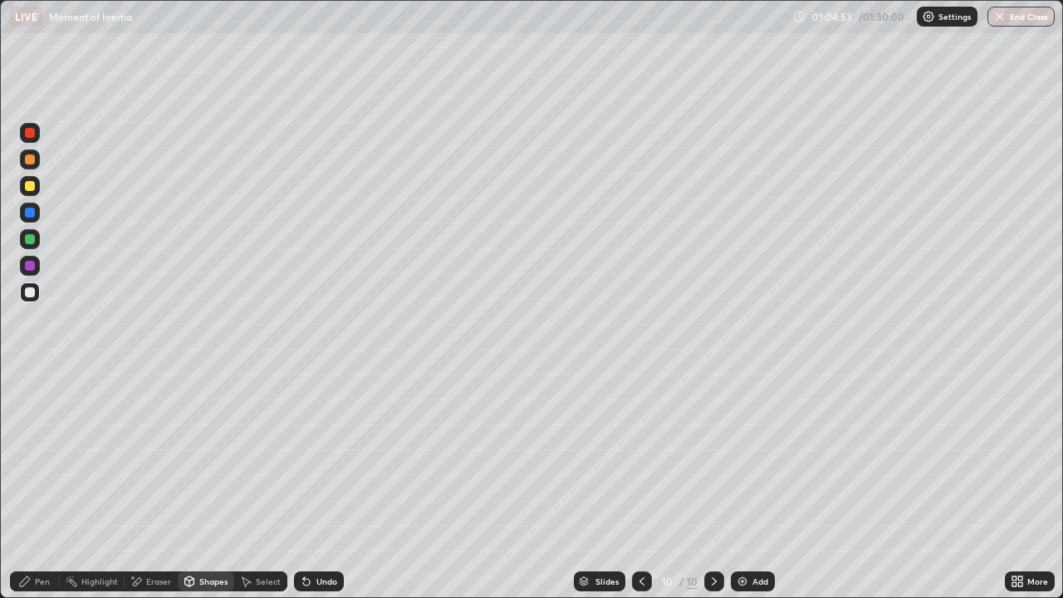
click at [29, 243] on div at bounding box center [30, 239] width 10 height 10
click at [33, 164] on div at bounding box center [30, 159] width 10 height 10
click at [41, 485] on div "Pen" at bounding box center [42, 581] width 15 height 8
click at [35, 246] on div at bounding box center [30, 239] width 20 height 20
click at [31, 292] on div at bounding box center [30, 292] width 10 height 10
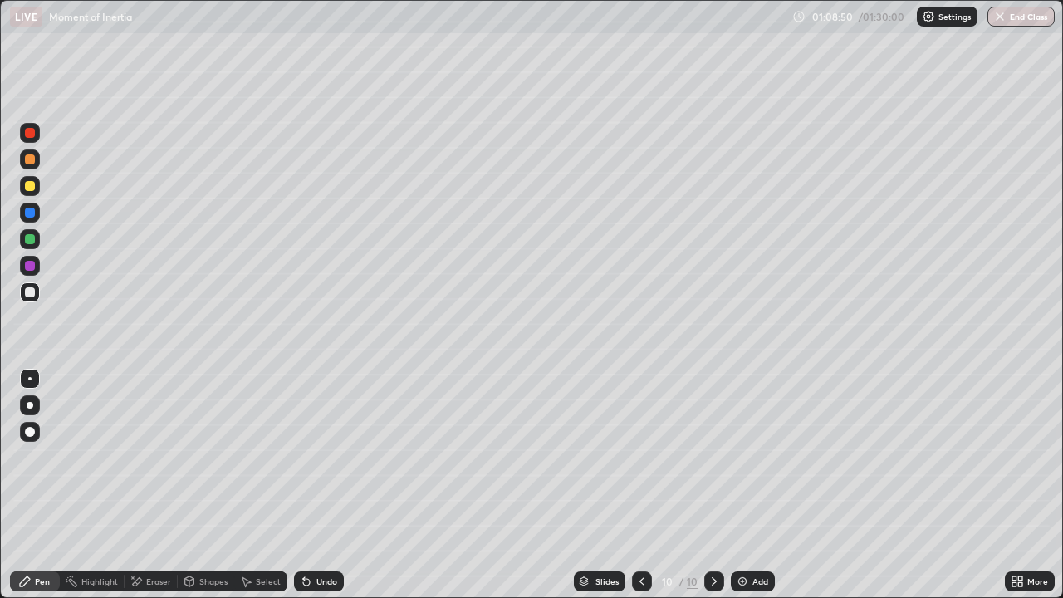
click at [39, 141] on div at bounding box center [30, 133] width 20 height 27
click at [34, 292] on div at bounding box center [30, 292] width 10 height 10
click at [30, 405] on div at bounding box center [30, 405] width 7 height 7
click at [749, 485] on div "Add" at bounding box center [753, 581] width 44 height 20
click at [214, 485] on div "Shapes" at bounding box center [213, 581] width 28 height 8
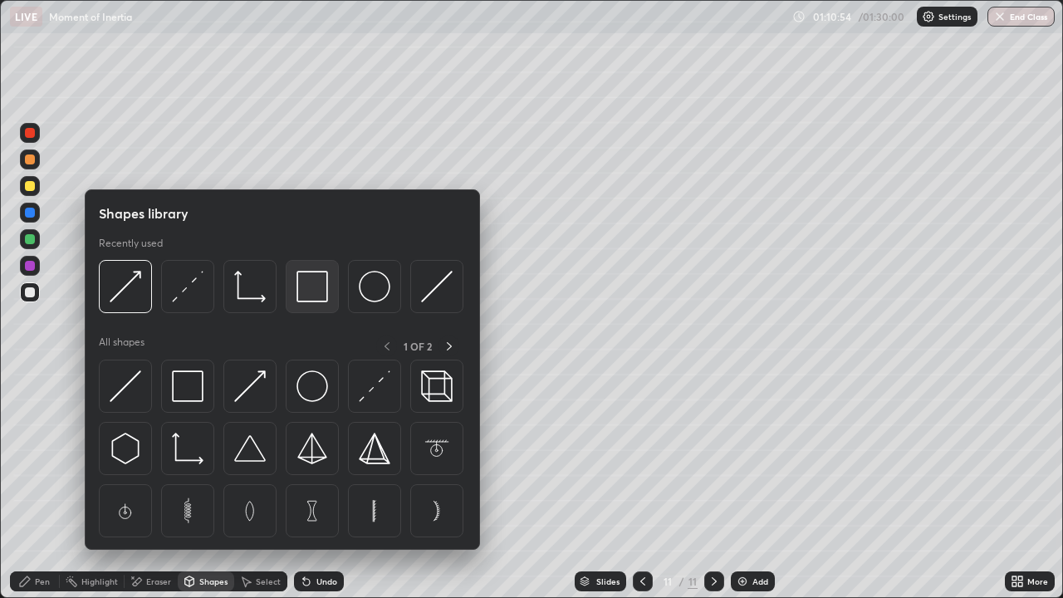
click at [316, 295] on img at bounding box center [313, 287] width 32 height 32
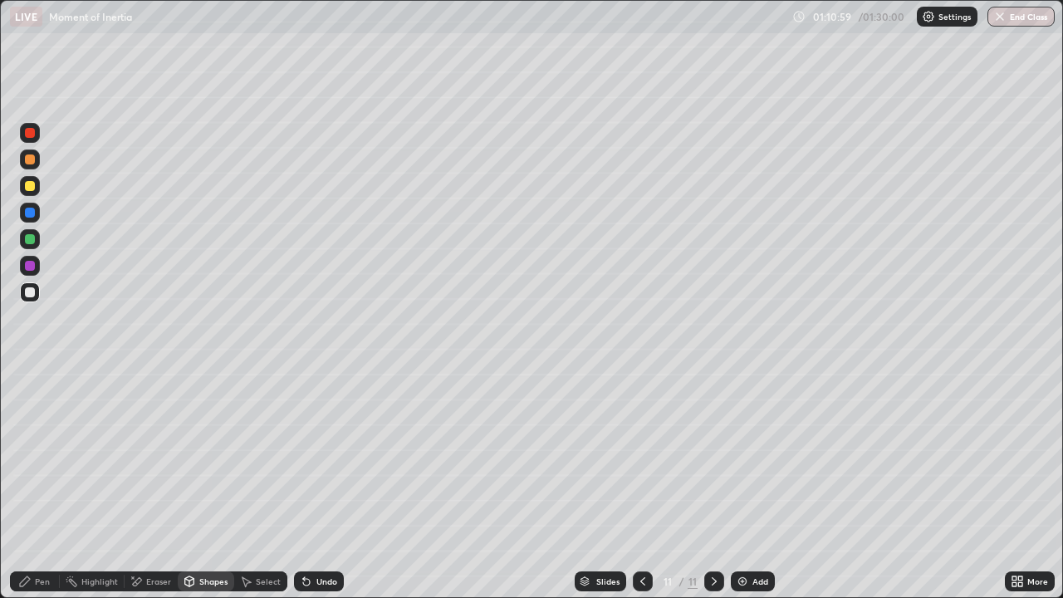
click at [36, 485] on div "Pen" at bounding box center [35, 581] width 50 height 20
click at [316, 485] on div "Undo" at bounding box center [326, 581] width 21 height 8
click at [31, 192] on div at bounding box center [30, 186] width 20 height 20
click at [34, 216] on div at bounding box center [30, 213] width 20 height 20
click at [30, 296] on div at bounding box center [30, 292] width 10 height 10
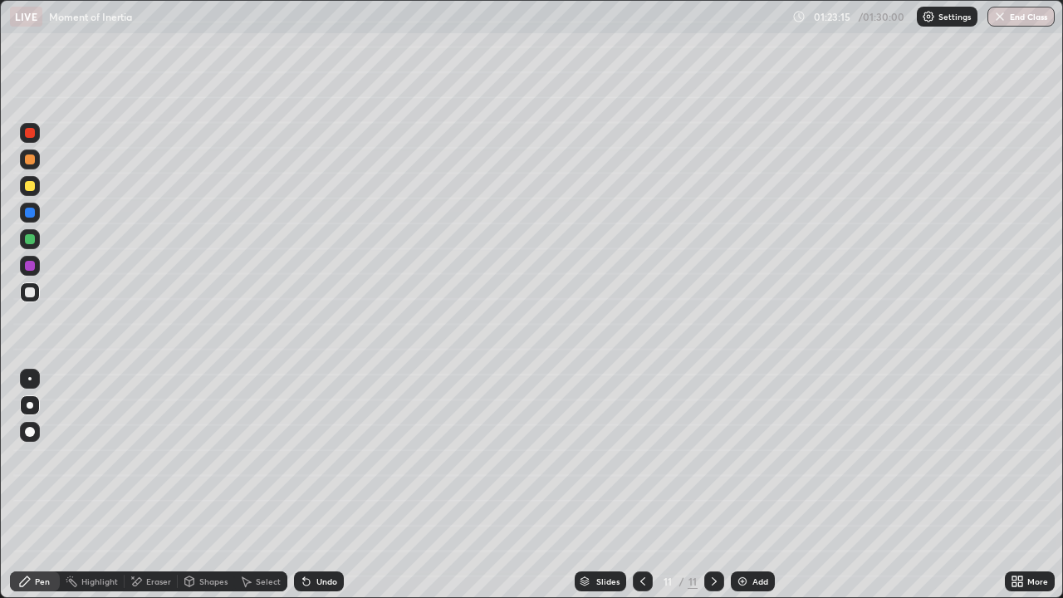
click at [739, 485] on img at bounding box center [742, 581] width 13 height 13
click at [30, 188] on div at bounding box center [30, 186] width 10 height 10
click at [37, 159] on div at bounding box center [30, 160] width 20 height 20
click at [36, 213] on div at bounding box center [30, 213] width 20 height 20
click at [31, 239] on div at bounding box center [30, 239] width 10 height 10
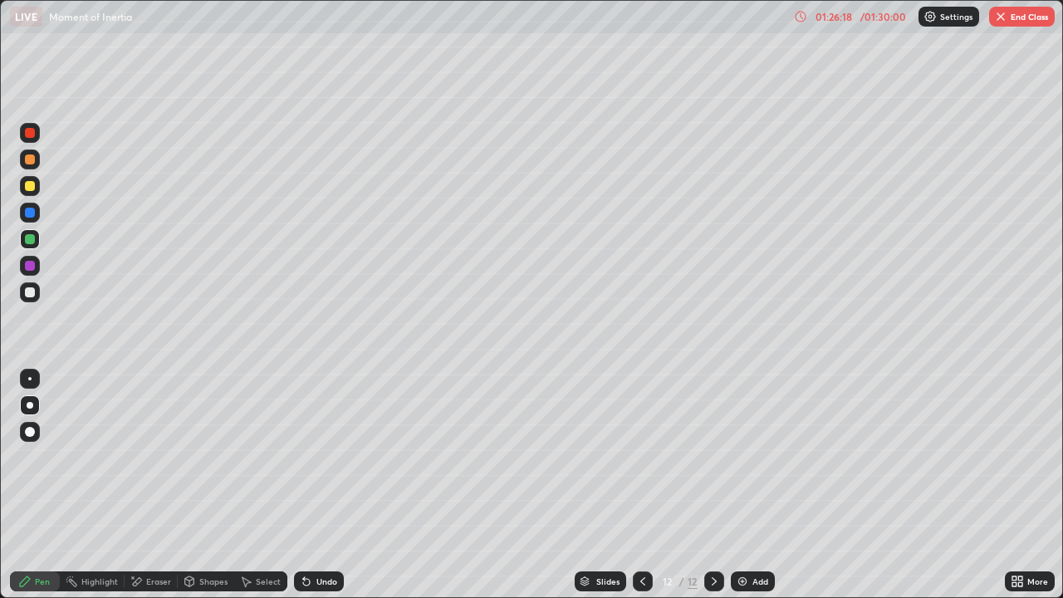
click at [35, 193] on div at bounding box center [30, 186] width 20 height 20
click at [611, 485] on div "Slides" at bounding box center [607, 581] width 23 height 8
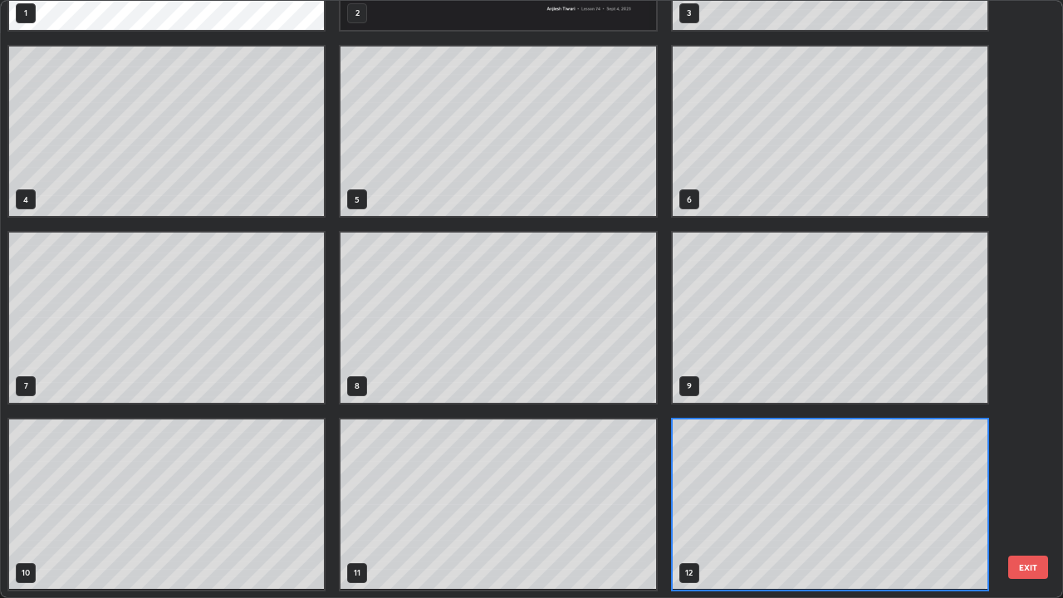
scroll to position [591, 1053]
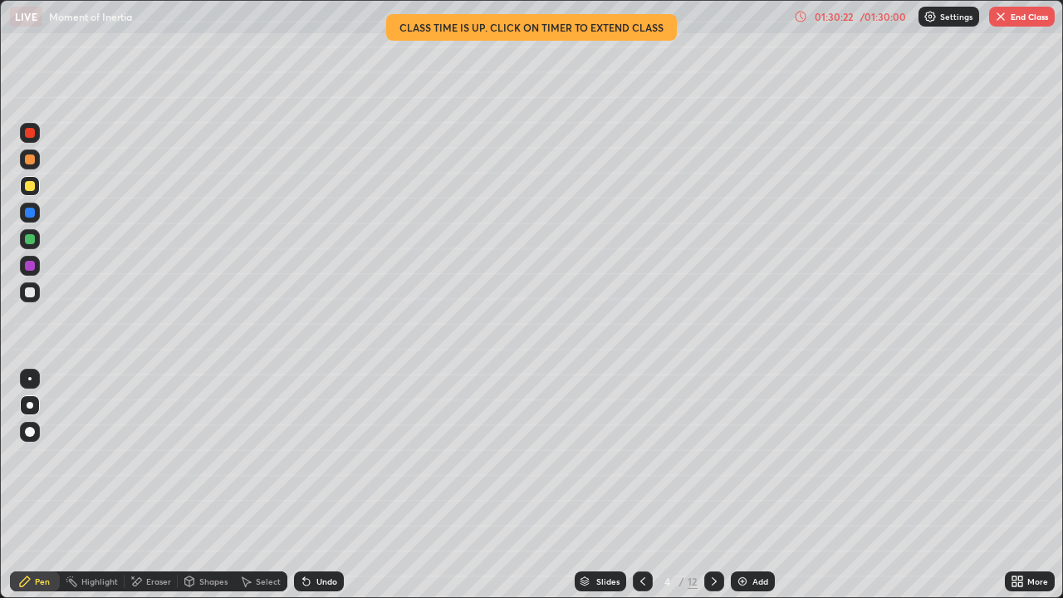
click at [802, 19] on icon at bounding box center [800, 16] width 13 height 13
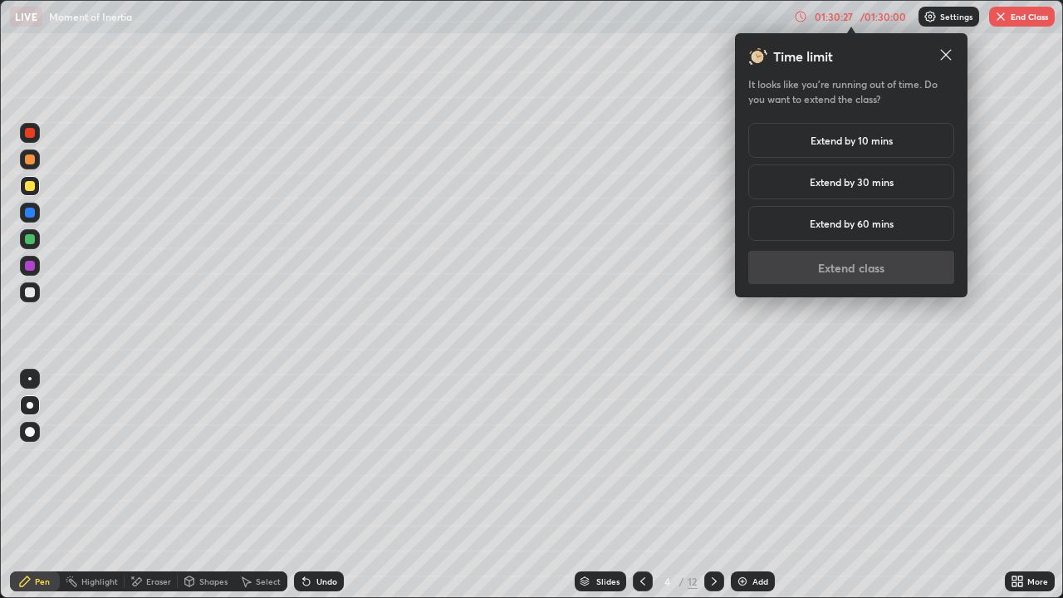
click at [872, 181] on h5 "Extend by 30 mins" at bounding box center [852, 181] width 84 height 15
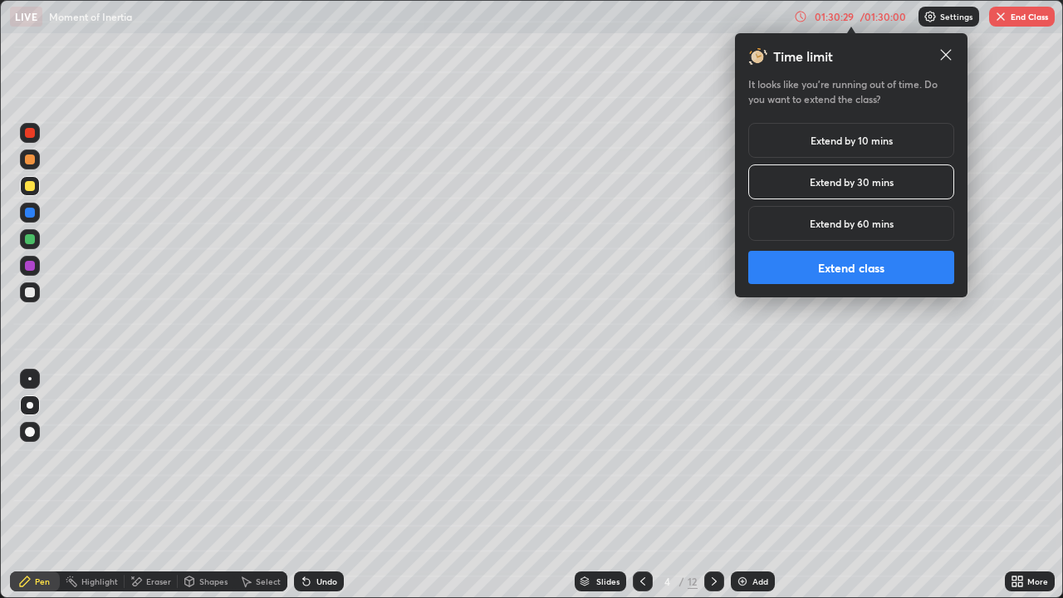
click at [861, 272] on button "Extend class" at bounding box center [851, 267] width 206 height 33
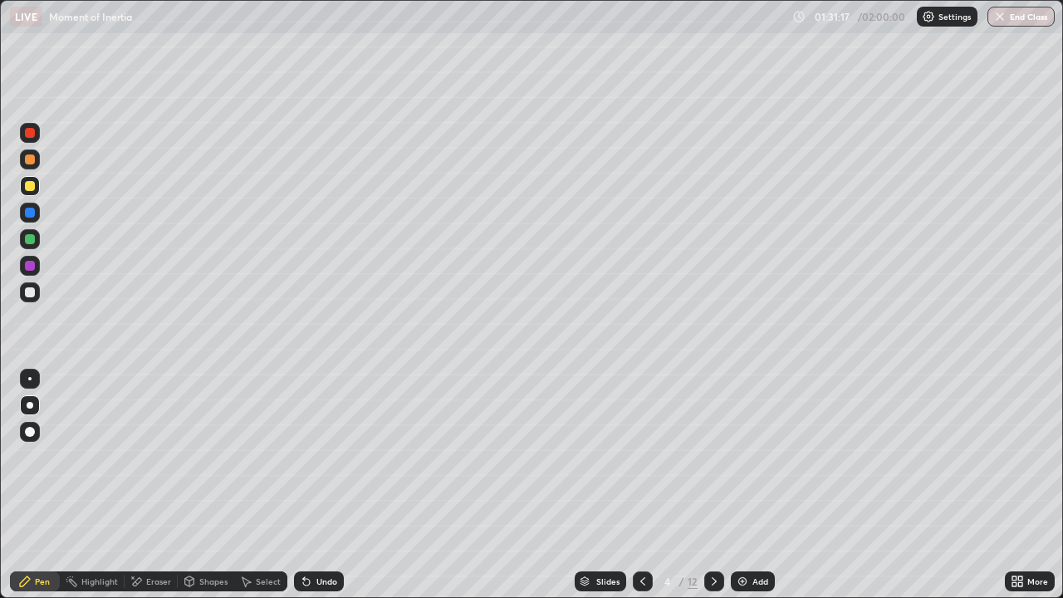
click at [711, 485] on icon at bounding box center [714, 581] width 13 height 13
click at [712, 485] on icon at bounding box center [714, 581] width 13 height 13
click at [757, 485] on div "Add" at bounding box center [753, 581] width 44 height 20
click at [641, 485] on icon at bounding box center [642, 581] width 13 height 13
click at [748, 485] on div "Add" at bounding box center [753, 581] width 44 height 20
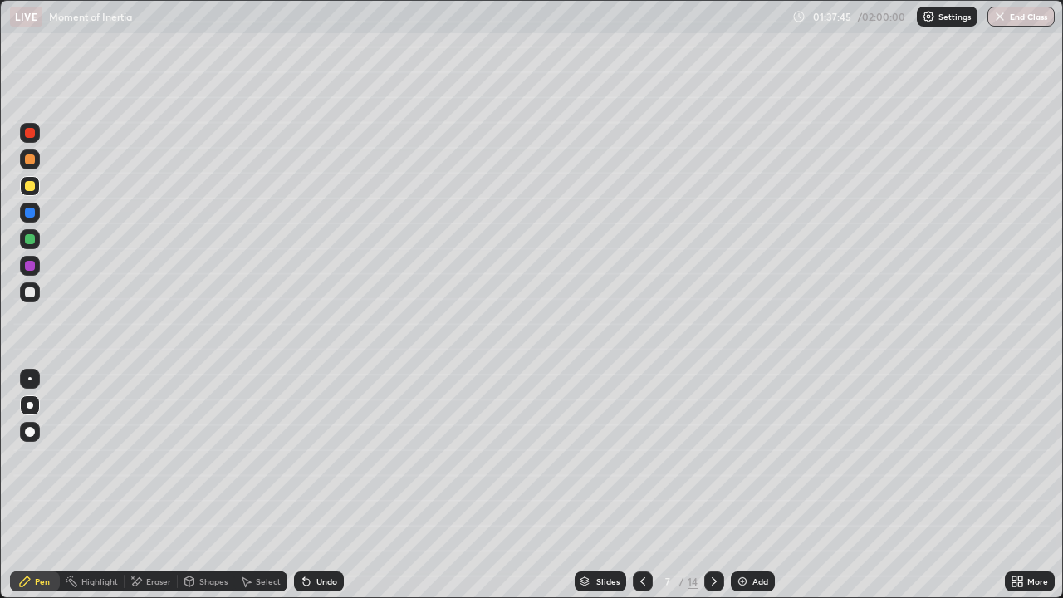
click at [641, 485] on icon at bounding box center [642, 581] width 13 height 13
click at [611, 485] on div "Slides" at bounding box center [607, 581] width 23 height 8
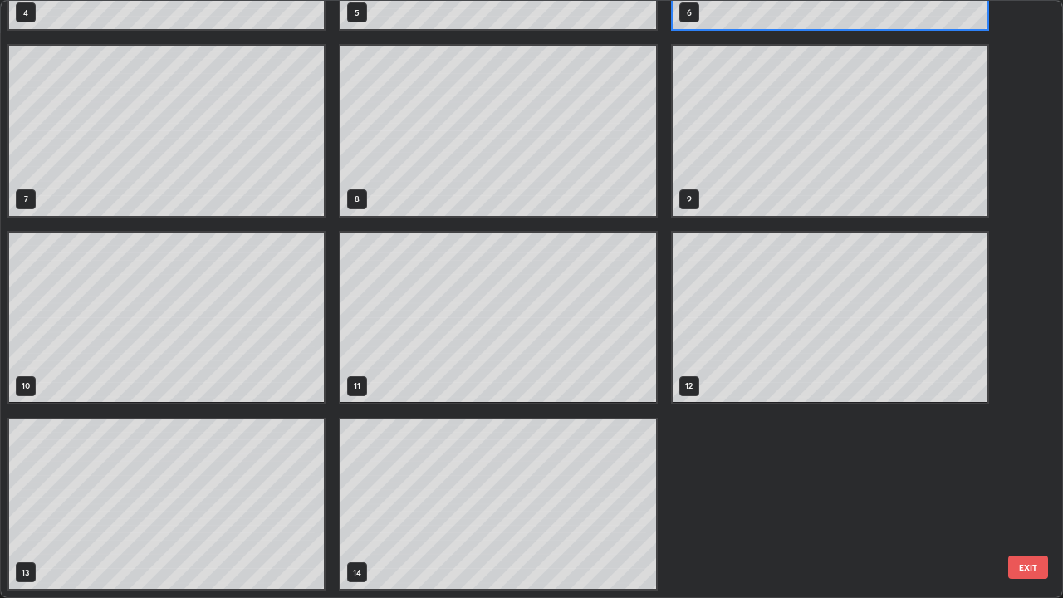
scroll to position [336, 0]
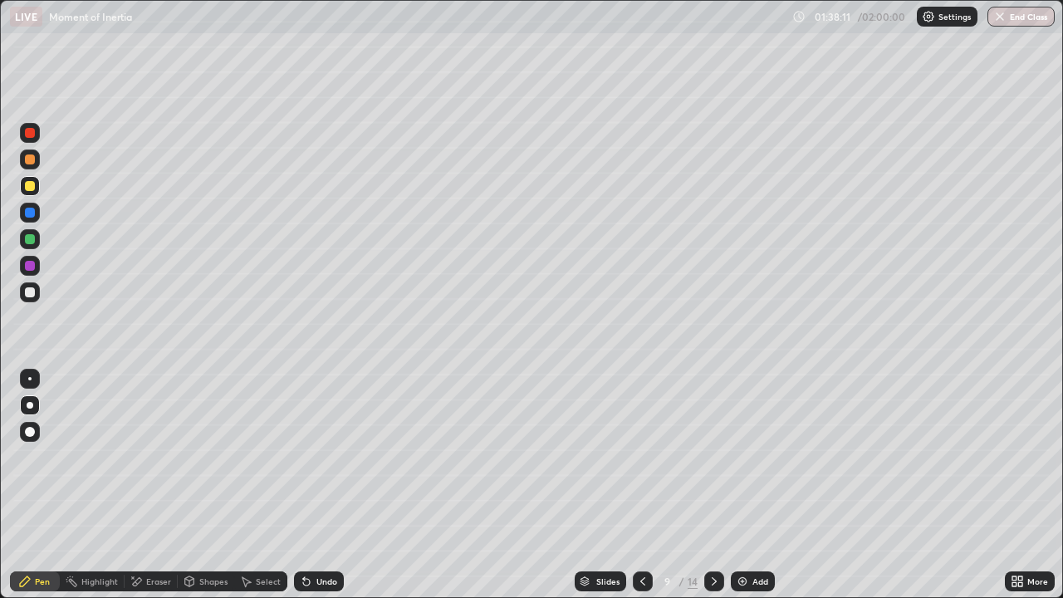
click at [608, 485] on div "Slides" at bounding box center [607, 581] width 23 height 8
click at [708, 485] on icon at bounding box center [714, 581] width 13 height 13
click at [640, 485] on div at bounding box center [643, 581] width 20 height 20
click at [607, 485] on div "Slides" at bounding box center [607, 581] width 23 height 8
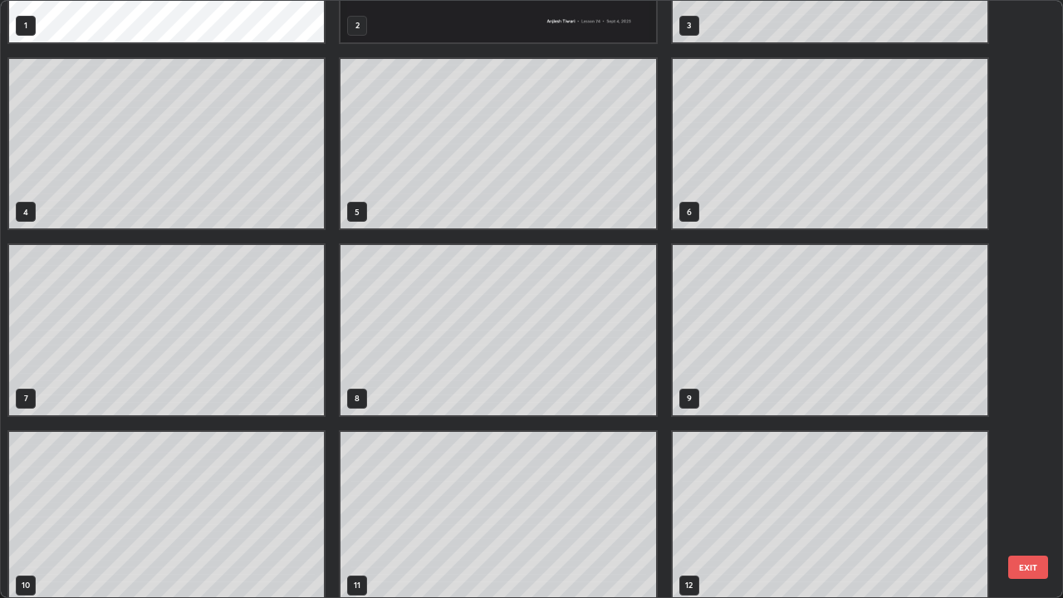
scroll to position [0, 0]
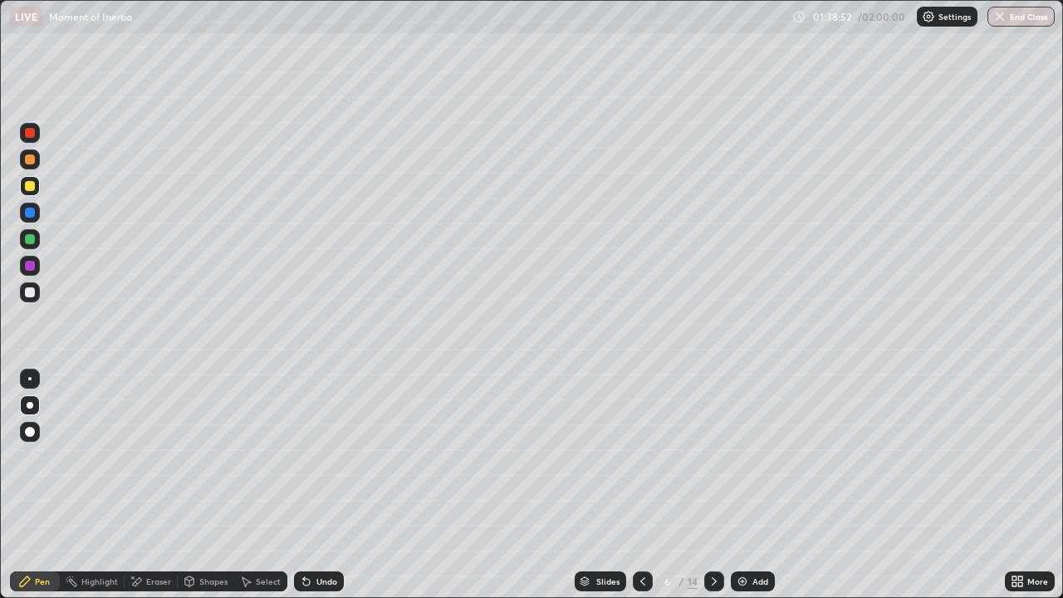
click at [714, 485] on icon at bounding box center [714, 581] width 5 height 8
click at [713, 485] on icon at bounding box center [714, 581] width 13 height 13
click at [711, 485] on icon at bounding box center [714, 581] width 13 height 13
click at [710, 485] on icon at bounding box center [714, 581] width 13 height 13
click at [711, 485] on icon at bounding box center [714, 581] width 13 height 13
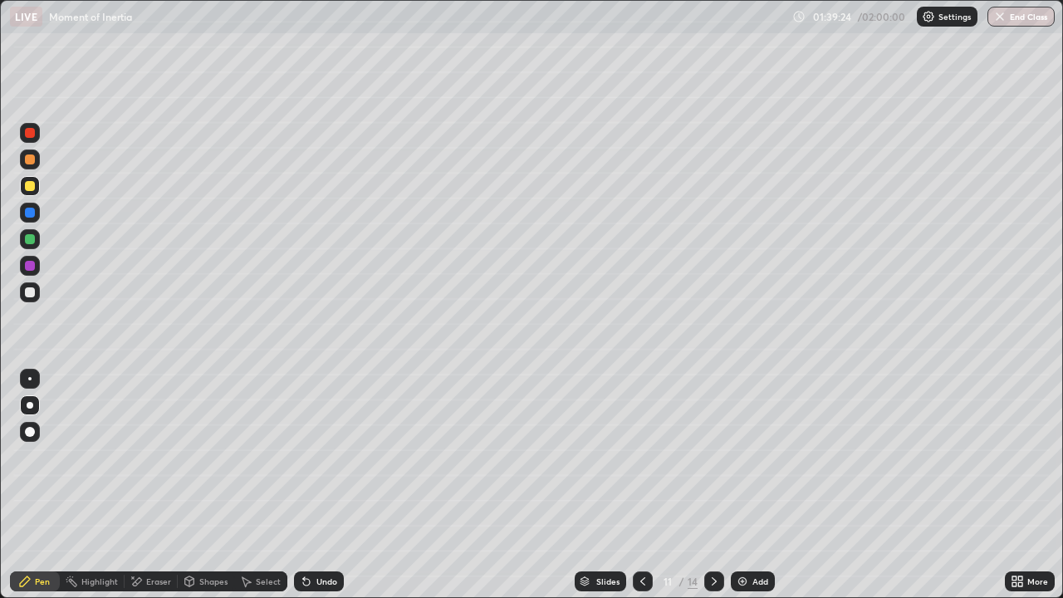
click at [710, 485] on icon at bounding box center [714, 581] width 13 height 13
click at [713, 485] on icon at bounding box center [714, 581] width 5 height 8
click at [712, 485] on icon at bounding box center [714, 581] width 13 height 13
click at [1028, 14] on button "End Class" at bounding box center [1021, 17] width 67 height 20
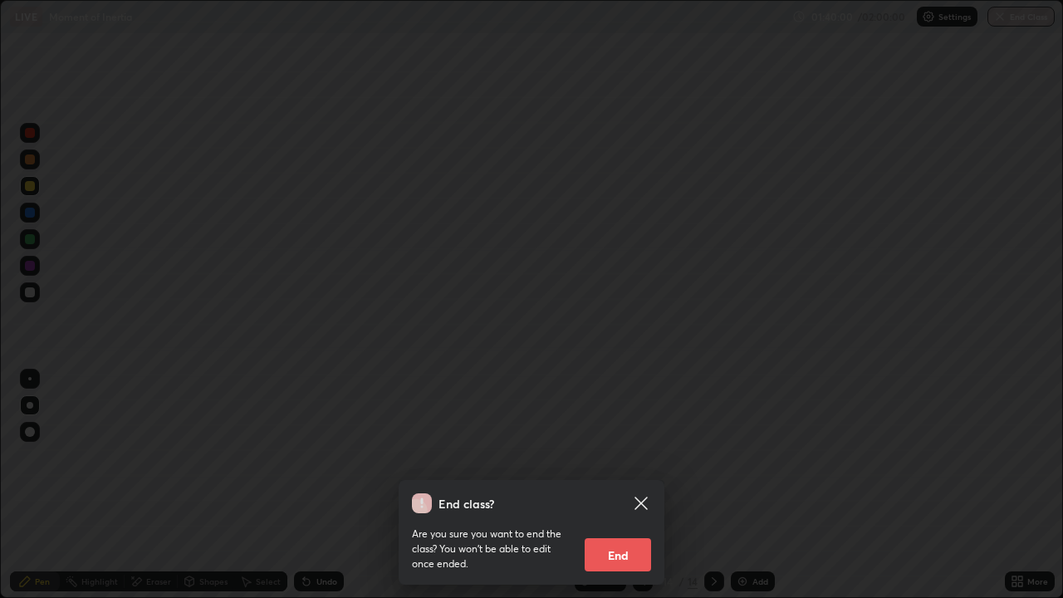
click at [620, 485] on button "End" at bounding box center [618, 554] width 66 height 33
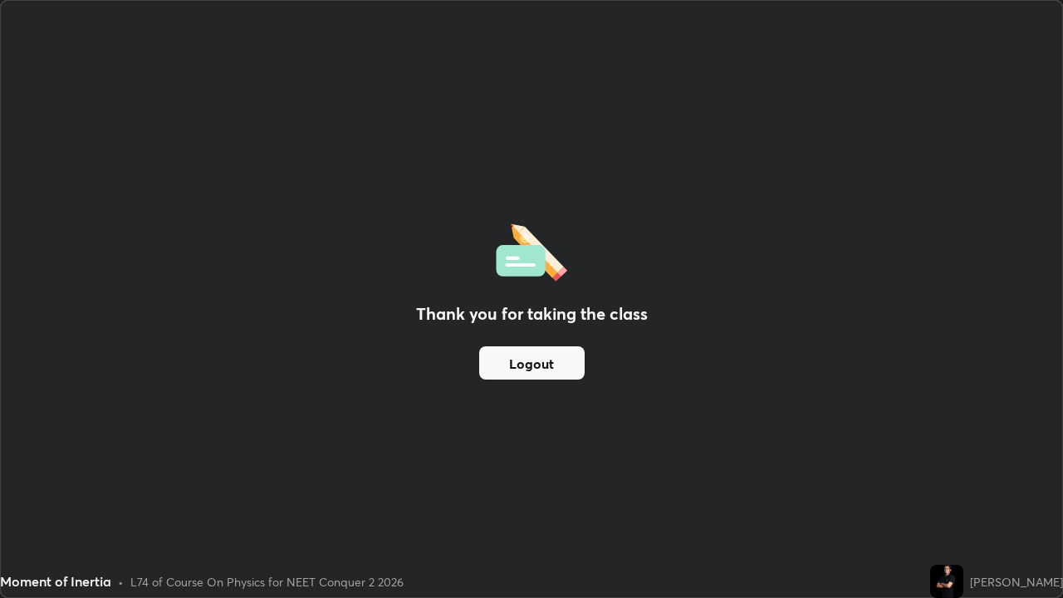
click at [562, 361] on button "Logout" at bounding box center [531, 362] width 105 height 33
